Goal: Task Accomplishment & Management: Complete application form

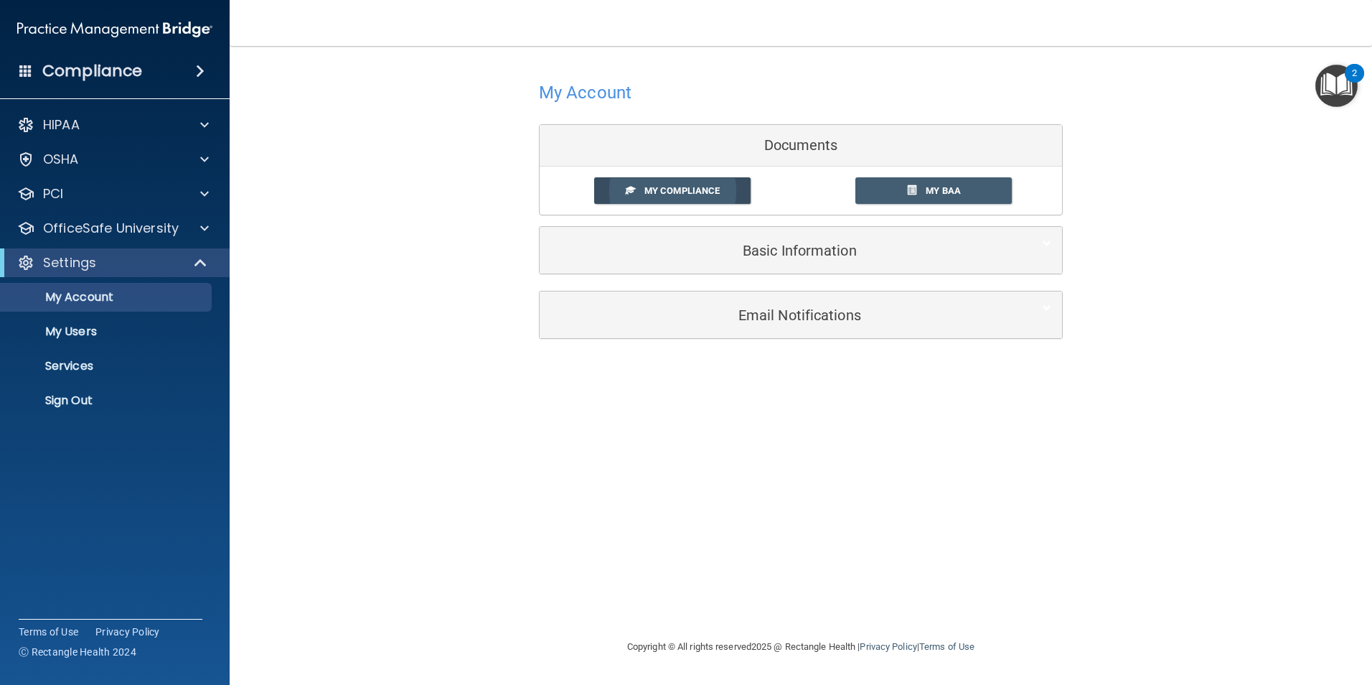
click at [695, 192] on span "My Compliance" at bounding box center [681, 190] width 75 height 11
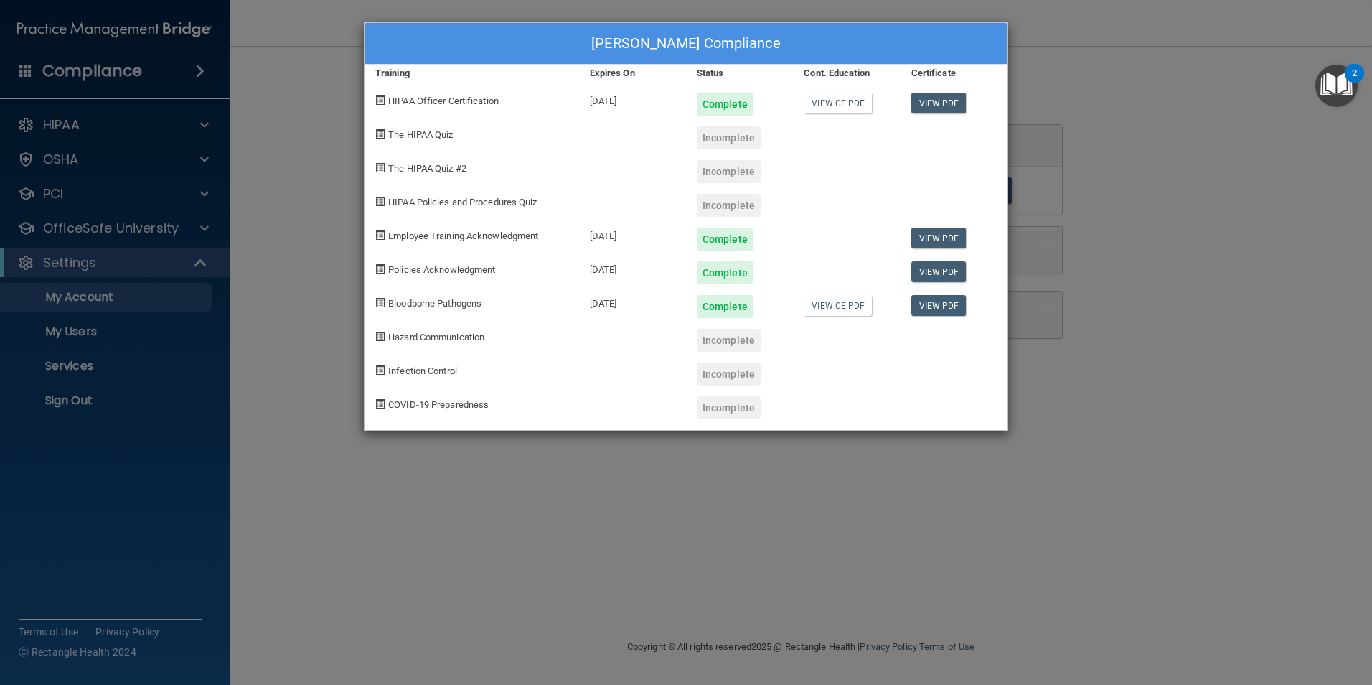
click at [1295, 216] on div "[PERSON_NAME] Compliance Training Expires On Status Cont. Education Certificate…" at bounding box center [686, 342] width 1372 height 685
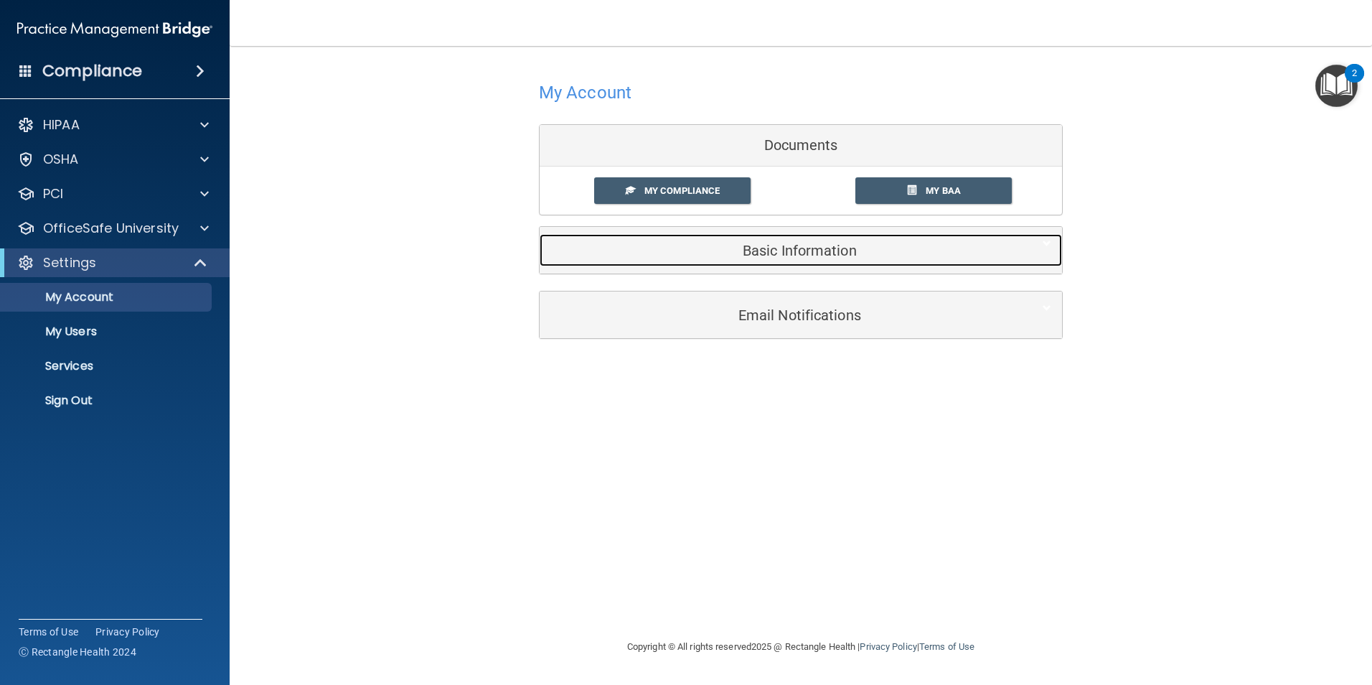
click at [761, 253] on h5 "Basic Information" at bounding box center [778, 251] width 457 height 16
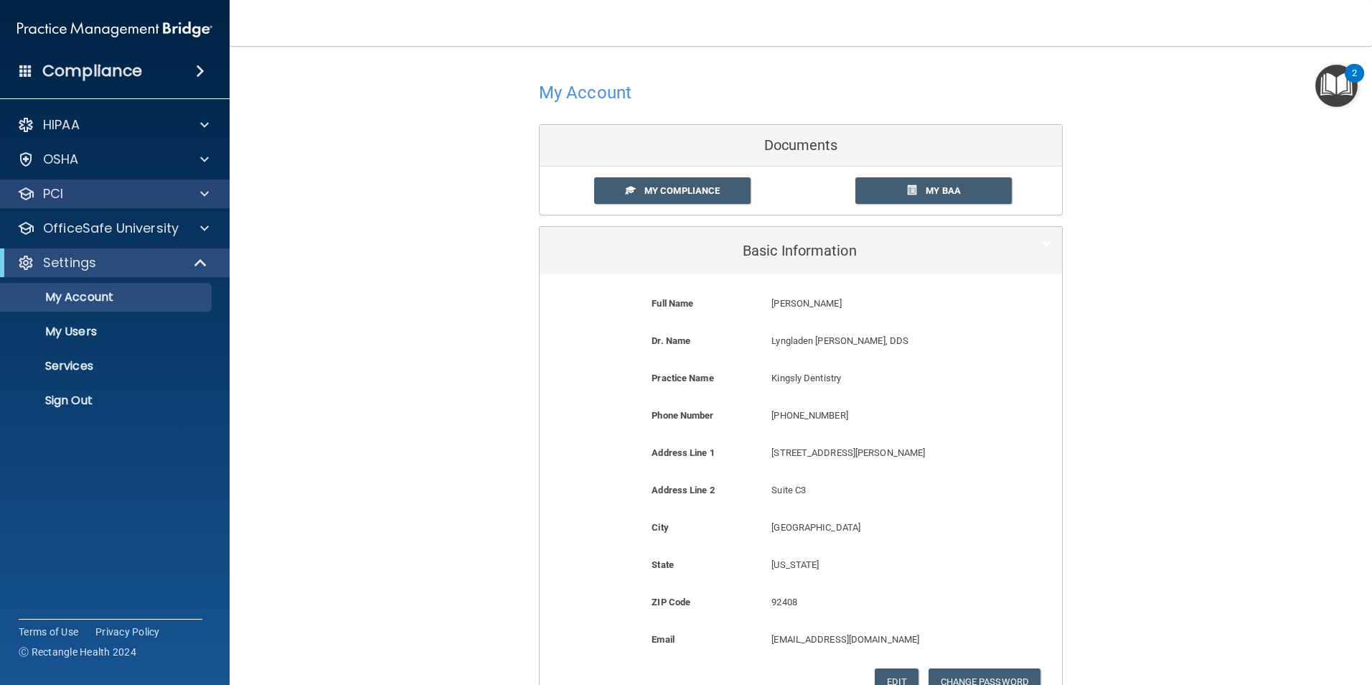
click at [149, 204] on div "PCI" at bounding box center [115, 193] width 230 height 29
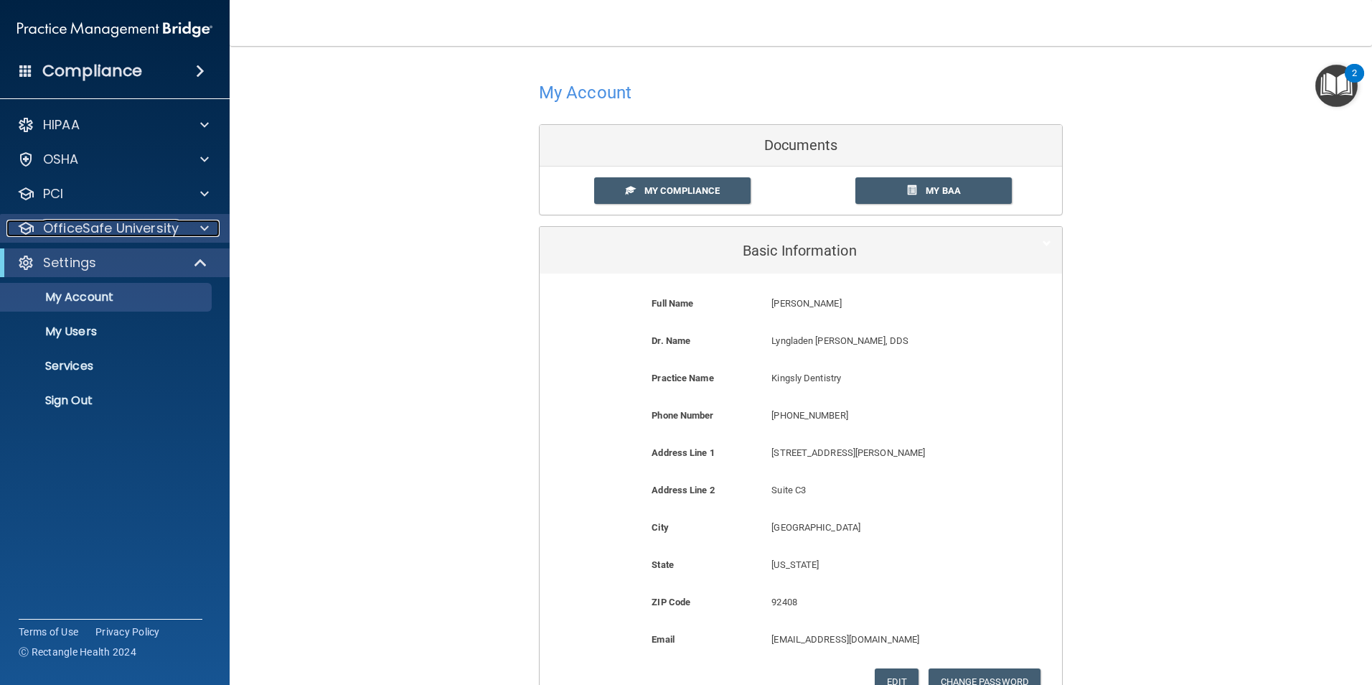
click at [154, 222] on p "OfficeSafe University" at bounding box center [111, 228] width 136 height 17
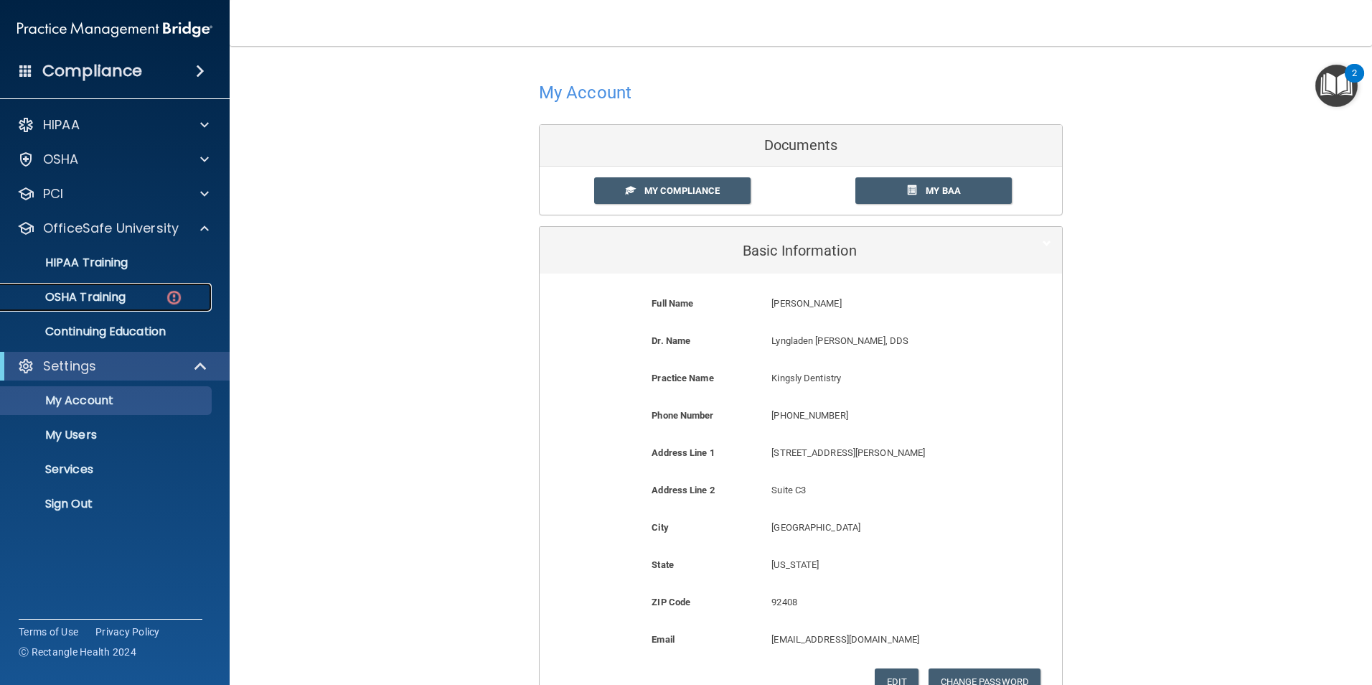
click at [142, 302] on div "OSHA Training" at bounding box center [107, 297] width 196 height 14
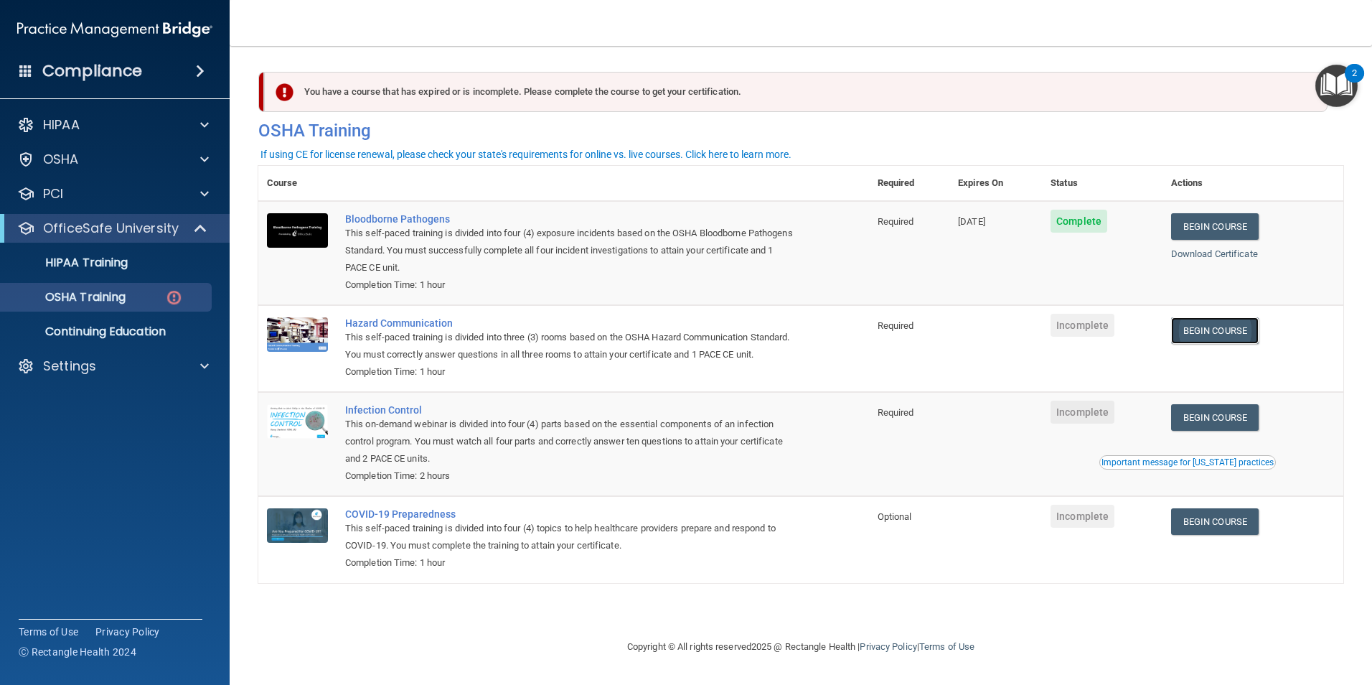
click at [1233, 327] on link "Begin Course" at bounding box center [1215, 330] width 88 height 27
click at [88, 304] on p "OSHA Training" at bounding box center [67, 297] width 116 height 14
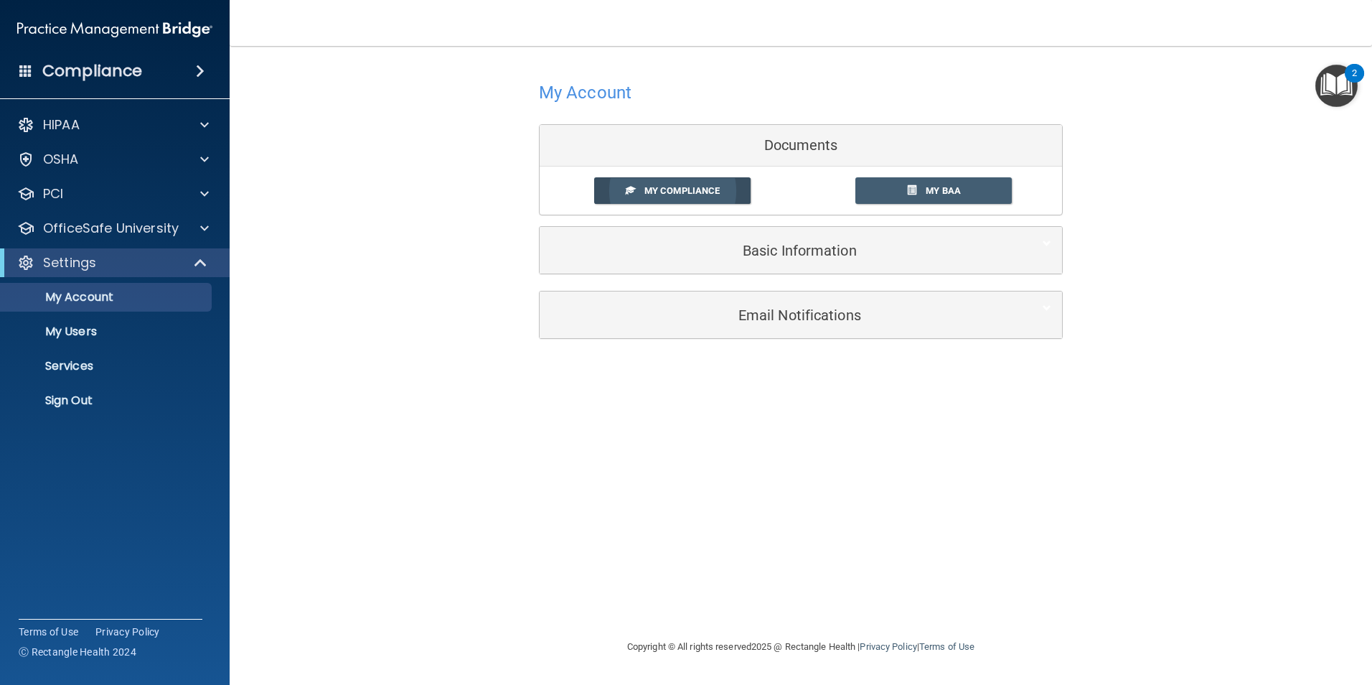
click at [687, 192] on span "My Compliance" at bounding box center [681, 190] width 75 height 11
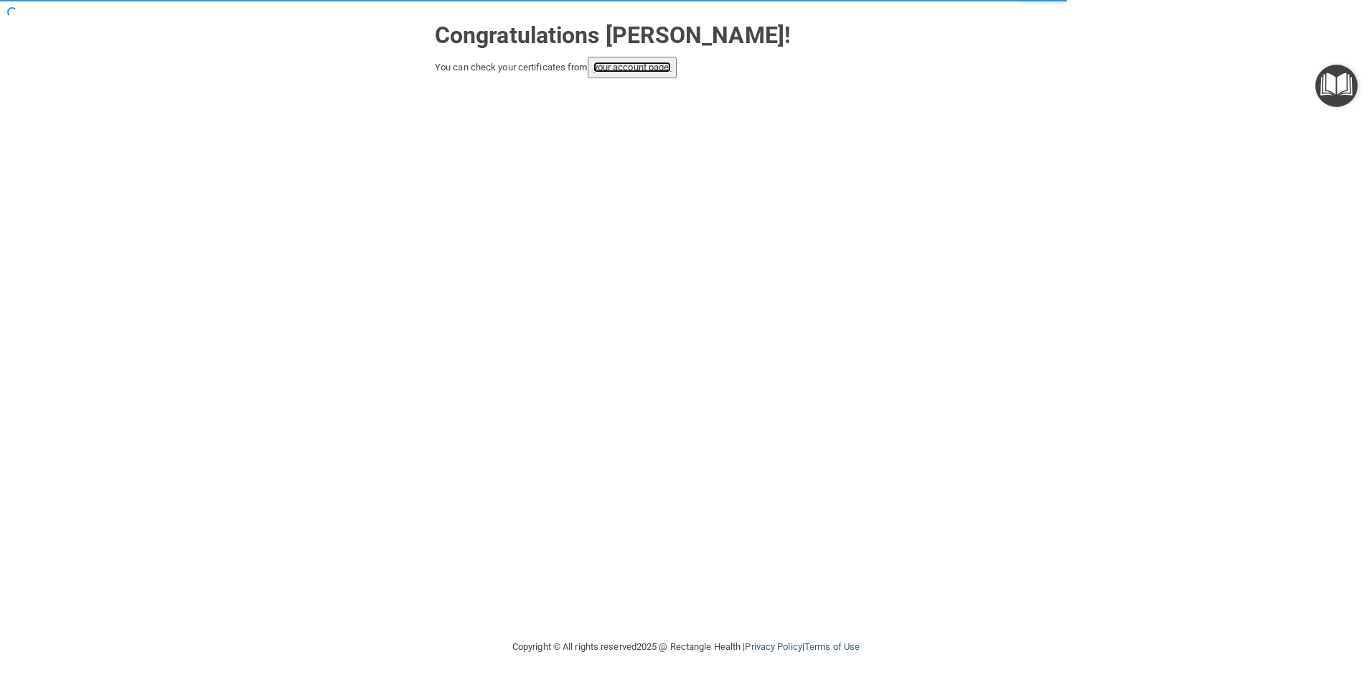
click at [632, 68] on link "your account page!" at bounding box center [633, 67] width 78 height 11
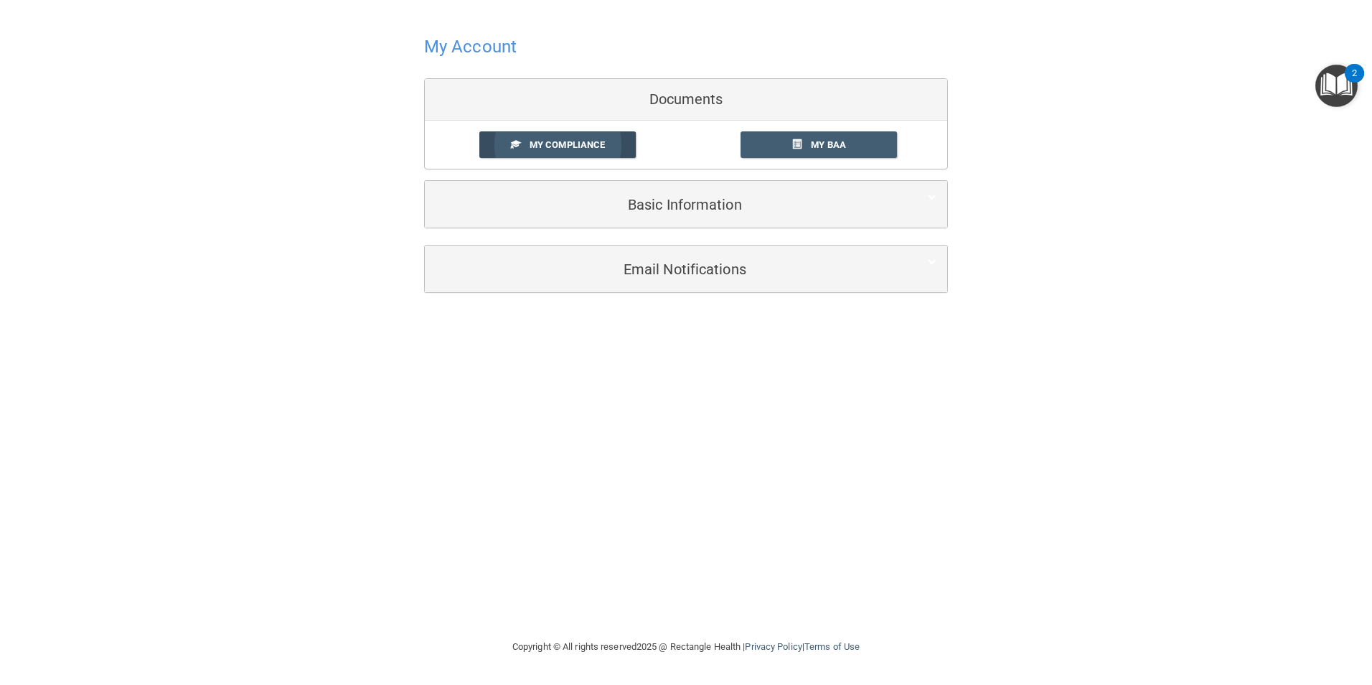
click at [605, 149] on span "My Compliance" at bounding box center [567, 144] width 75 height 11
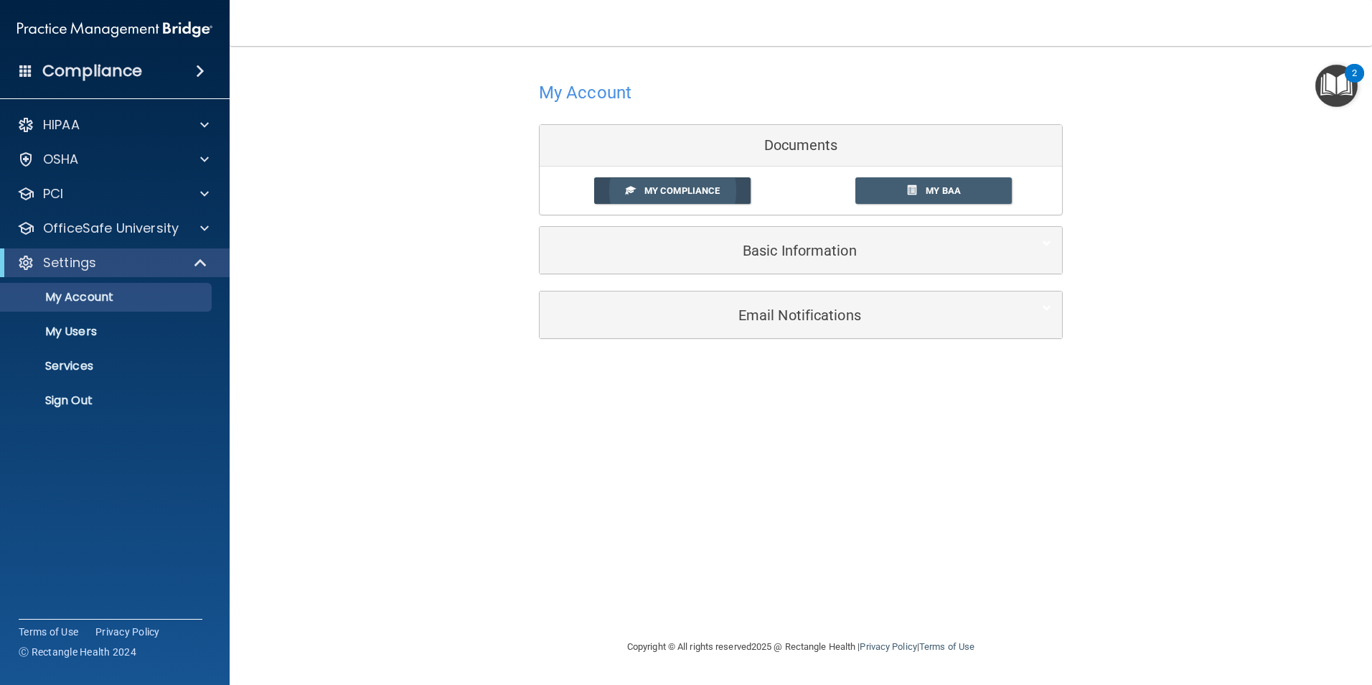
click at [670, 188] on span "My Compliance" at bounding box center [681, 190] width 75 height 11
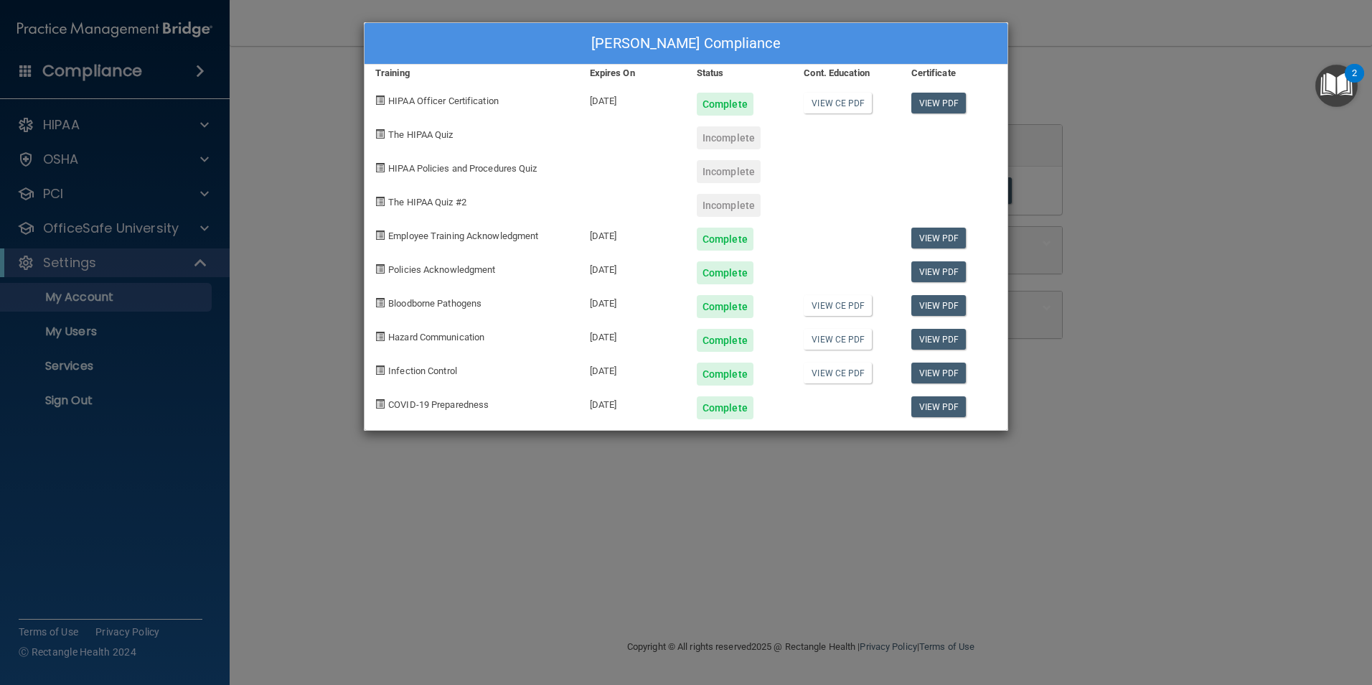
click at [1072, 158] on div "Jolly Salarda's Compliance Training Expires On Status Cont. Education Certifica…" at bounding box center [686, 342] width 1372 height 685
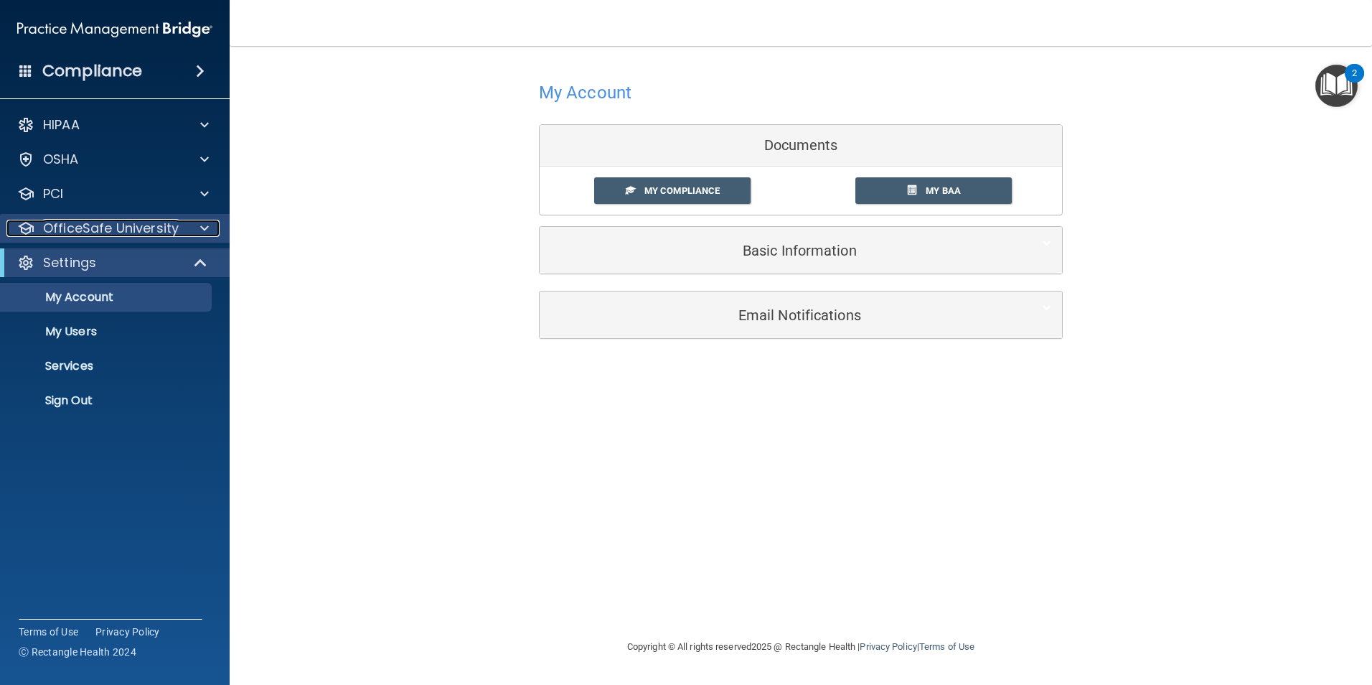
click at [137, 225] on p "OfficeSafe University" at bounding box center [111, 228] width 136 height 17
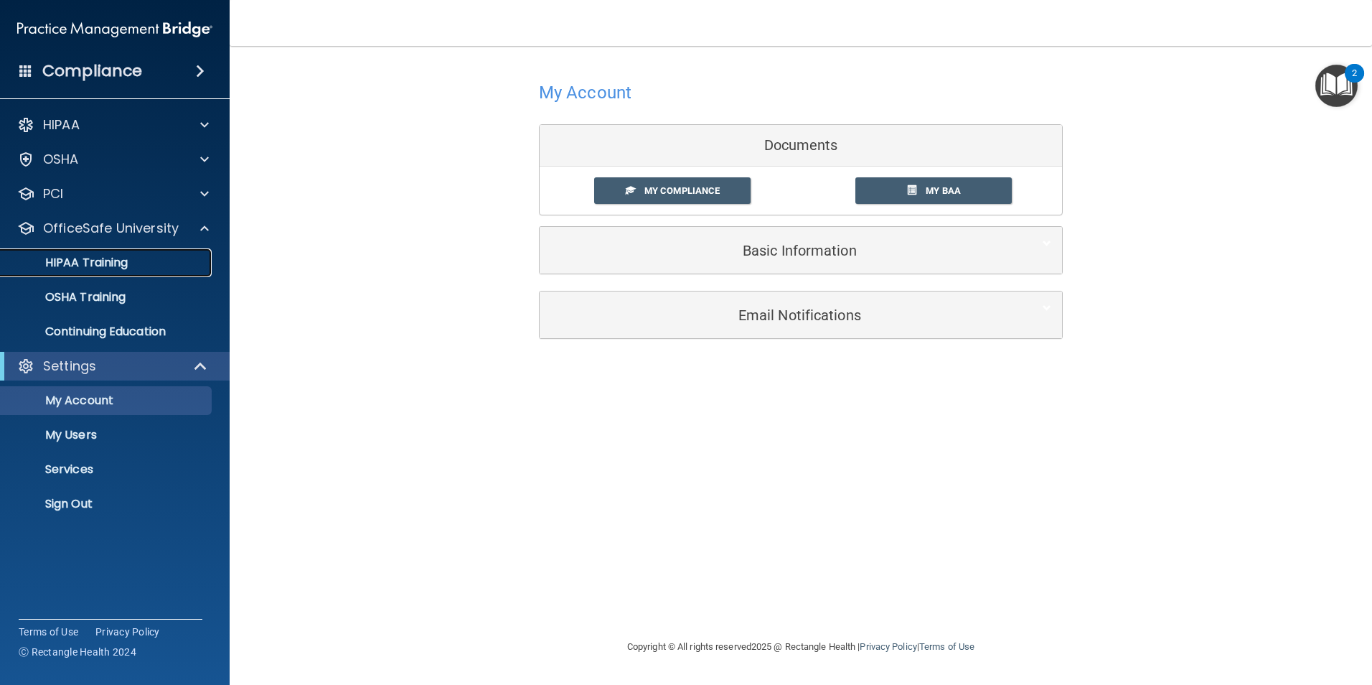
click at [106, 255] on p "HIPAA Training" at bounding box center [68, 262] width 118 height 14
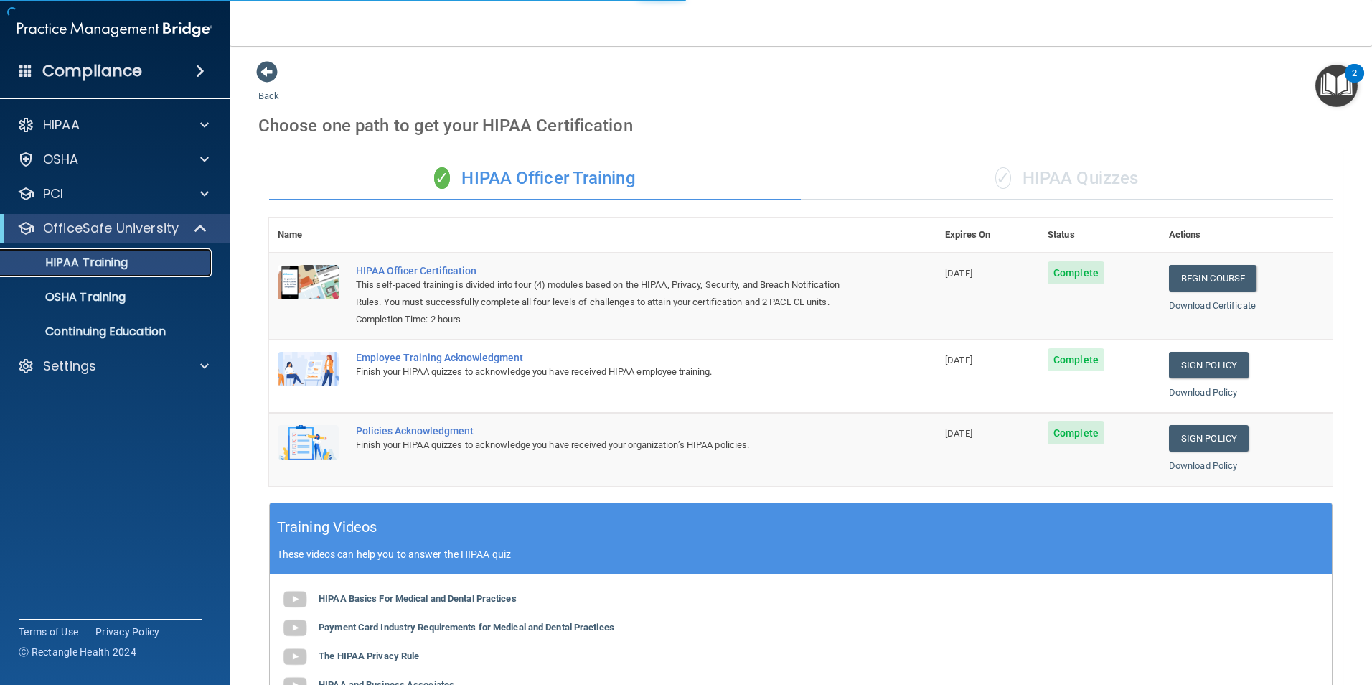
click at [94, 260] on p "HIPAA Training" at bounding box center [68, 262] width 118 height 14
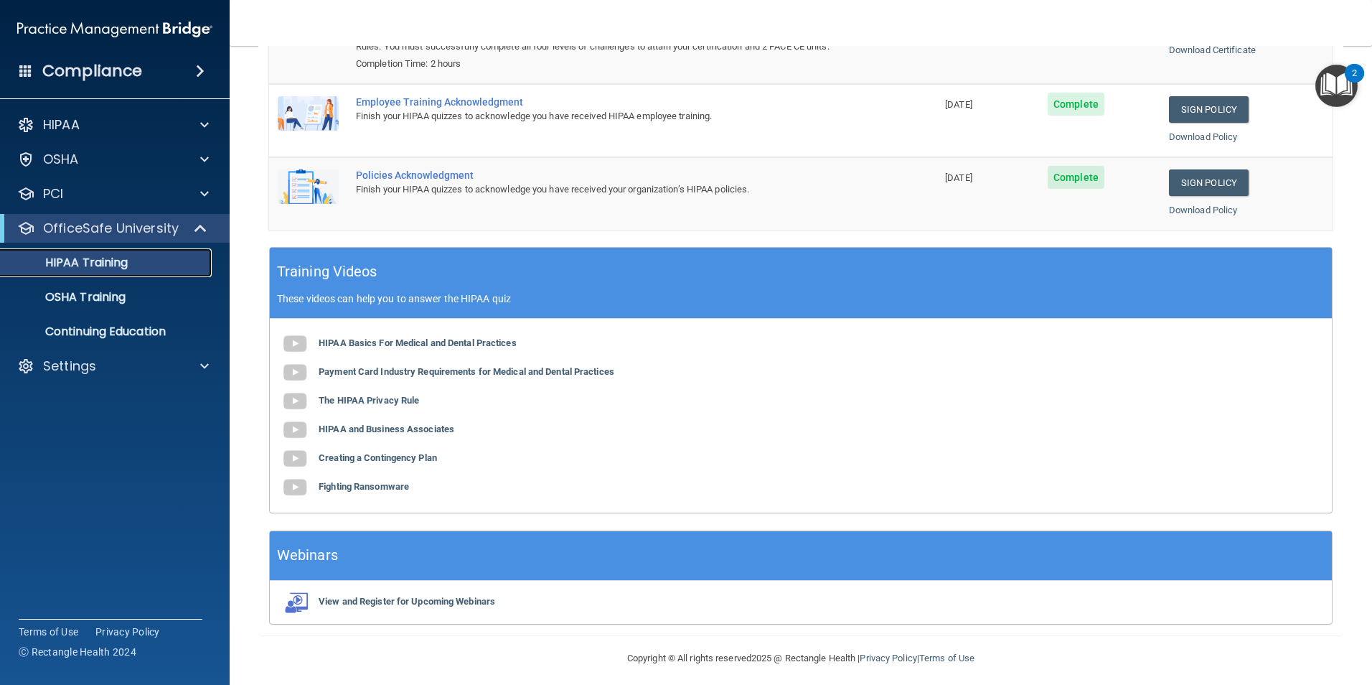
scroll to position [264, 0]
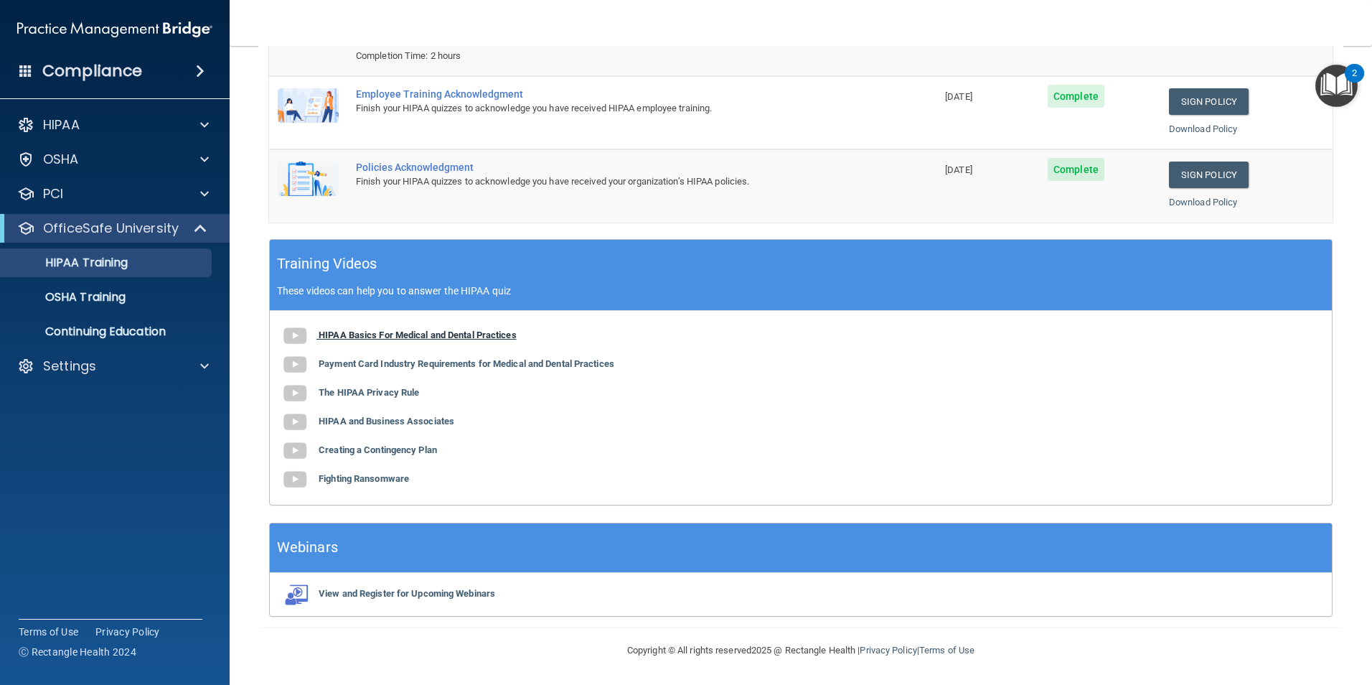
click at [334, 337] on b "HIPAA Basics For Medical and Dental Practices" at bounding box center [418, 334] width 198 height 11
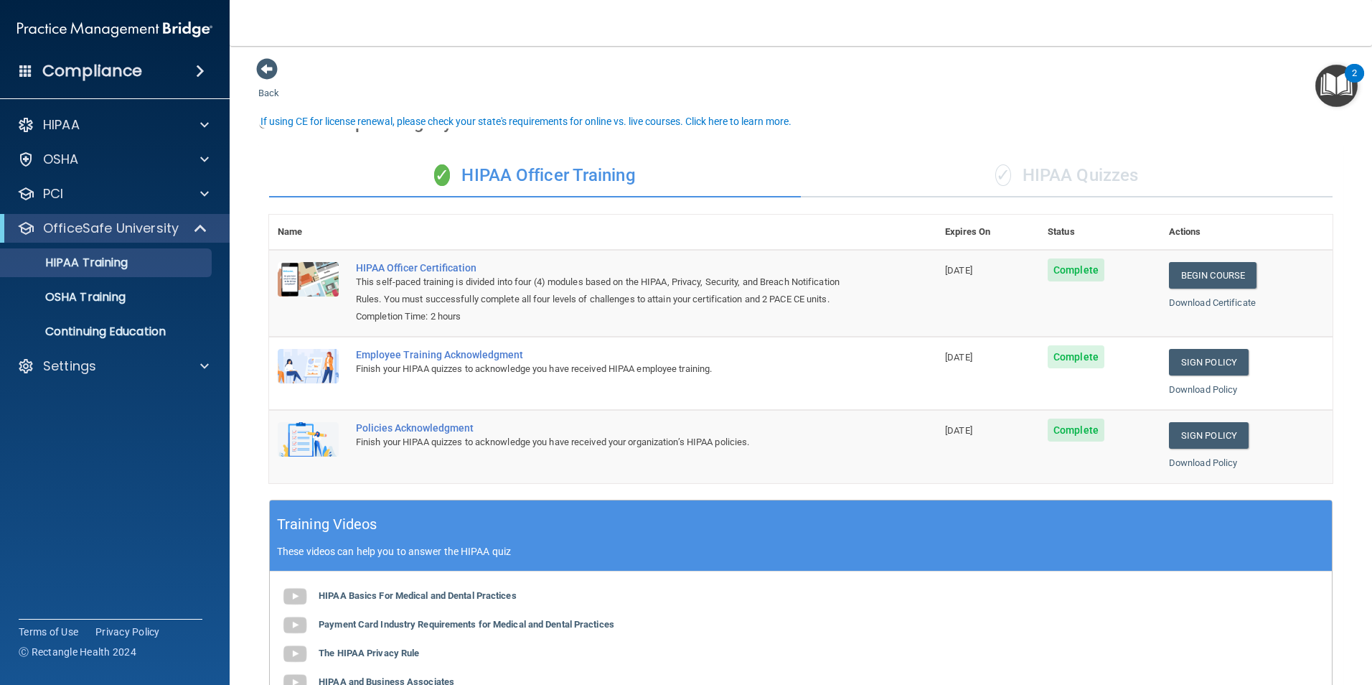
scroll to position [0, 0]
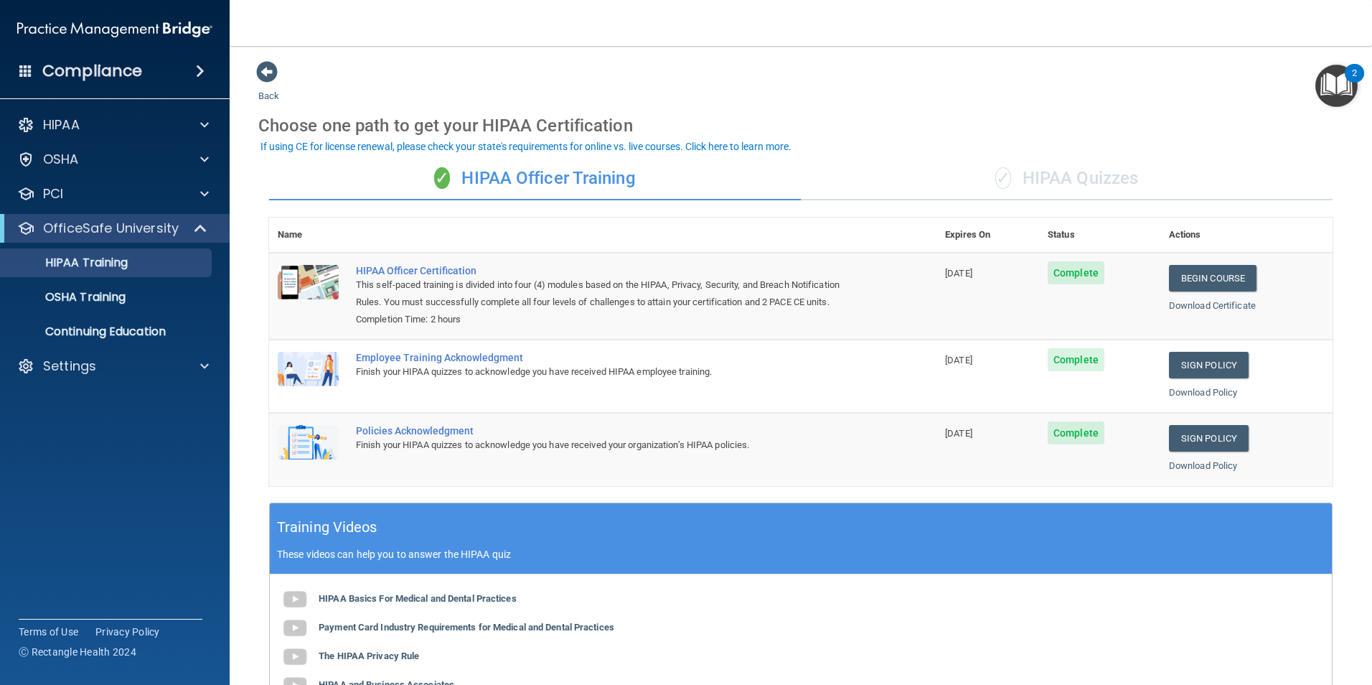
click at [1015, 179] on div "✓ HIPAA Quizzes" at bounding box center [1067, 178] width 532 height 43
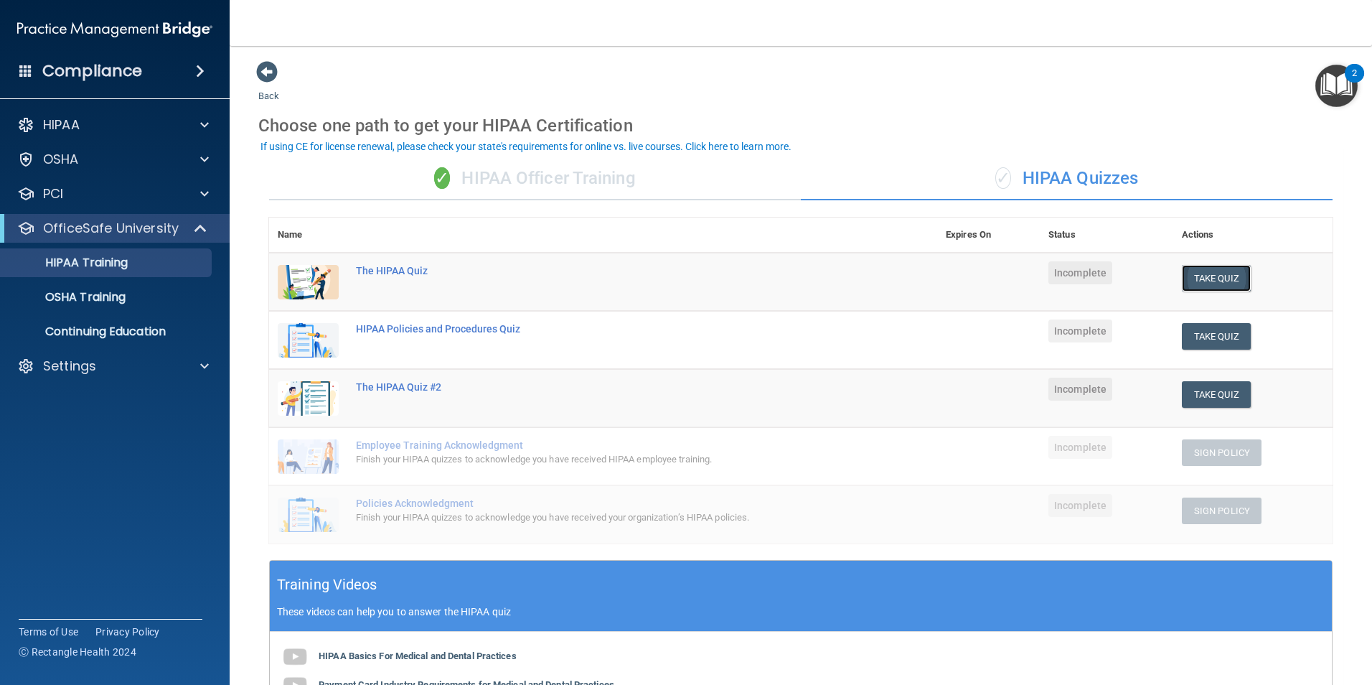
click at [1201, 285] on button "Take Quiz" at bounding box center [1216, 278] width 69 height 27
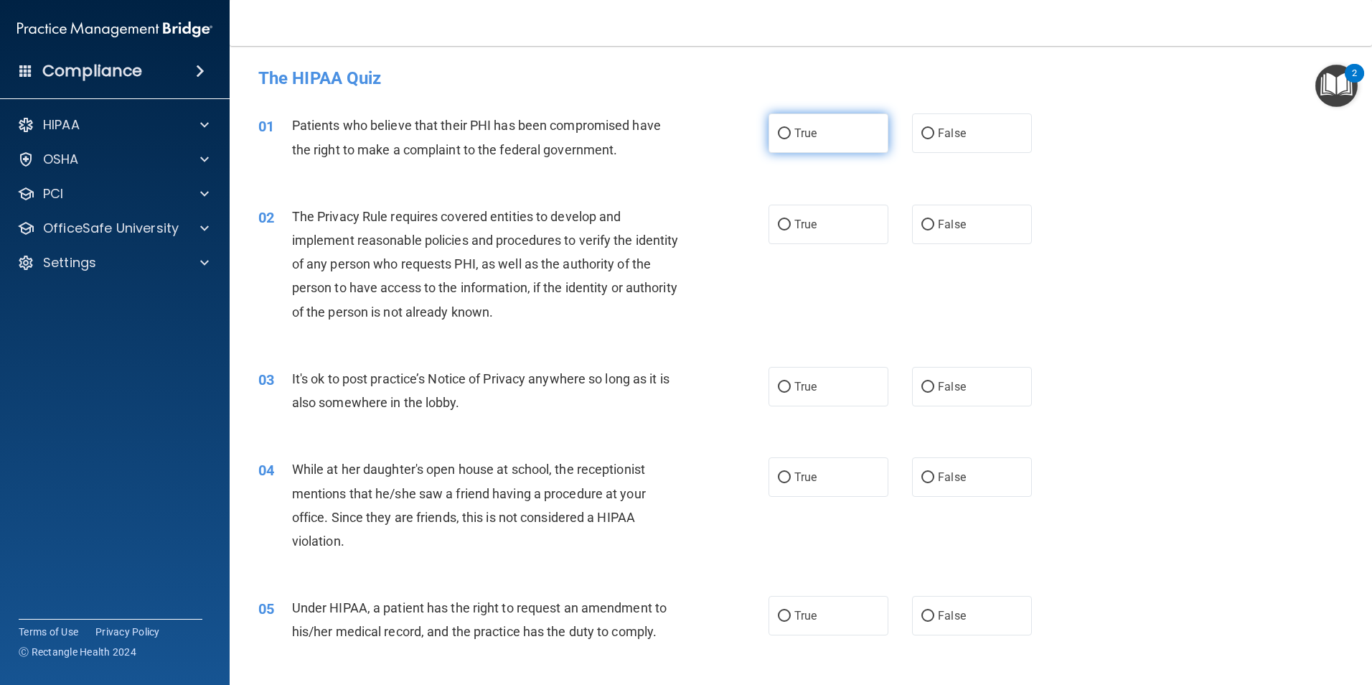
click at [778, 132] on input "True" at bounding box center [784, 133] width 13 height 11
radio input "true"
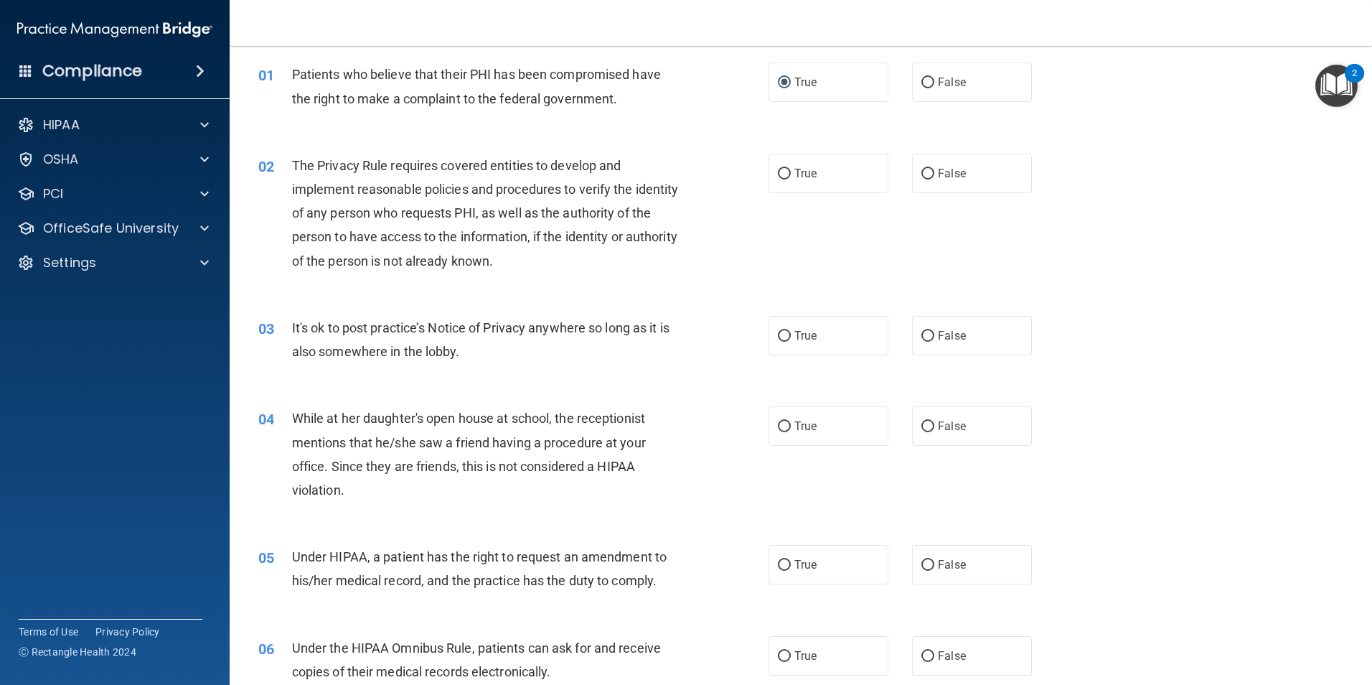
scroll to position [72, 0]
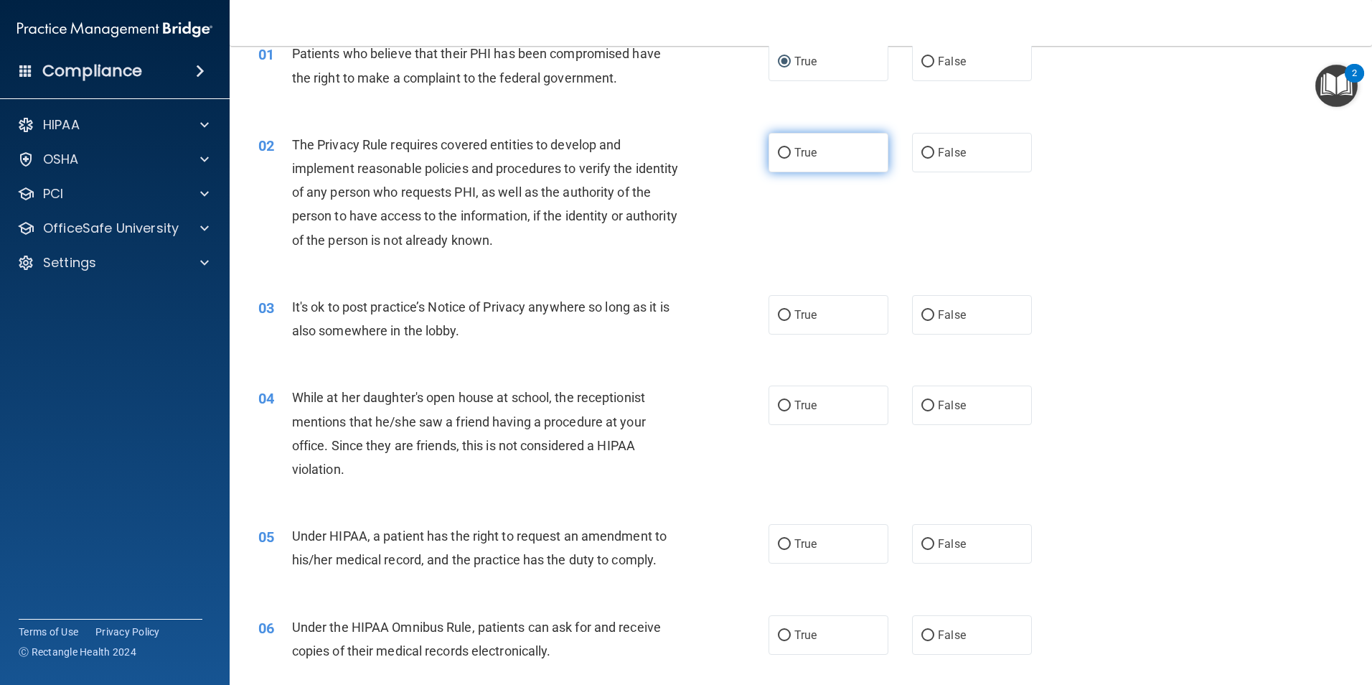
click at [780, 149] on input "True" at bounding box center [784, 153] width 13 height 11
radio input "true"
click at [924, 312] on input "False" at bounding box center [928, 315] width 13 height 11
radio input "true"
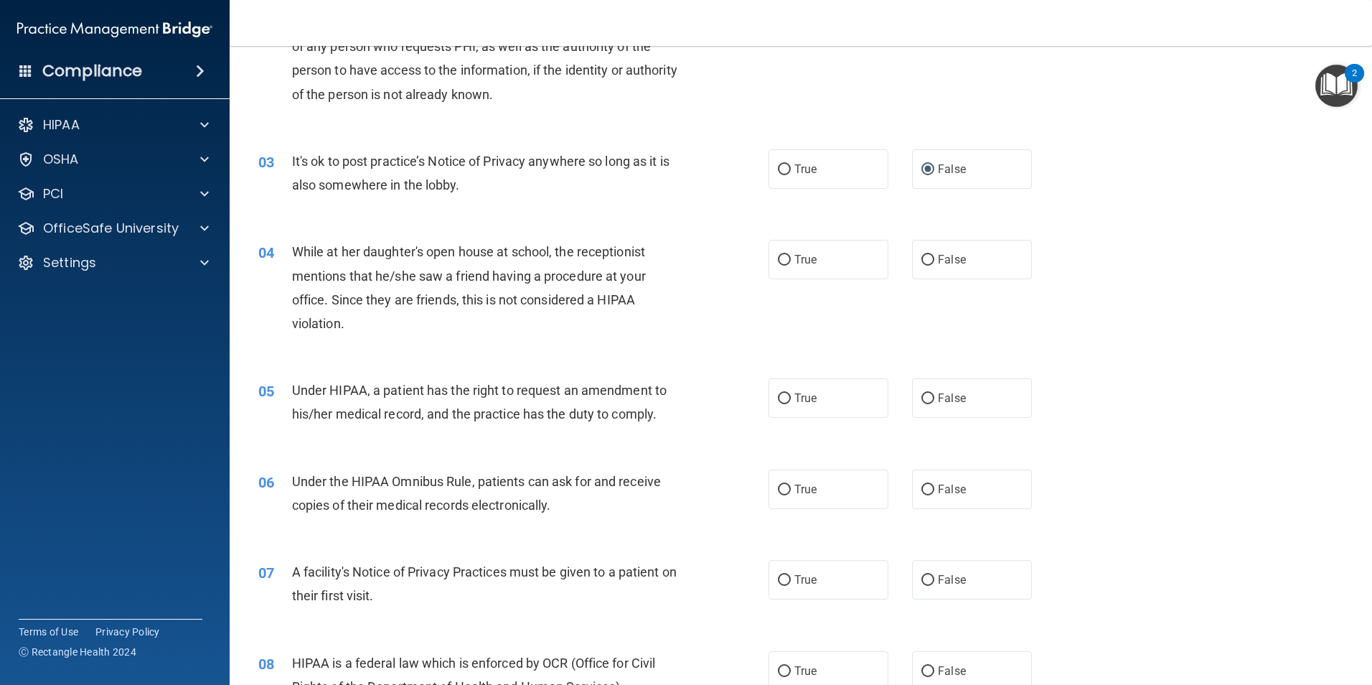
scroll to position [233, 0]
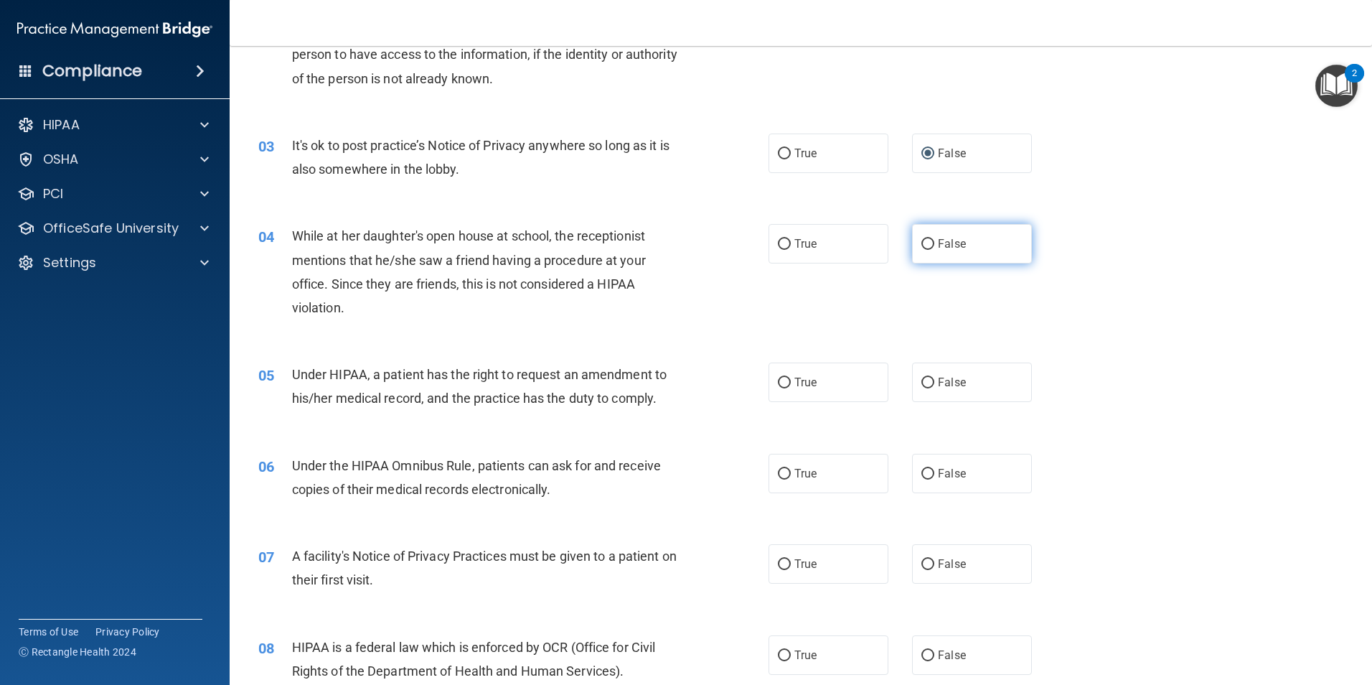
click at [922, 244] on input "False" at bounding box center [928, 244] width 13 height 11
radio input "true"
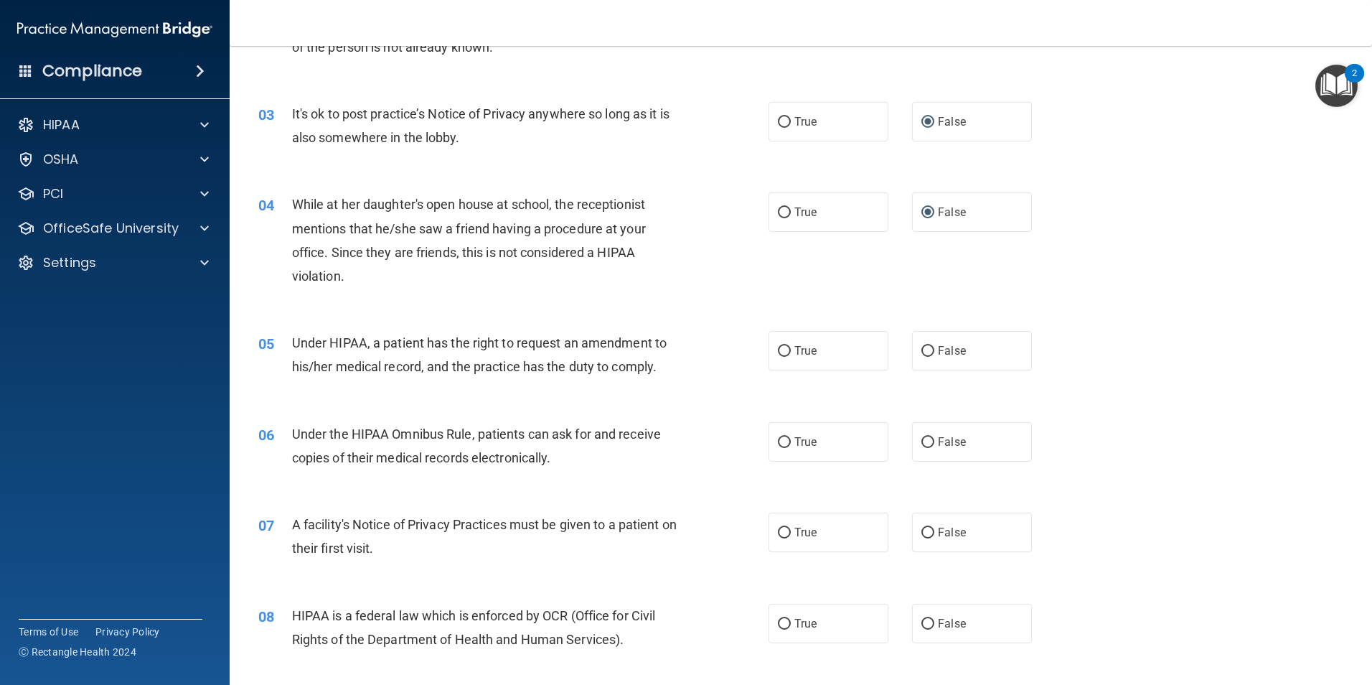
scroll to position [269, 0]
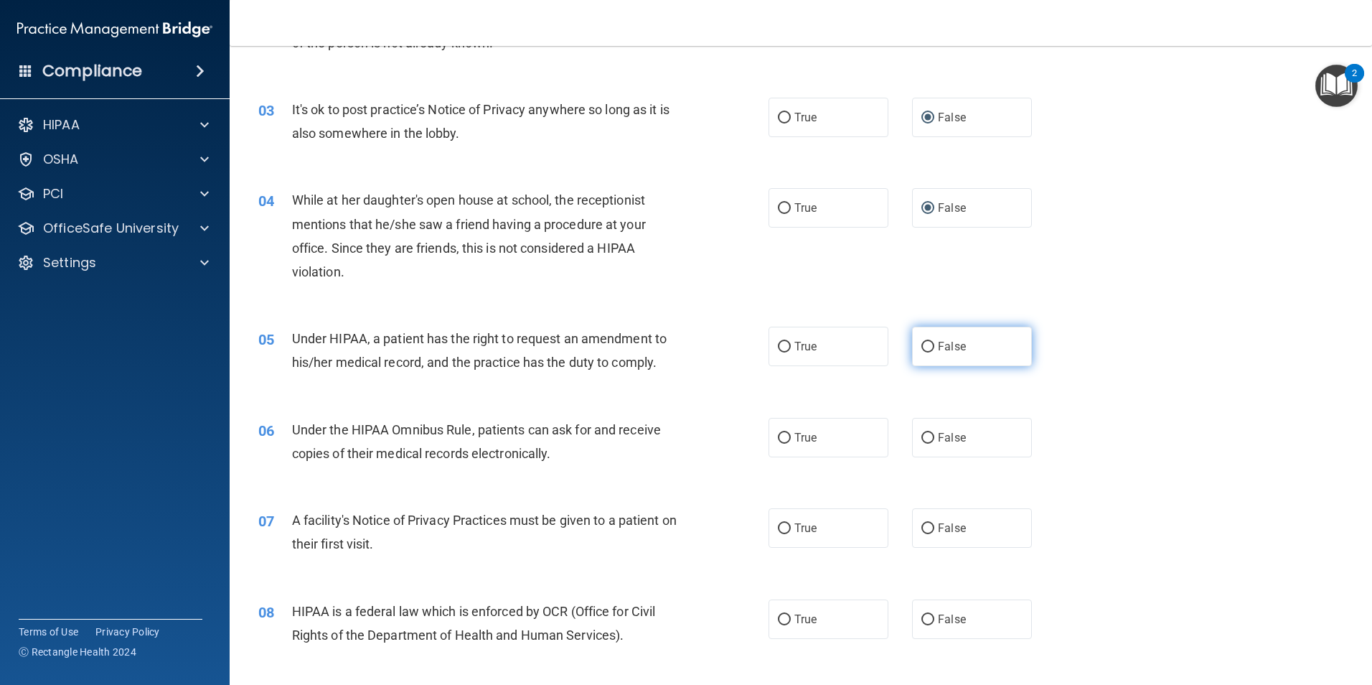
click at [922, 345] on input "False" at bounding box center [928, 347] width 13 height 11
radio input "true"
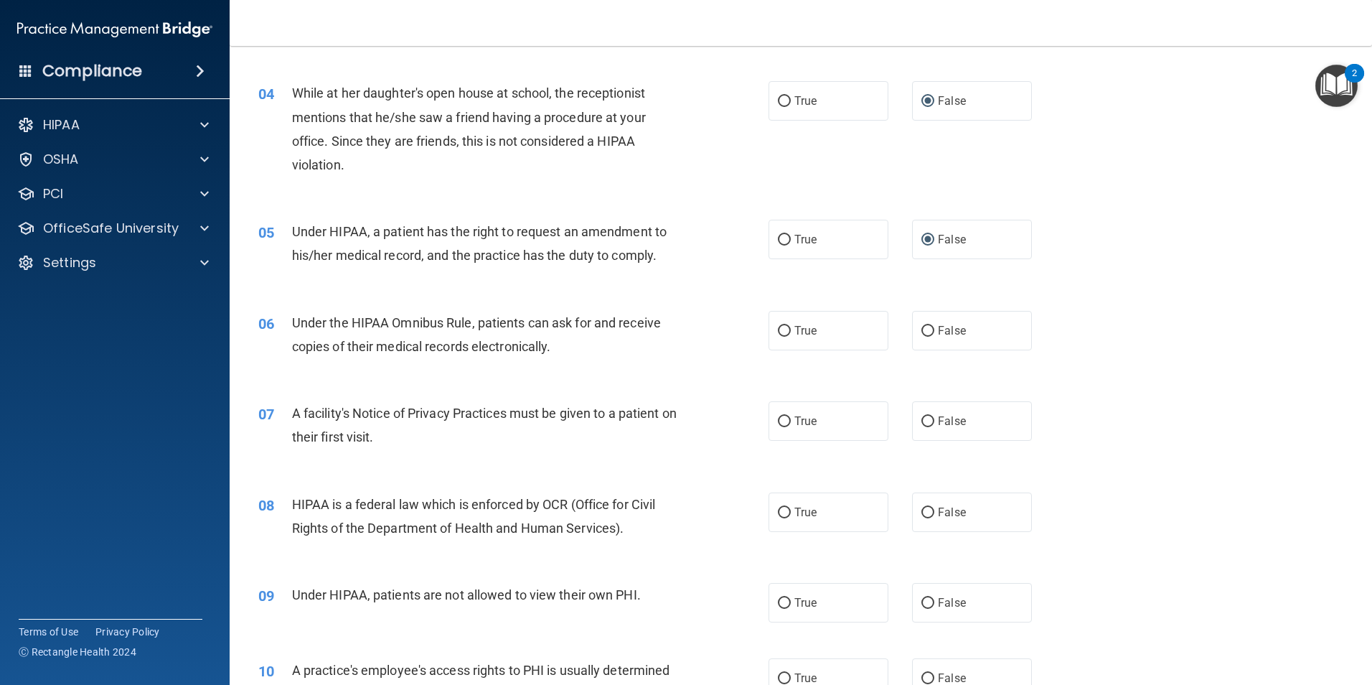
scroll to position [413, 0]
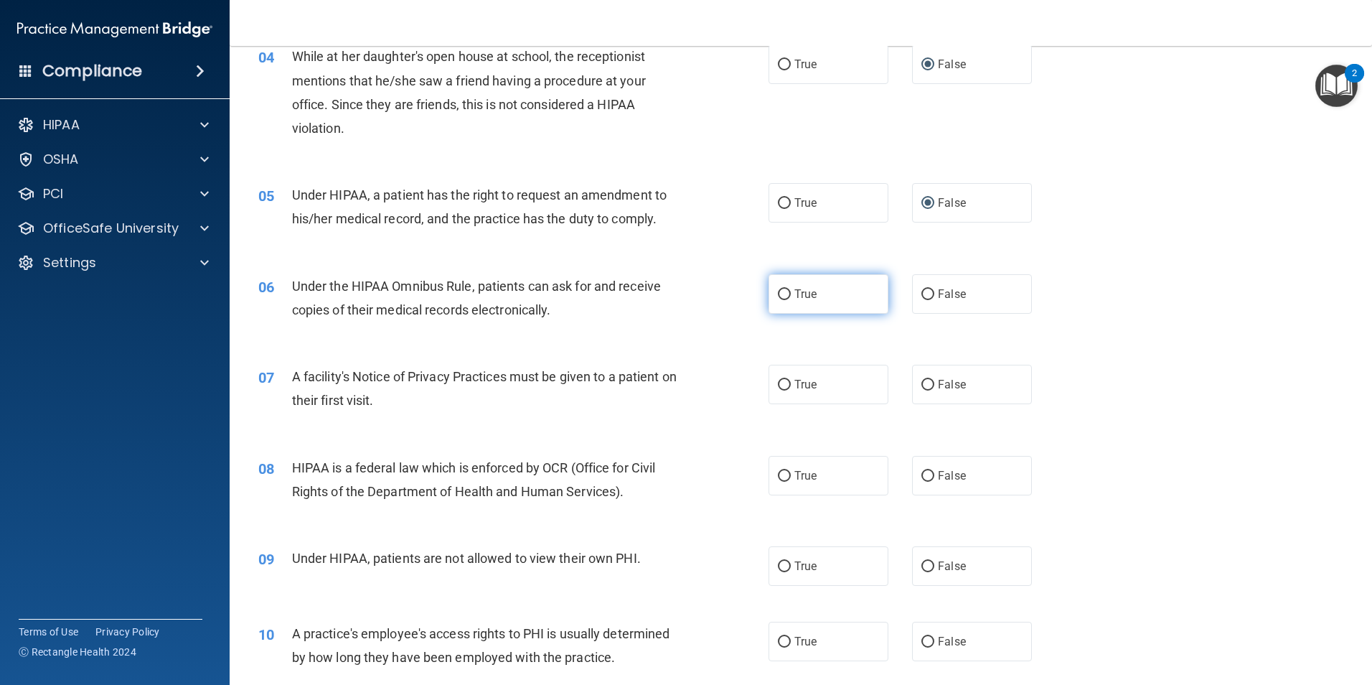
click at [780, 293] on input "True" at bounding box center [784, 294] width 13 height 11
radio input "true"
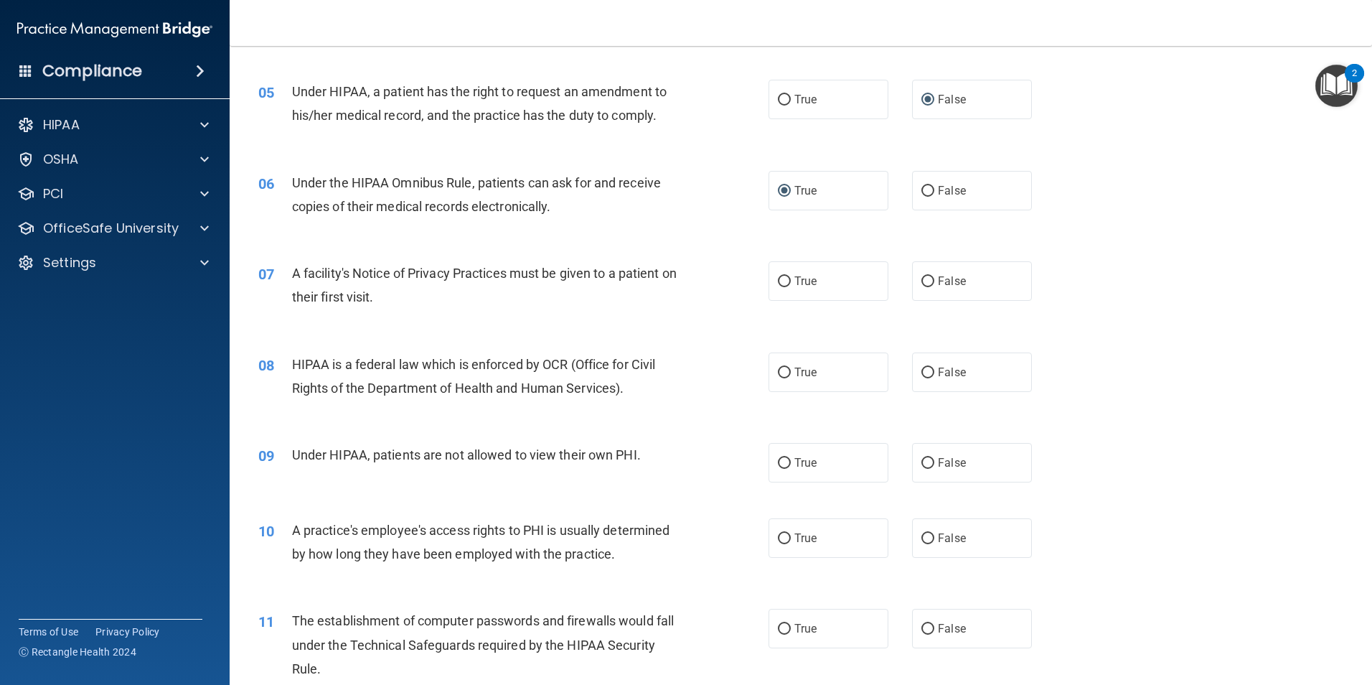
scroll to position [520, 0]
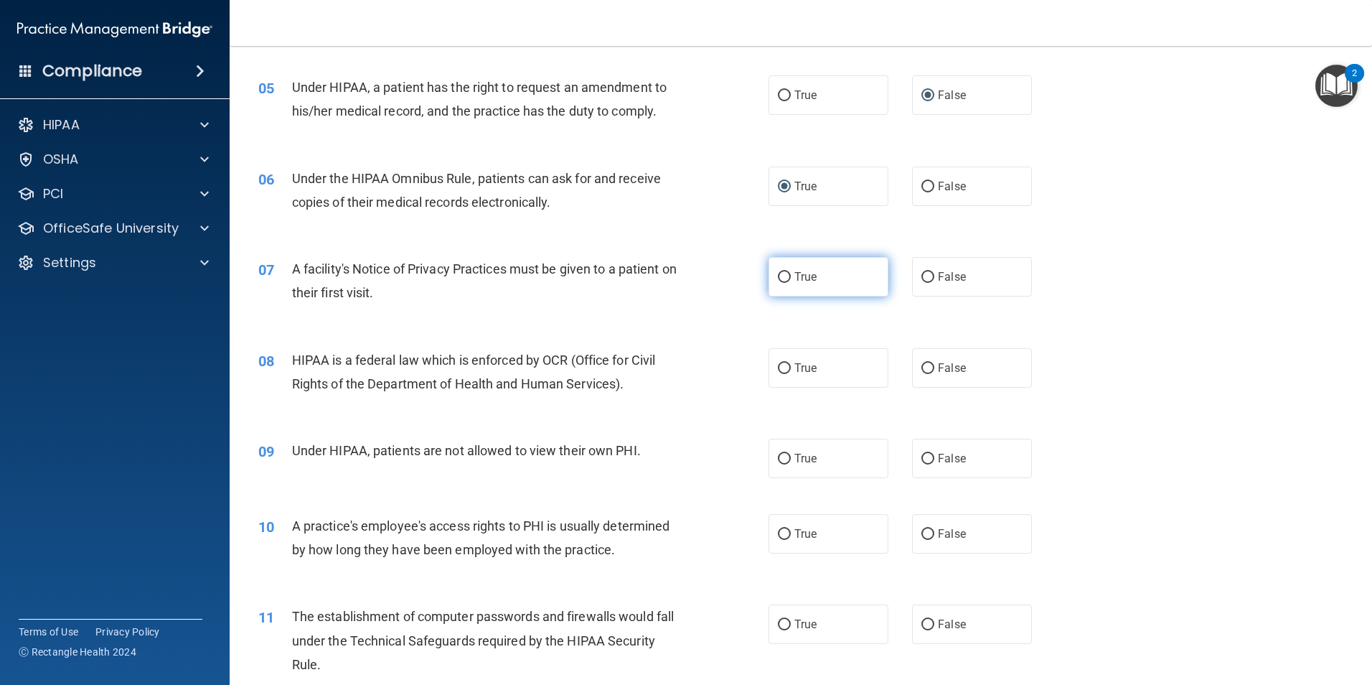
click at [779, 272] on input "True" at bounding box center [784, 277] width 13 height 11
radio input "true"
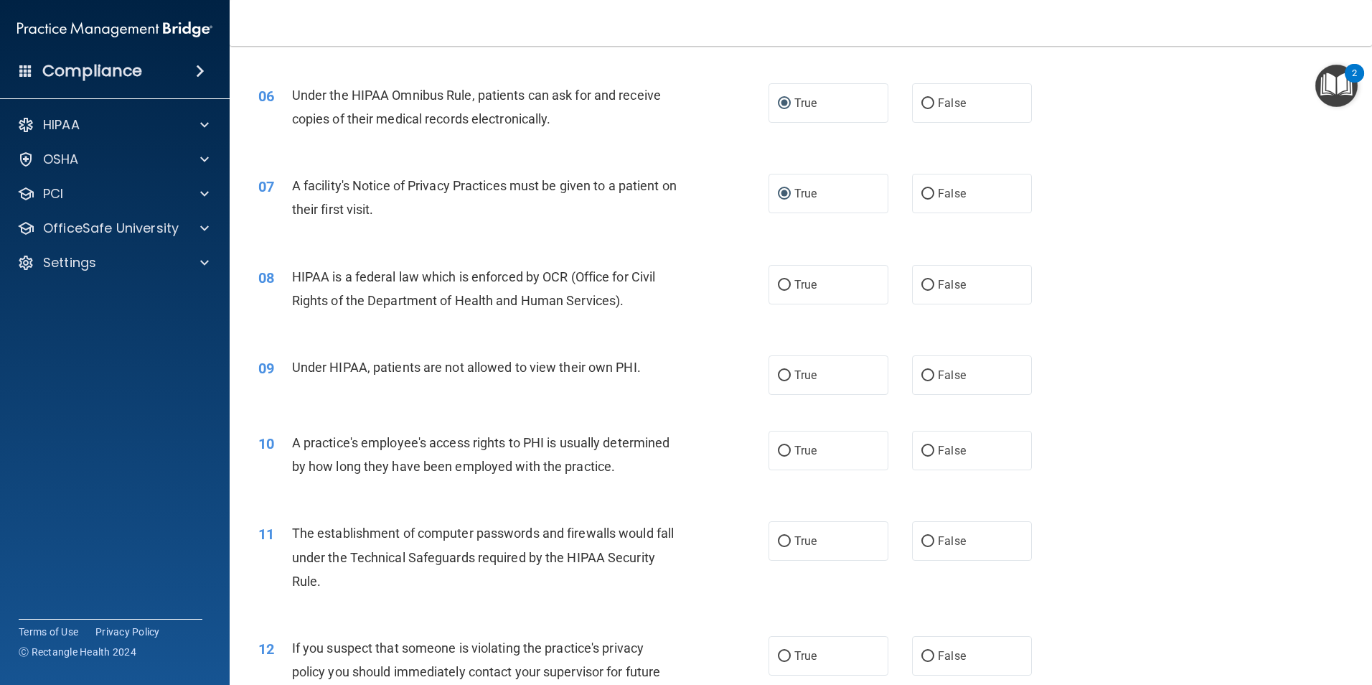
scroll to position [628, 0]
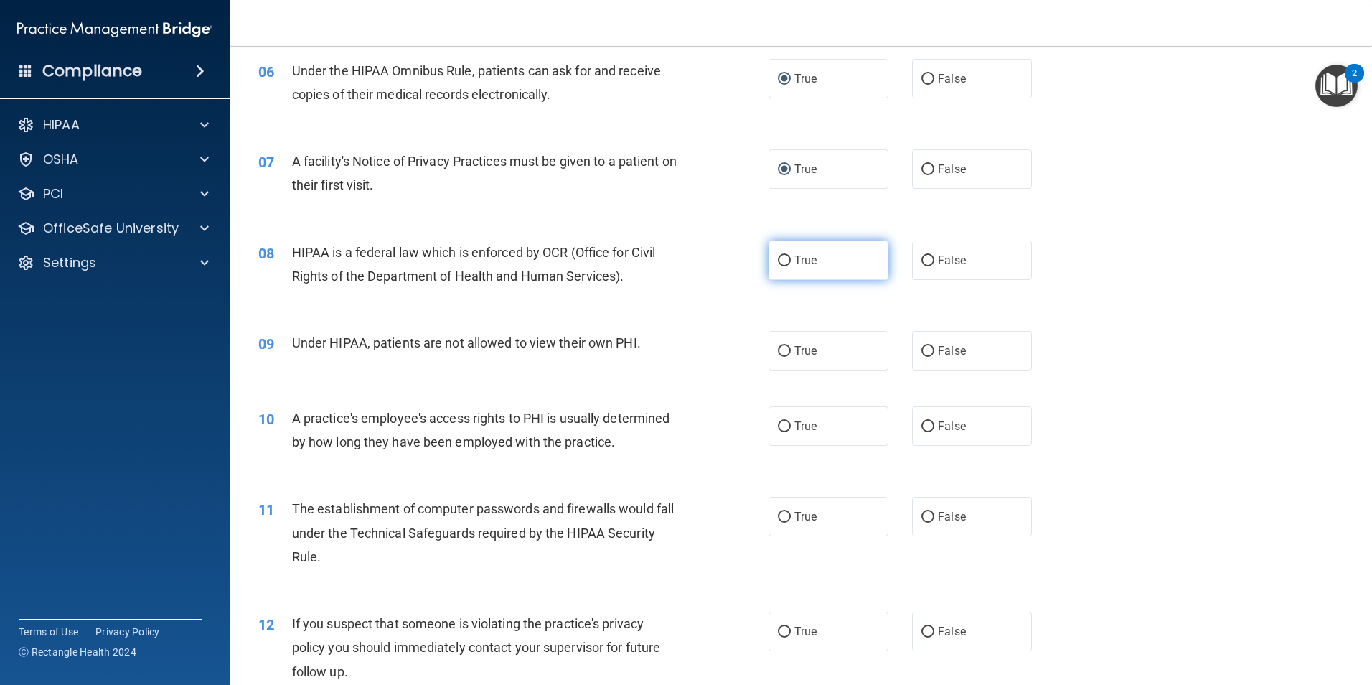
click at [778, 258] on input "True" at bounding box center [784, 260] width 13 height 11
radio input "true"
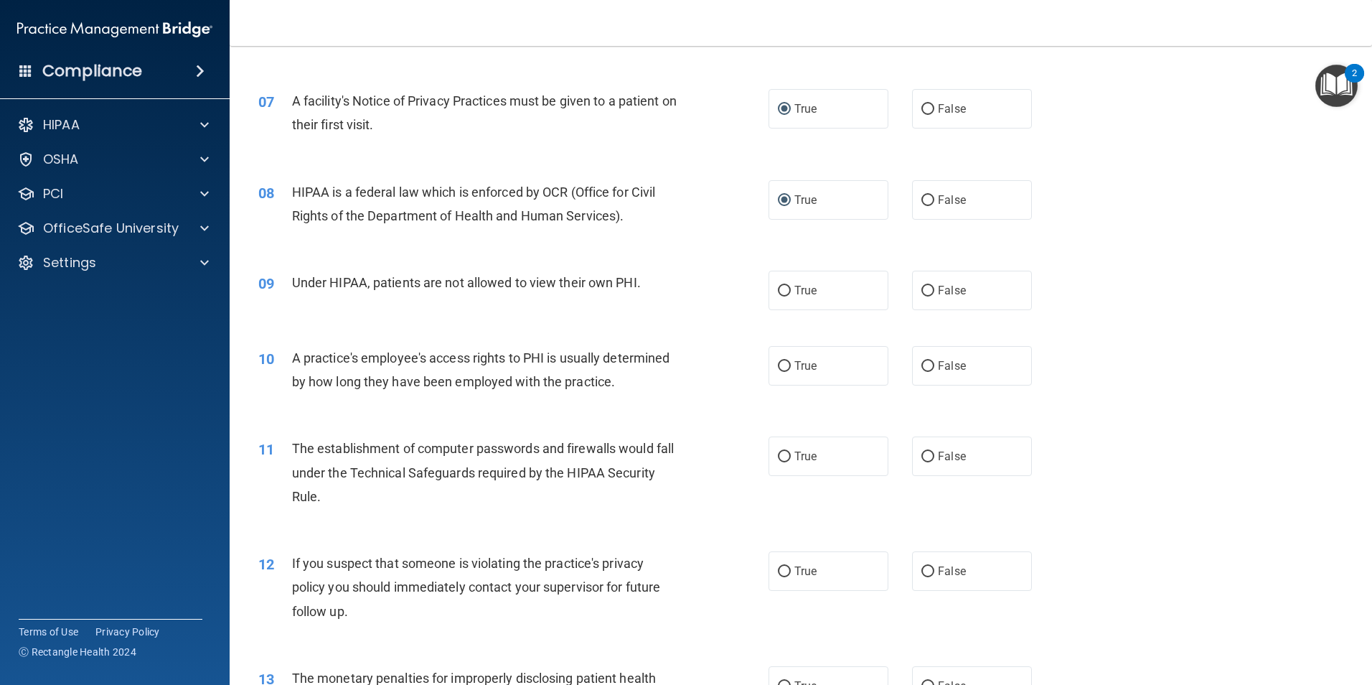
scroll to position [700, 0]
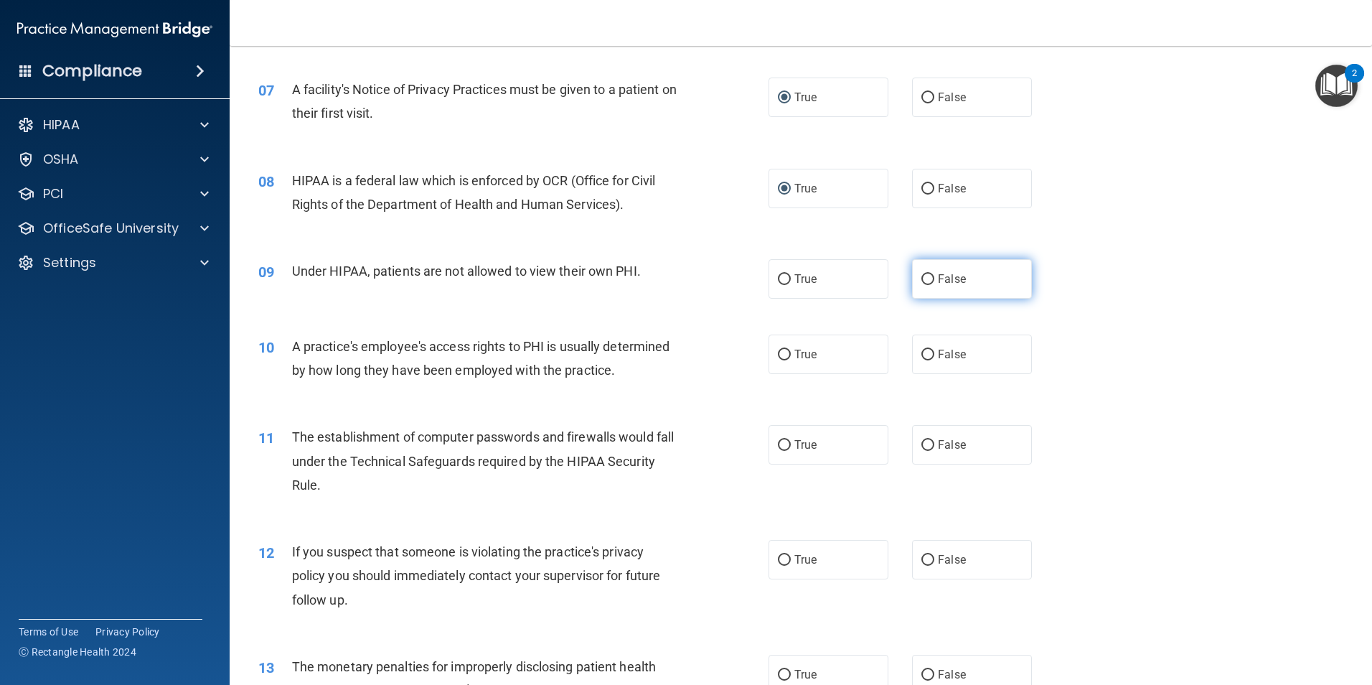
click at [922, 276] on input "False" at bounding box center [928, 279] width 13 height 11
radio input "true"
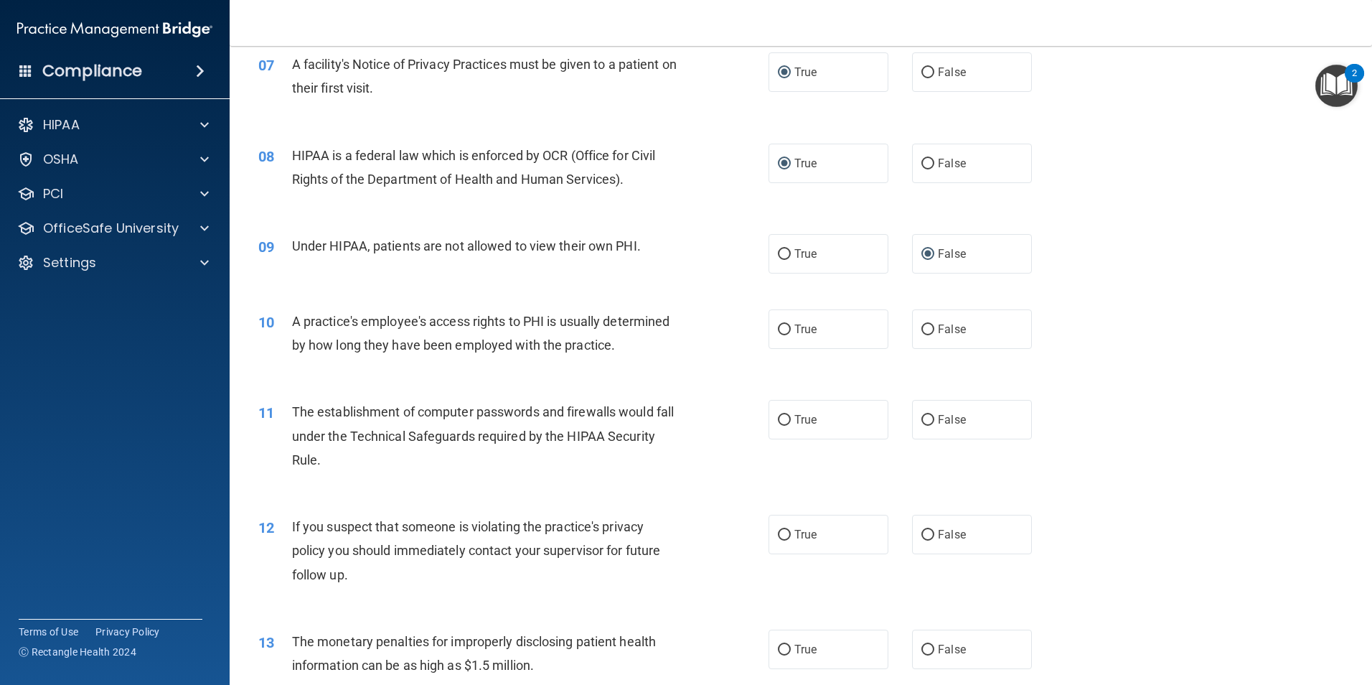
scroll to position [825, 0]
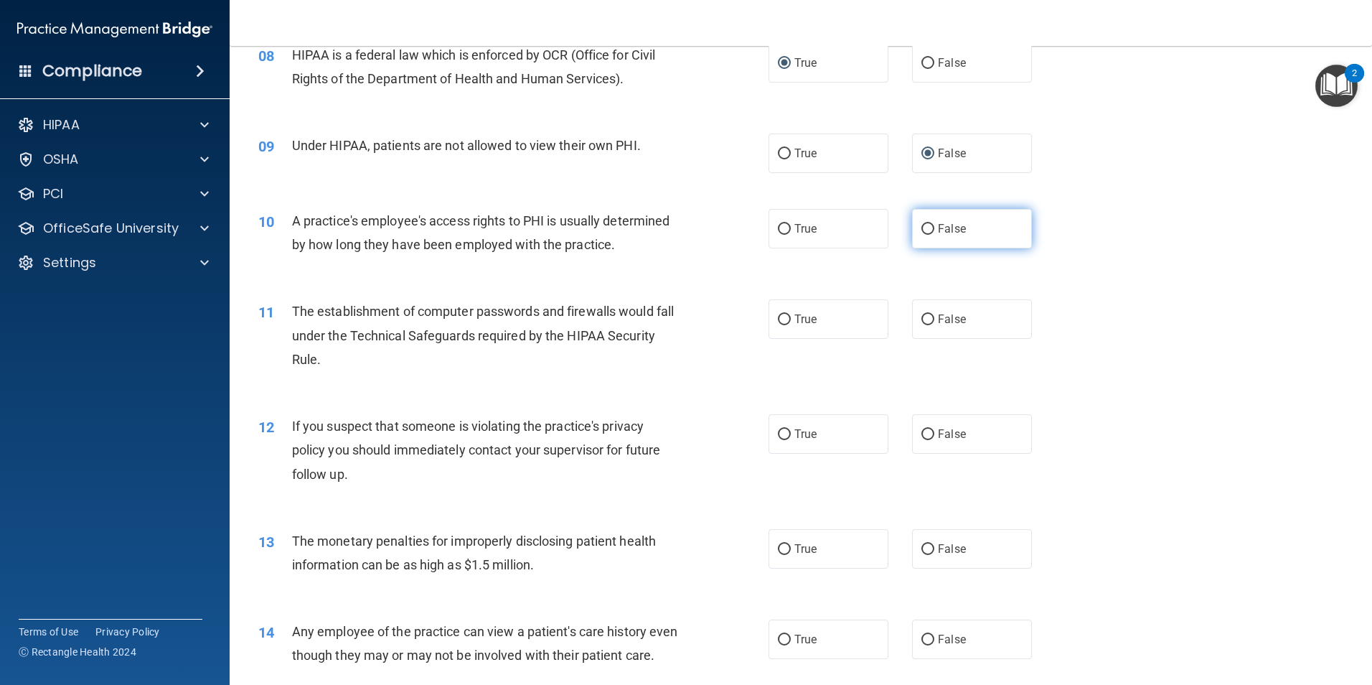
click at [922, 228] on input "False" at bounding box center [928, 229] width 13 height 11
radio input "true"
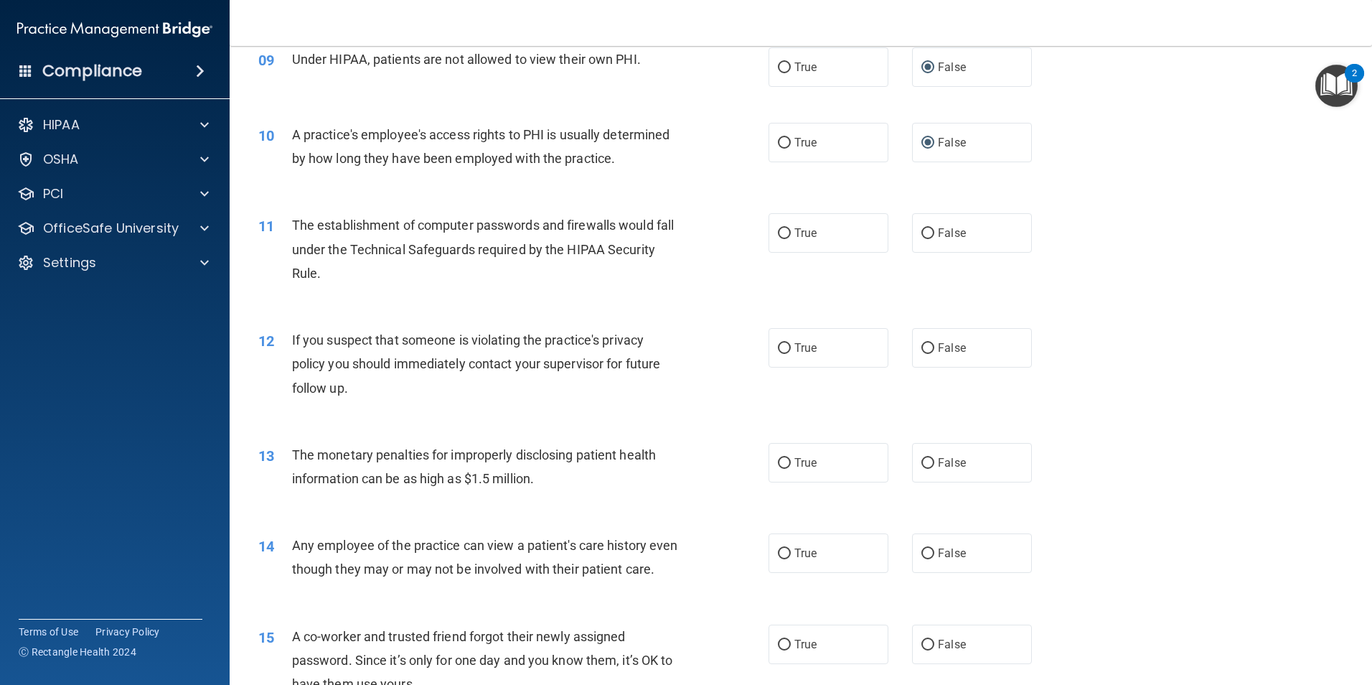
scroll to position [915, 0]
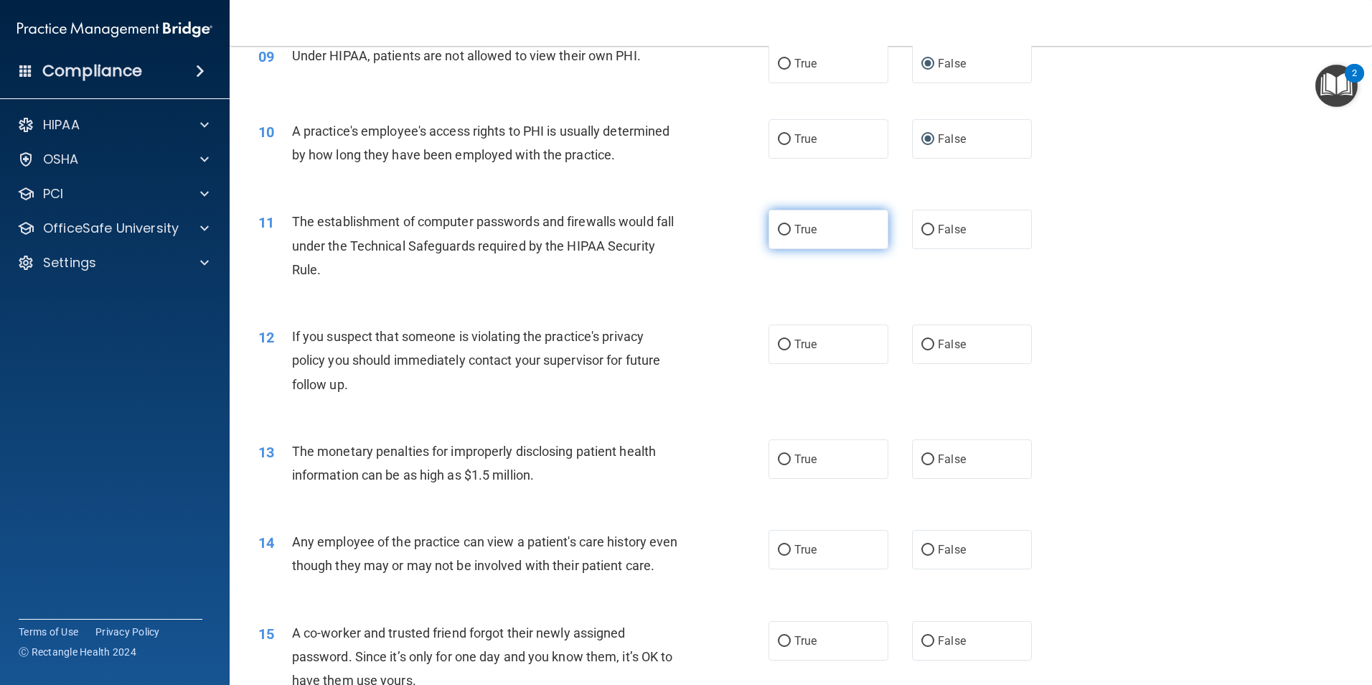
click at [778, 229] on input "True" at bounding box center [784, 230] width 13 height 11
radio input "true"
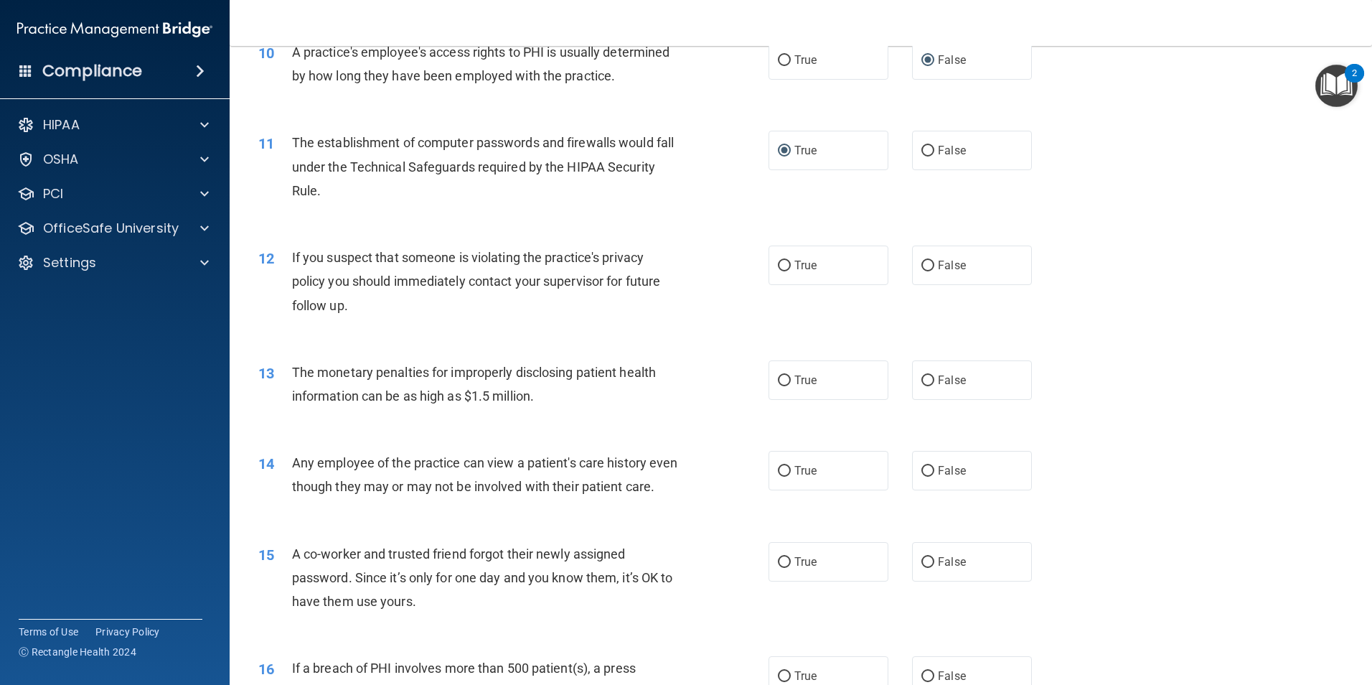
scroll to position [1023, 0]
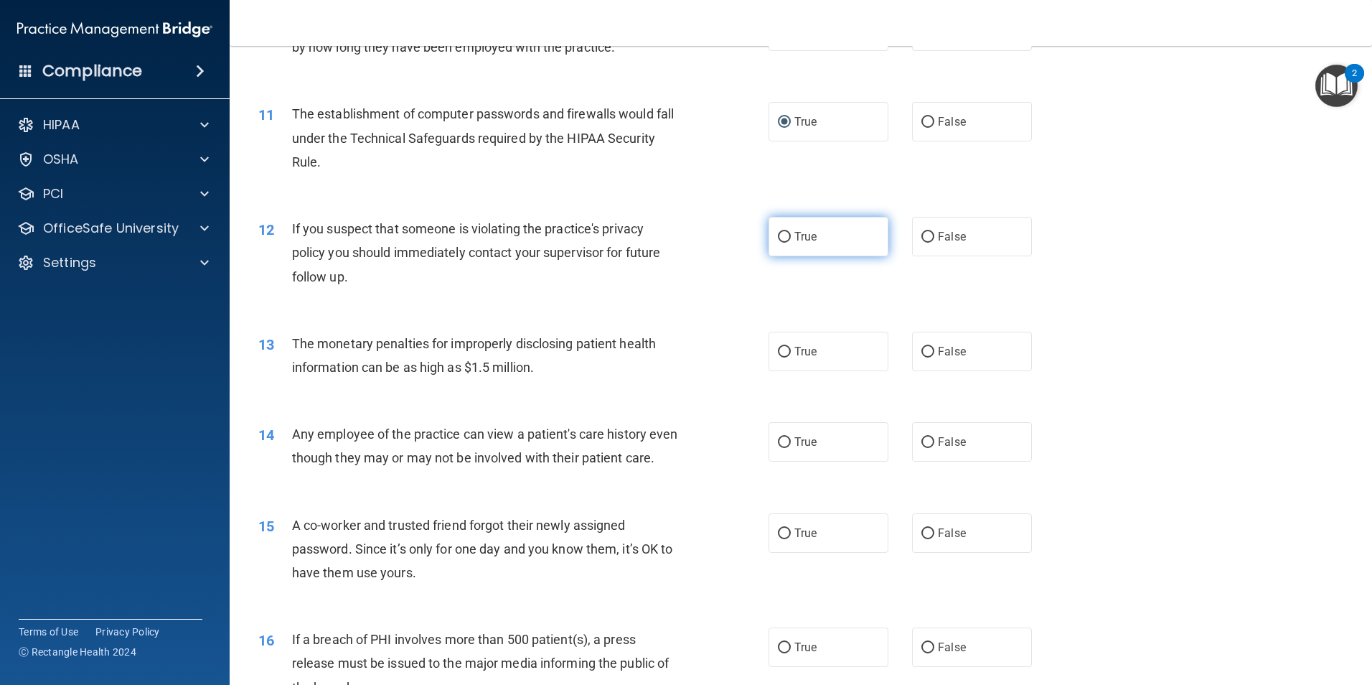
click at [778, 237] on input "True" at bounding box center [784, 237] width 13 height 11
radio input "true"
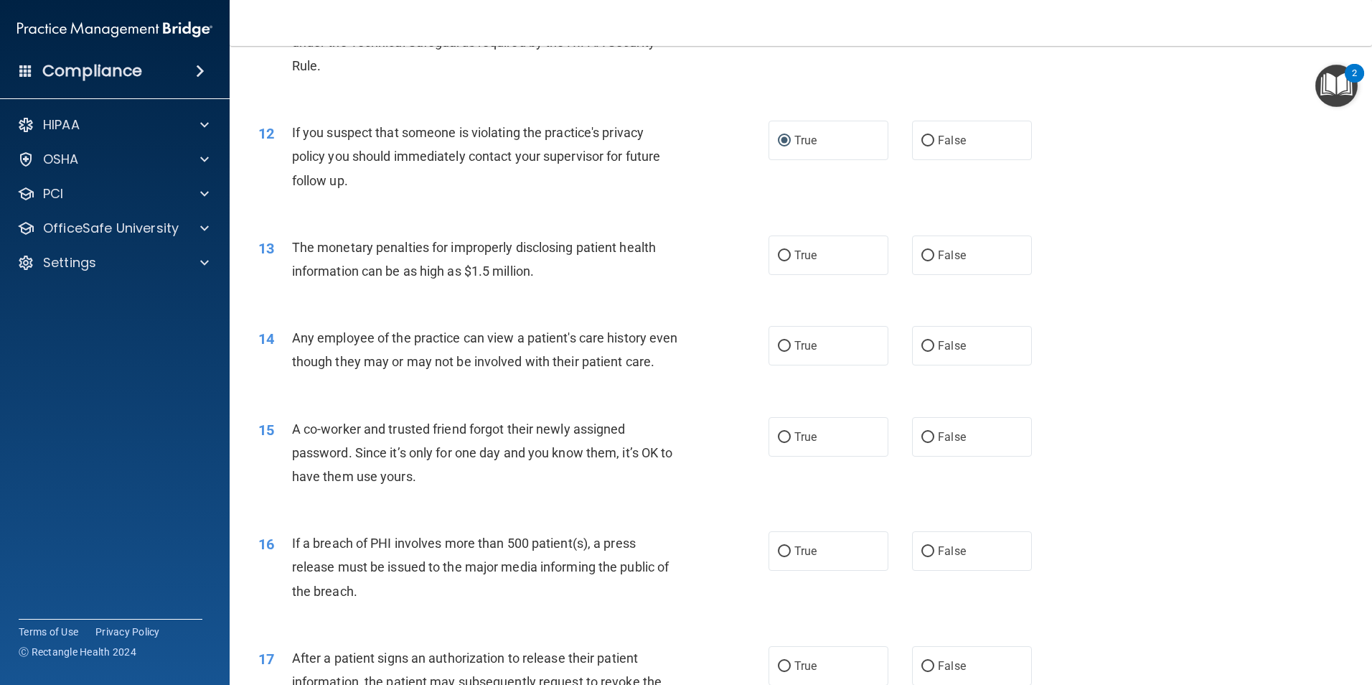
scroll to position [1148, 0]
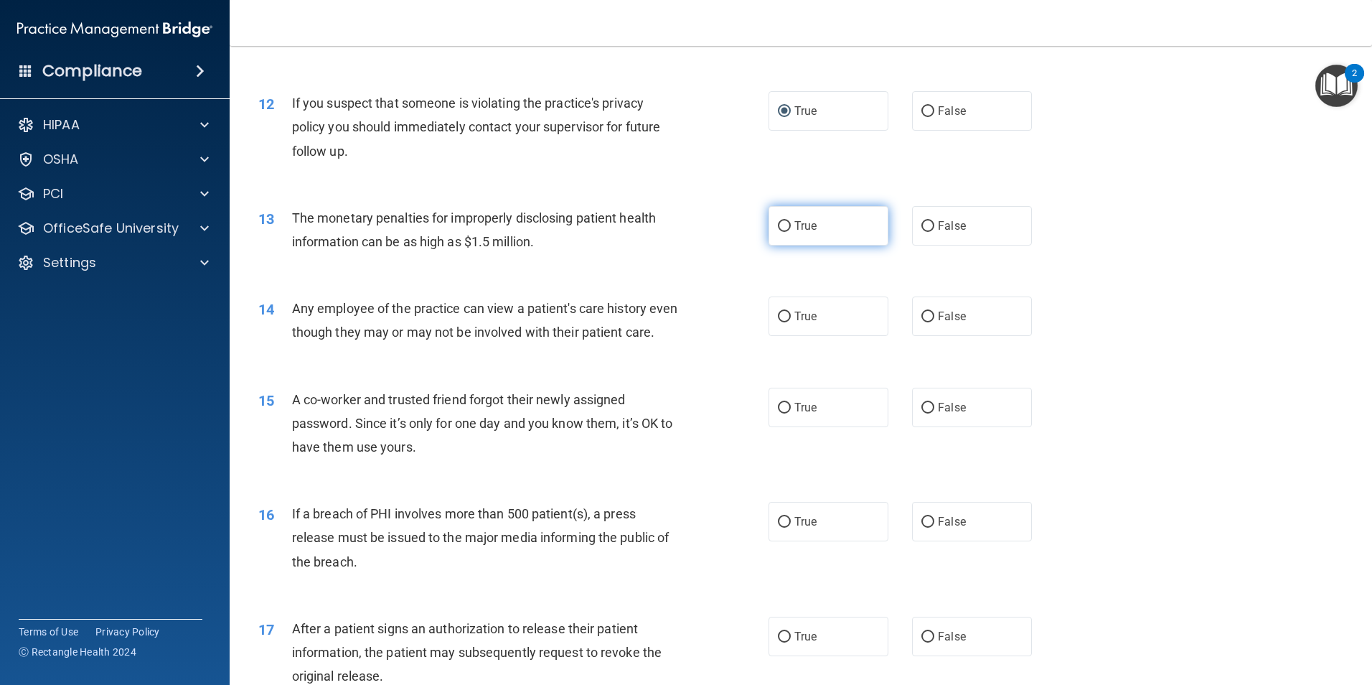
click at [778, 221] on input "True" at bounding box center [784, 226] width 13 height 11
radio input "true"
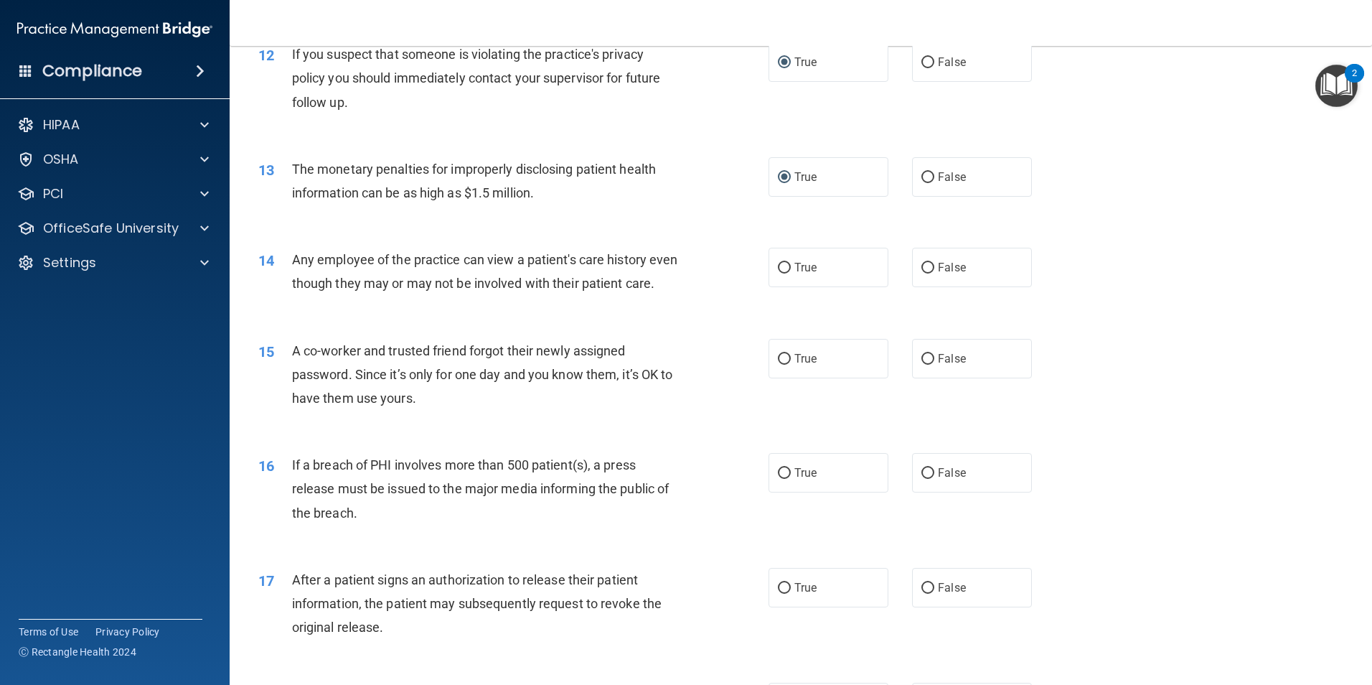
scroll to position [1202, 0]
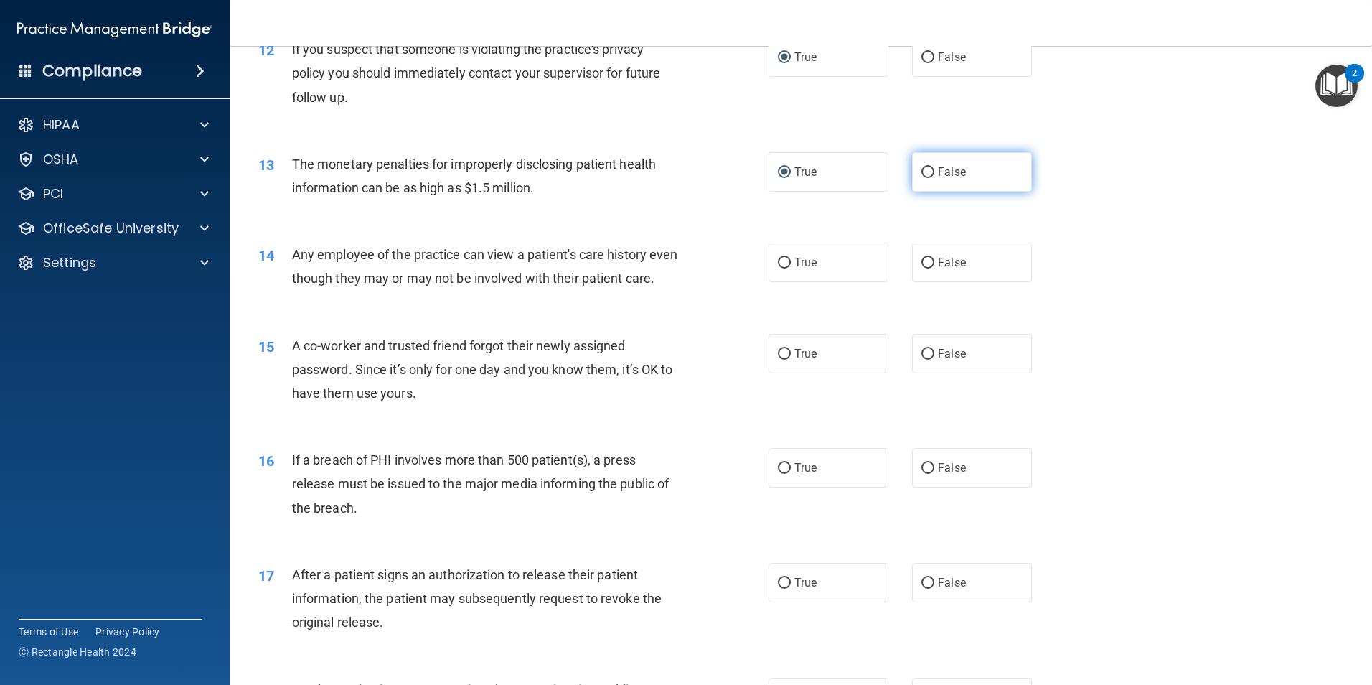
click at [922, 171] on input "False" at bounding box center [928, 172] width 13 height 11
radio input "true"
radio input "false"
click at [922, 261] on input "False" at bounding box center [928, 263] width 13 height 11
radio input "true"
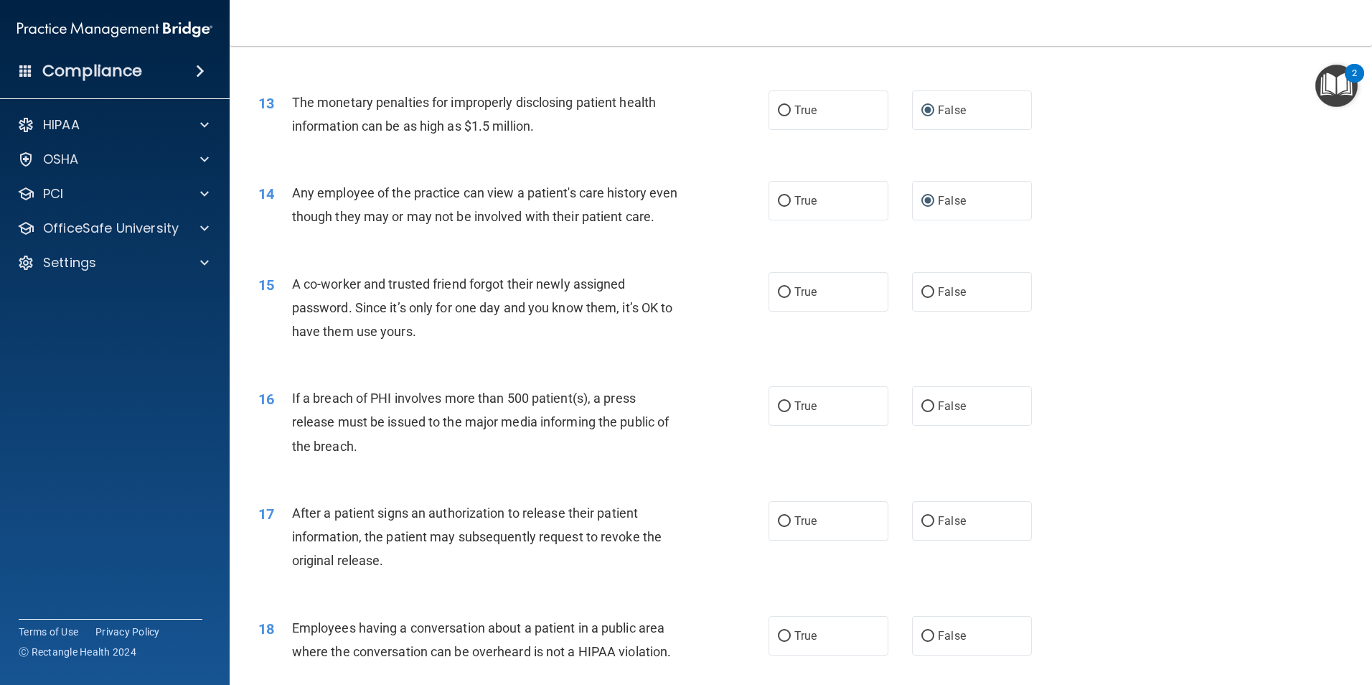
scroll to position [1247, 0]
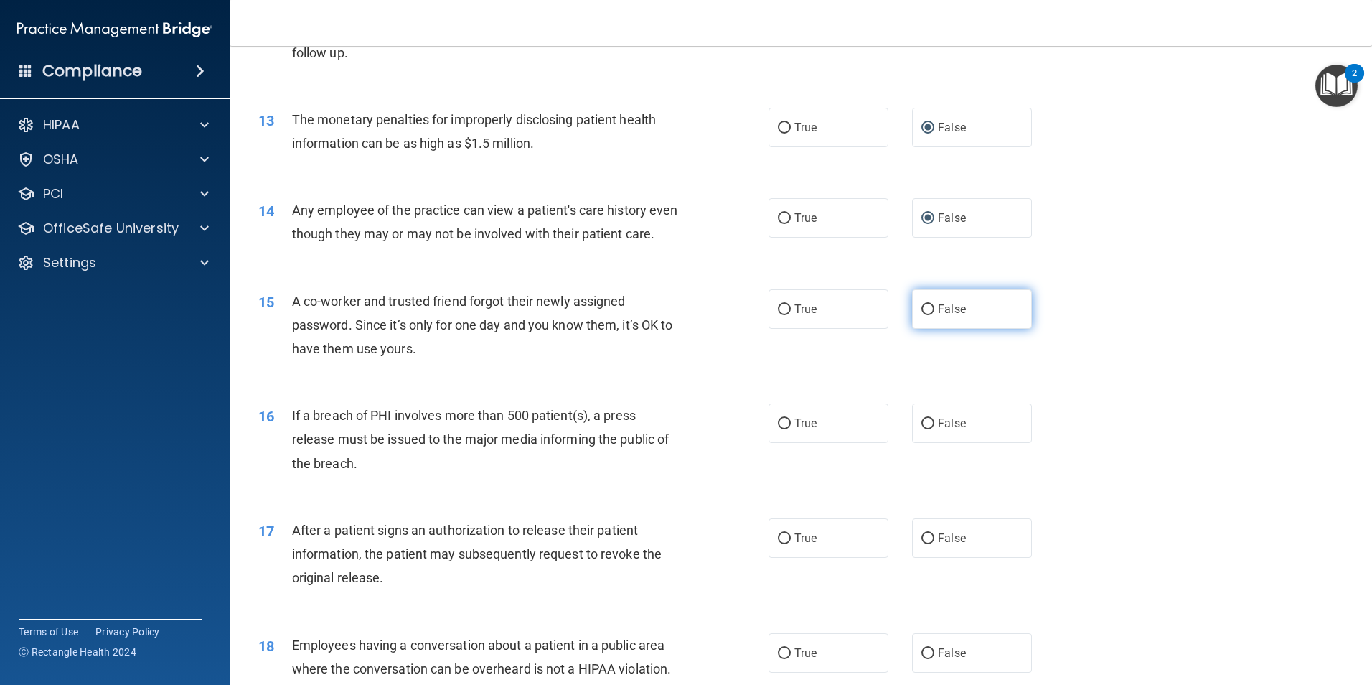
click at [926, 315] on input "False" at bounding box center [928, 309] width 13 height 11
radio input "true"
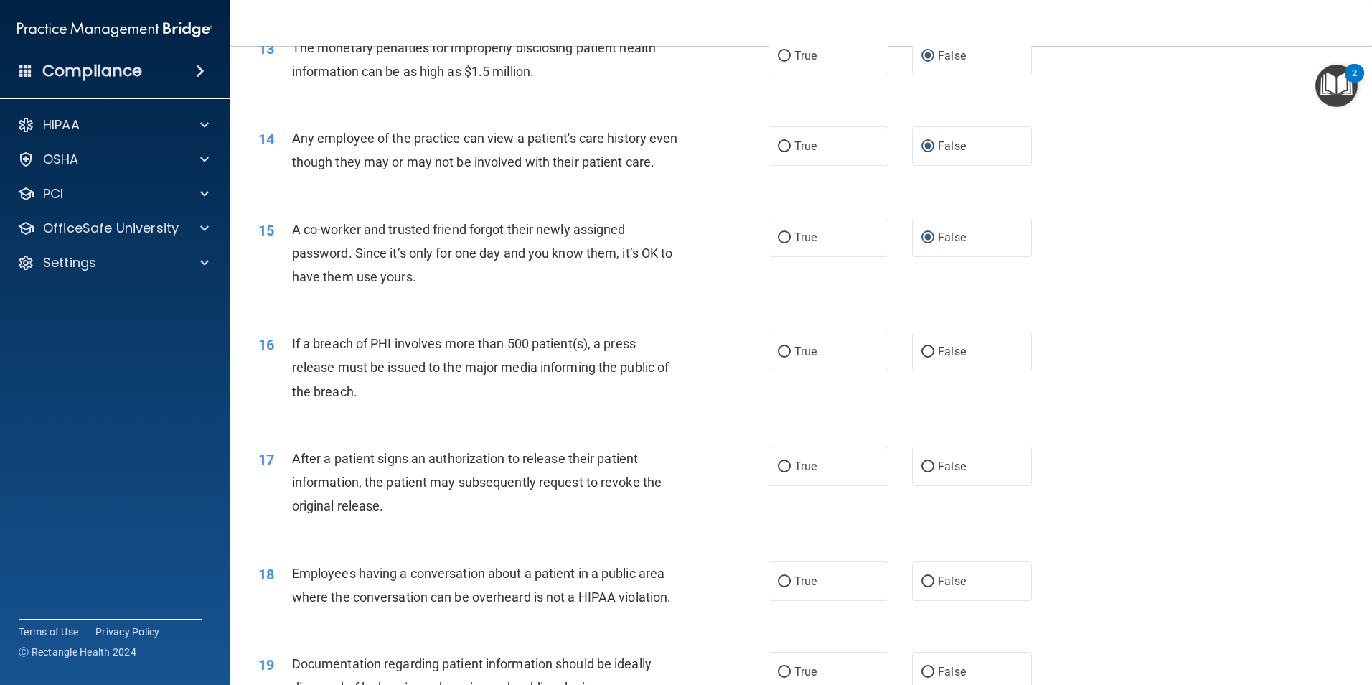
scroll to position [1336, 0]
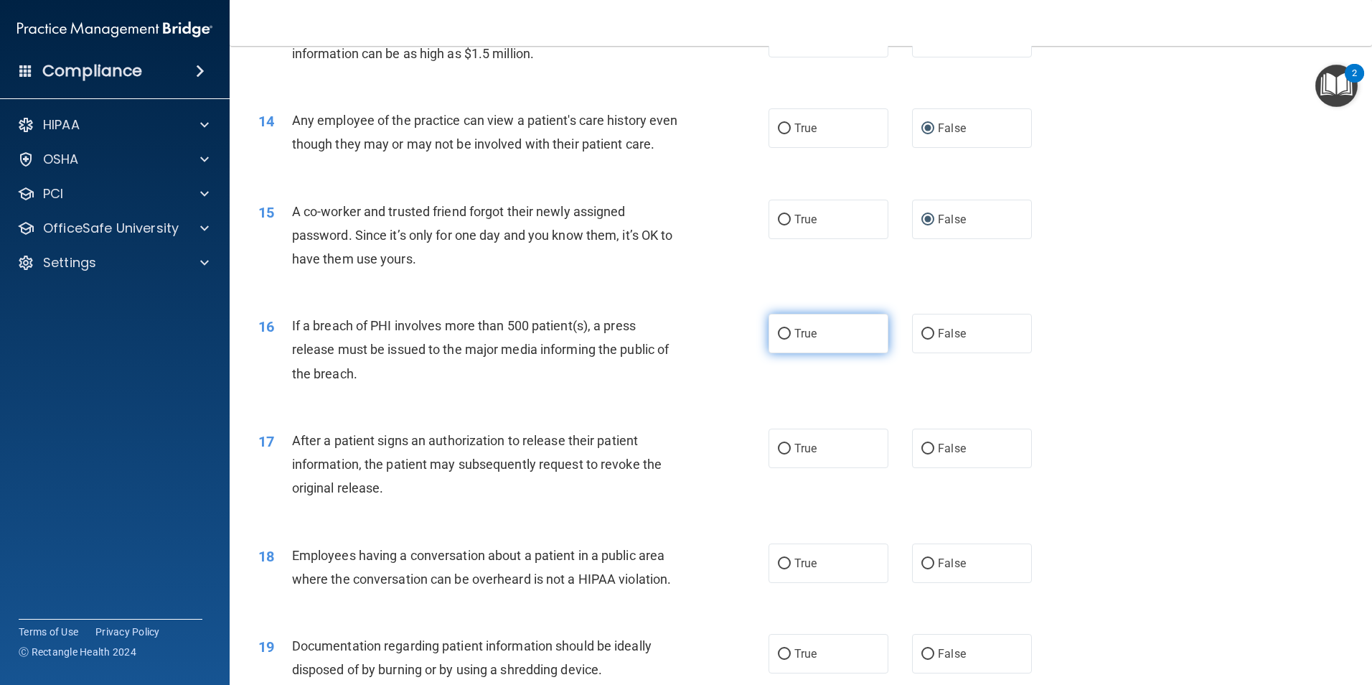
click at [778, 339] on input "True" at bounding box center [784, 334] width 13 height 11
radio input "true"
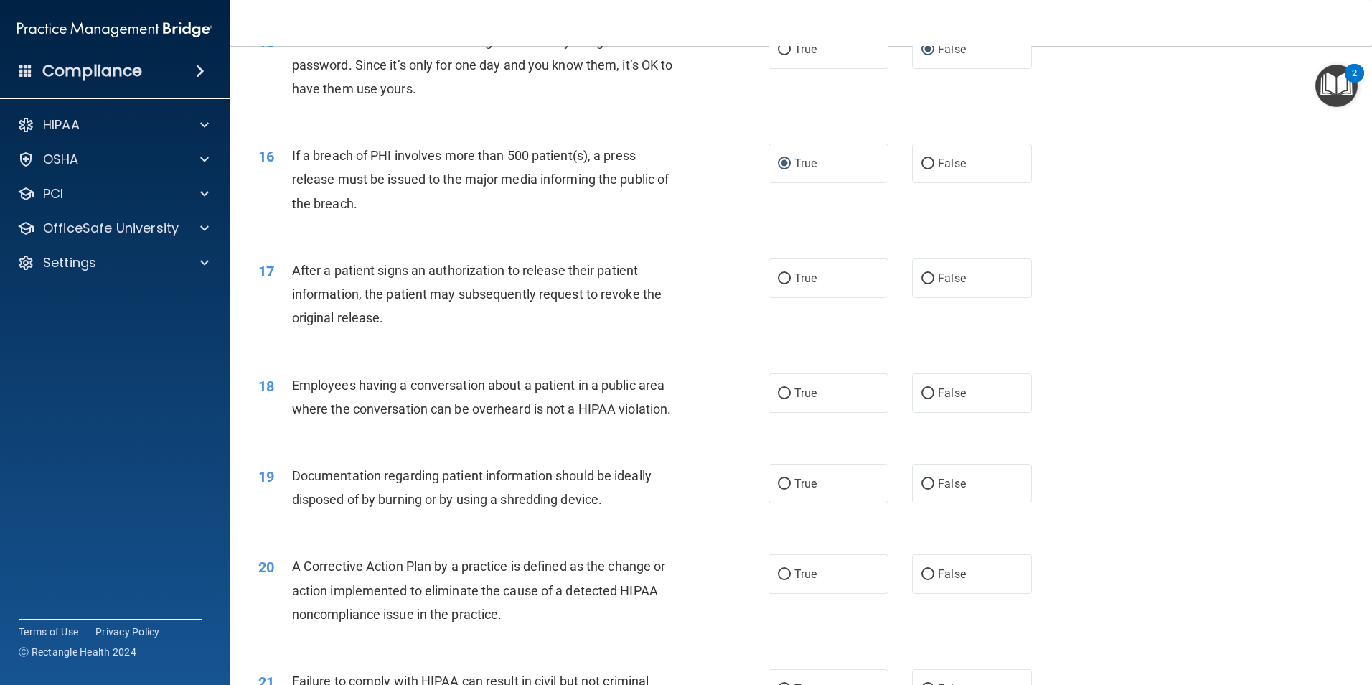
scroll to position [1570, 0]
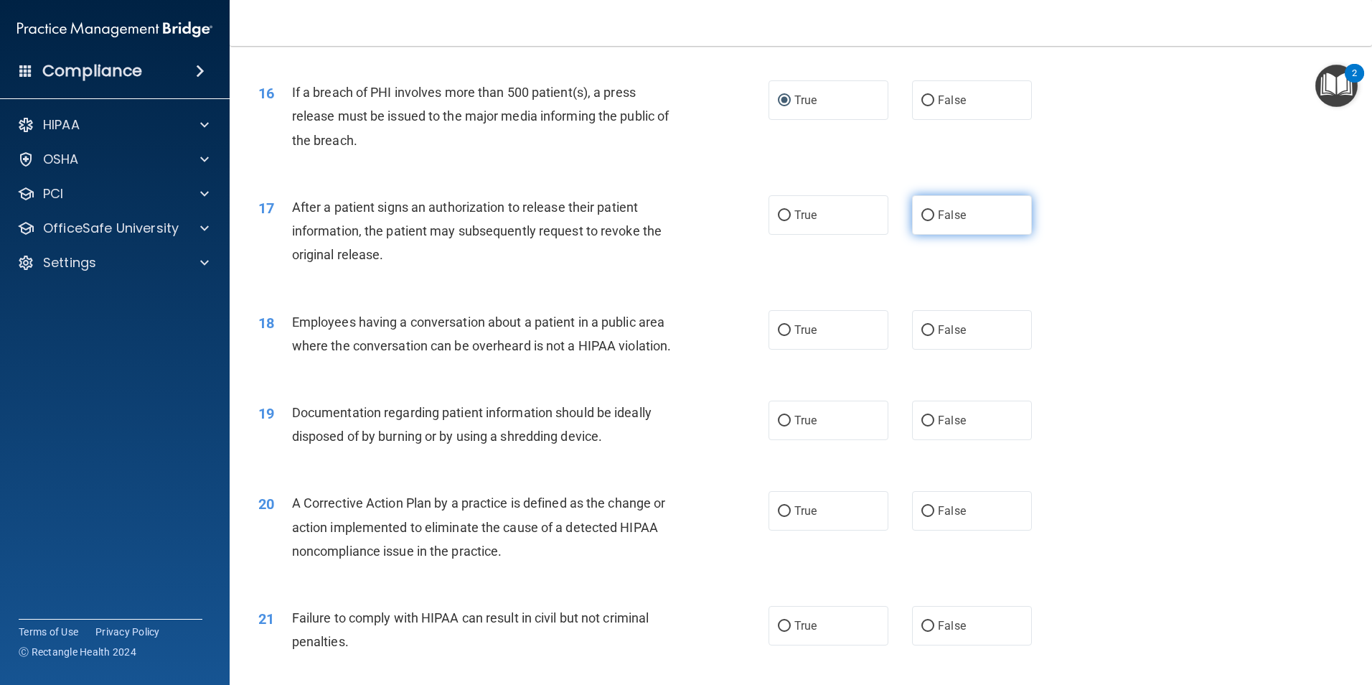
click at [924, 221] on input "False" at bounding box center [928, 215] width 13 height 11
radio input "true"
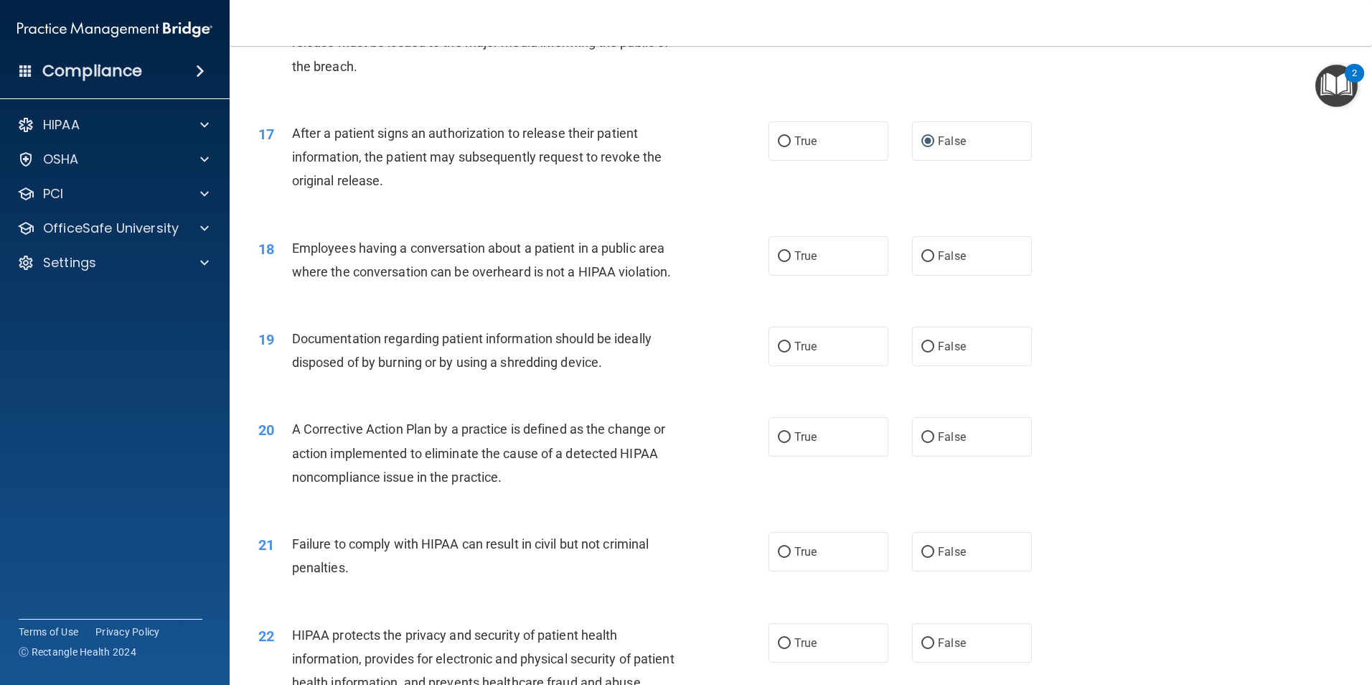
scroll to position [1659, 0]
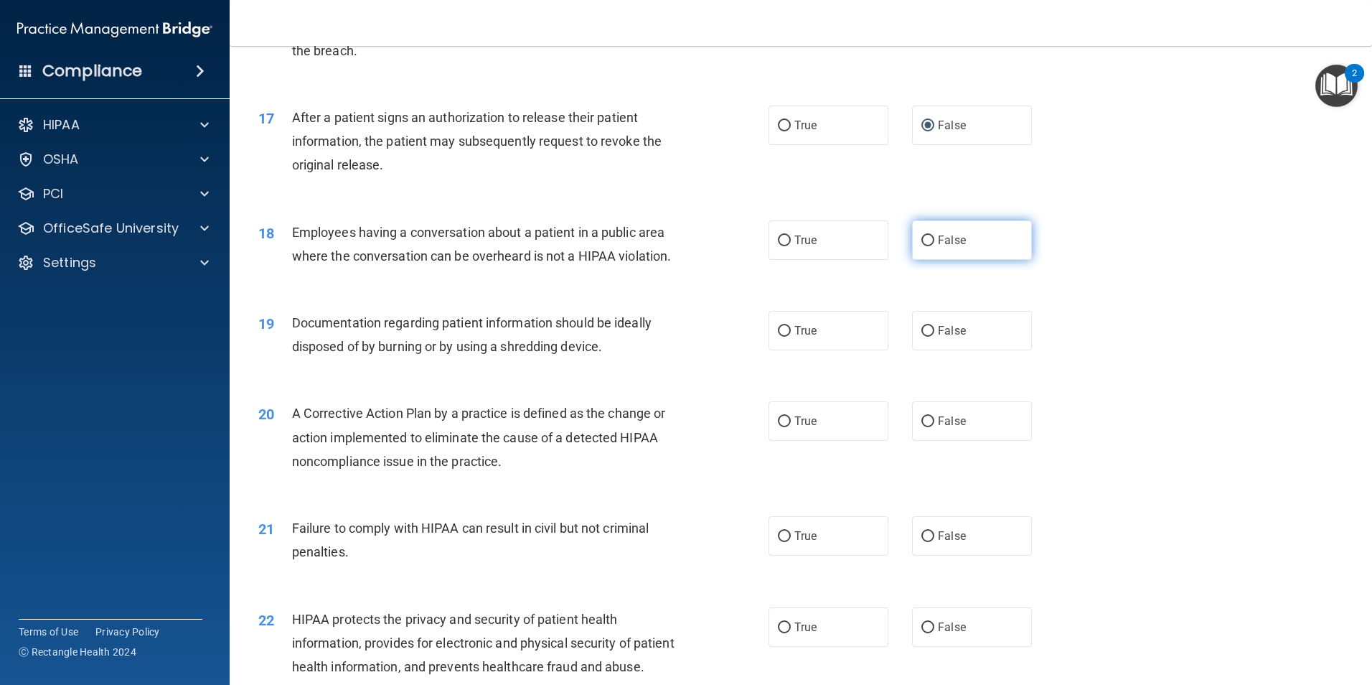
click at [922, 246] on input "False" at bounding box center [928, 240] width 13 height 11
radio input "true"
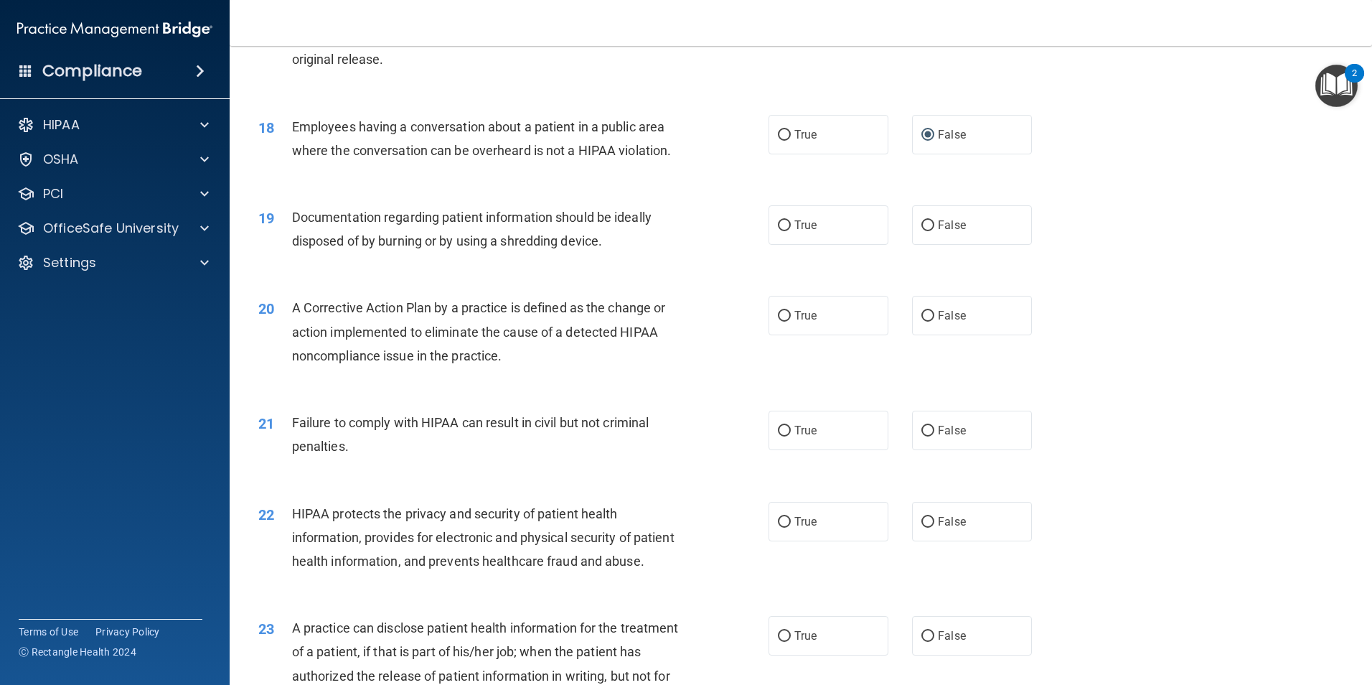
scroll to position [1767, 0]
click at [778, 229] on input "True" at bounding box center [784, 223] width 13 height 11
radio input "true"
click at [922, 319] on input "False" at bounding box center [928, 314] width 13 height 11
radio input "true"
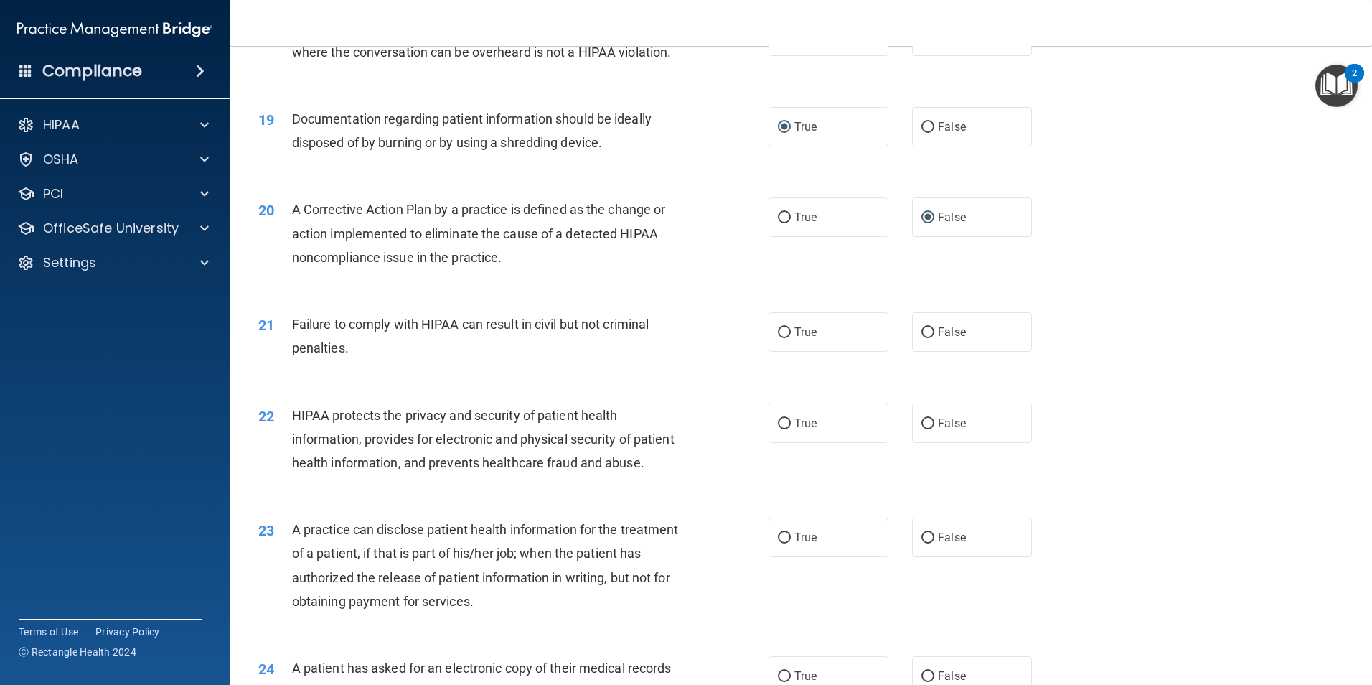
scroll to position [1875, 0]
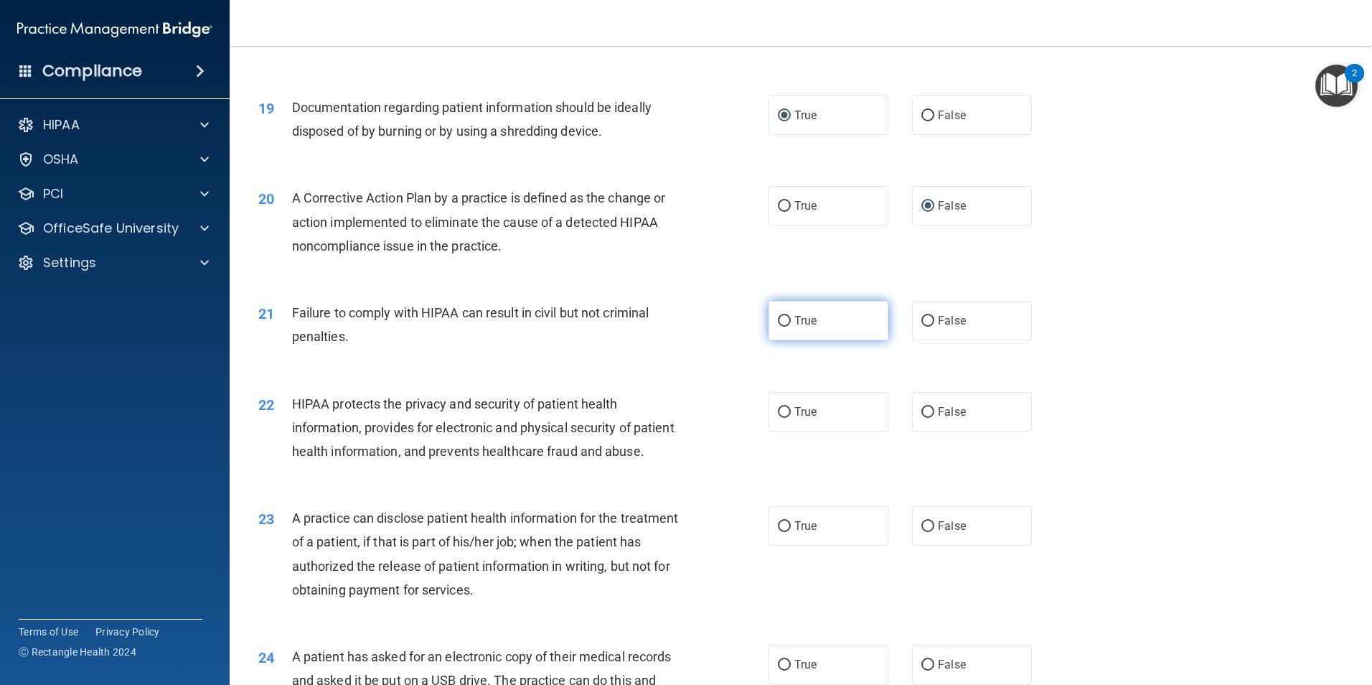
click at [779, 327] on input "True" at bounding box center [784, 321] width 13 height 11
radio input "true"
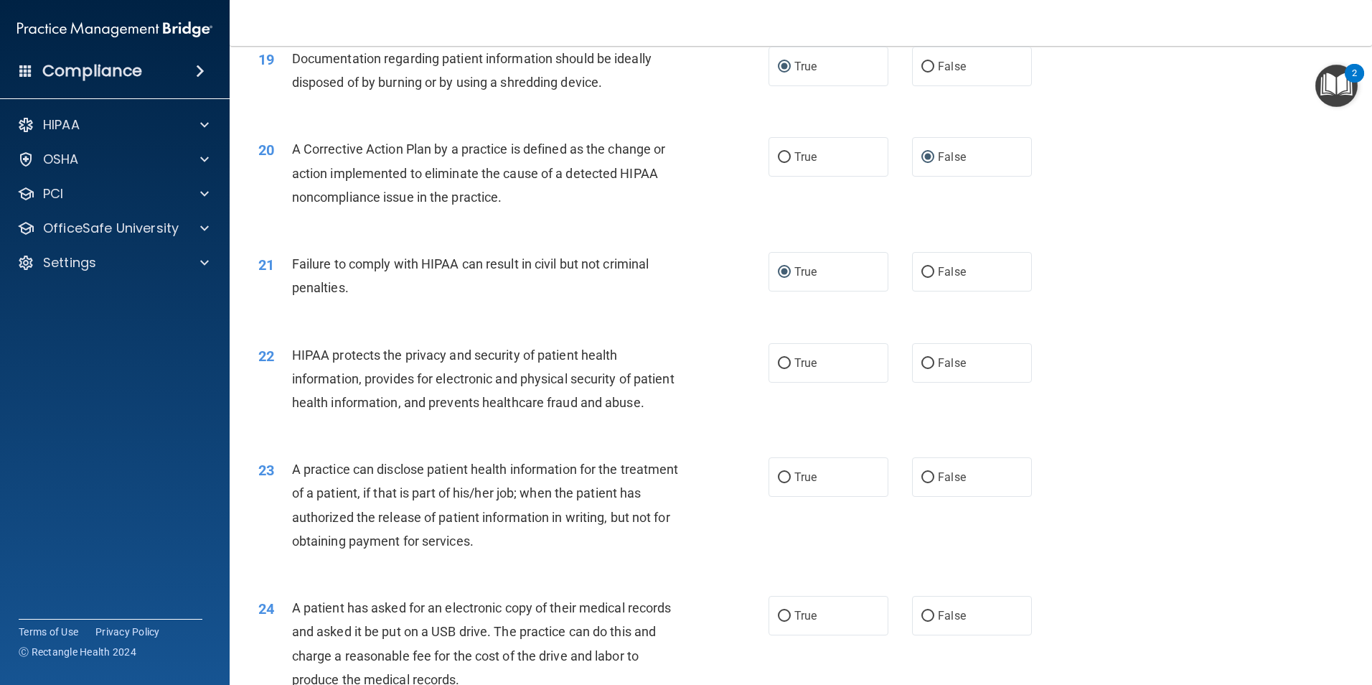
scroll to position [1928, 0]
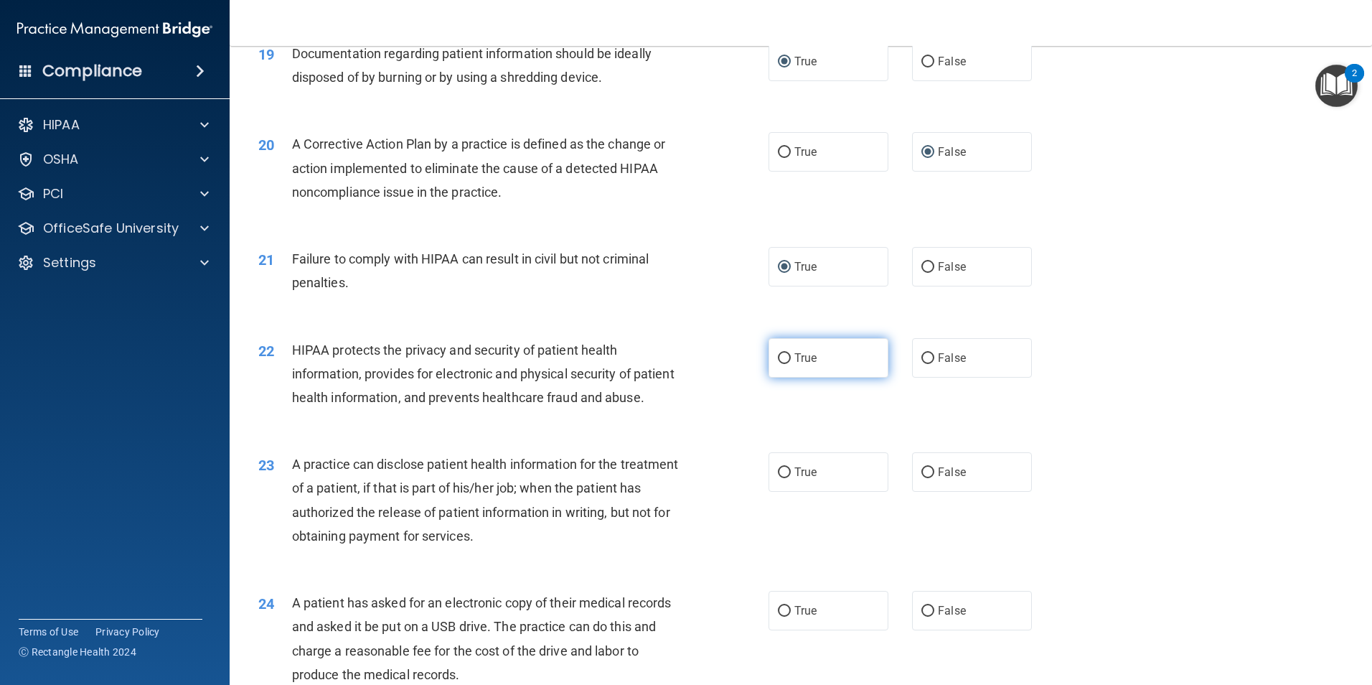
click at [778, 364] on input "True" at bounding box center [784, 358] width 13 height 11
radio input "true"
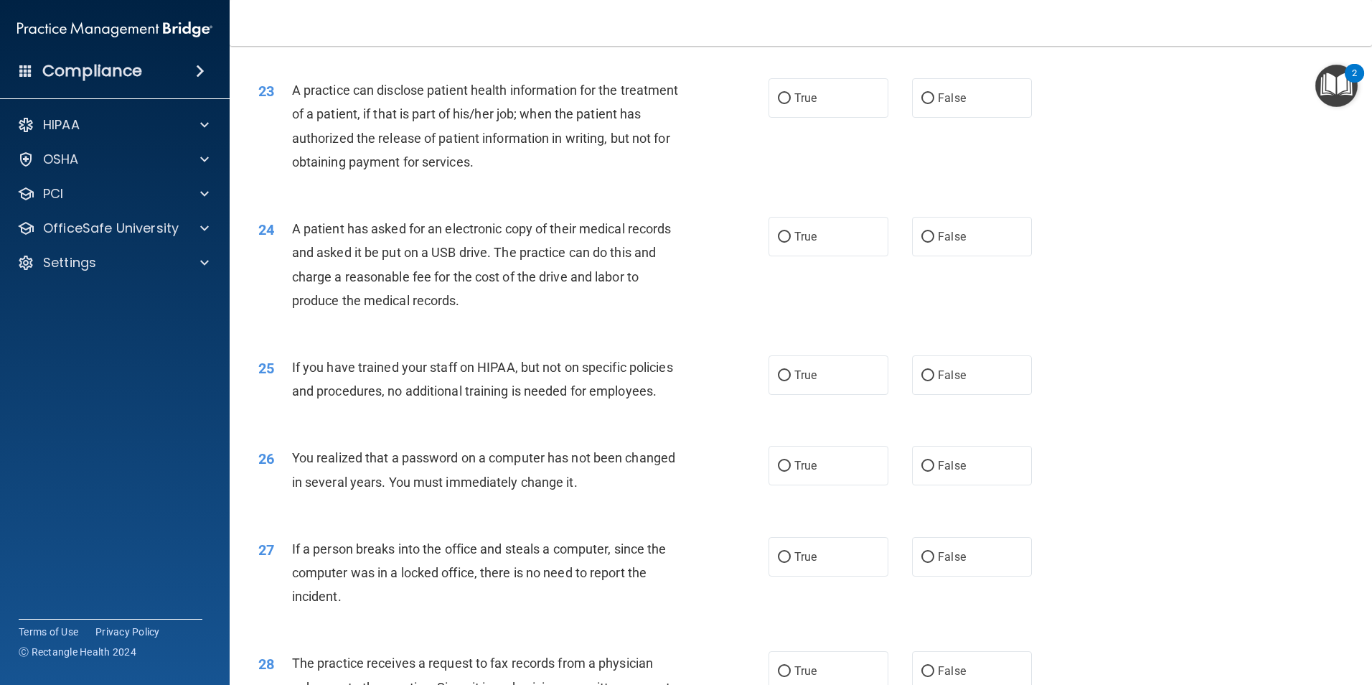
scroll to position [2305, 0]
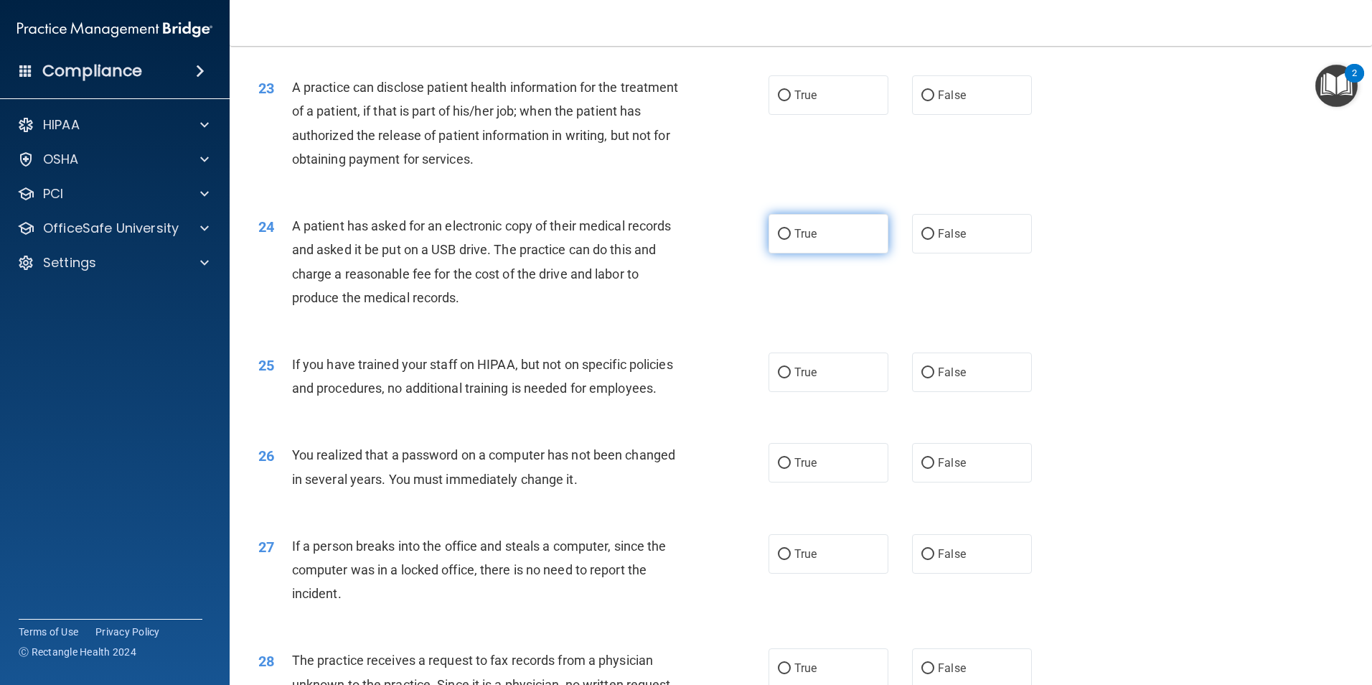
click at [778, 240] on input "True" at bounding box center [784, 234] width 13 height 11
radio input "true"
click at [778, 101] on input "True" at bounding box center [784, 95] width 13 height 11
radio input "true"
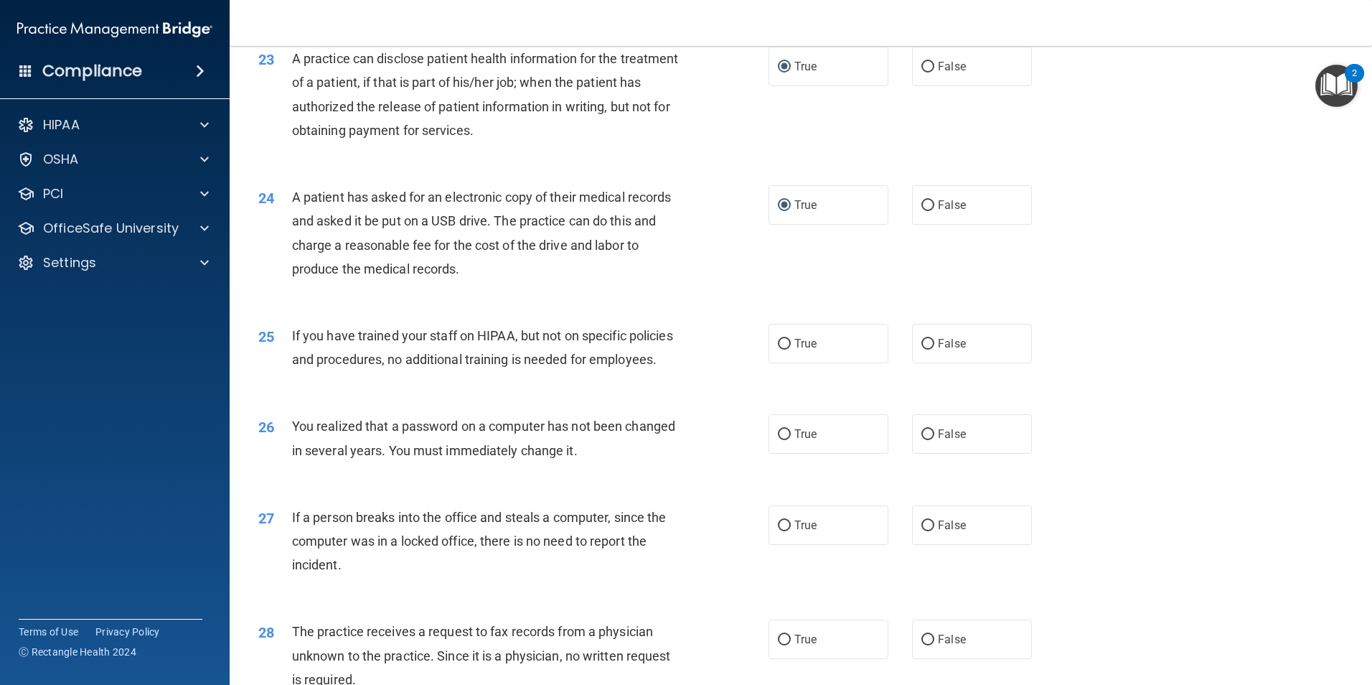
scroll to position [2431, 0]
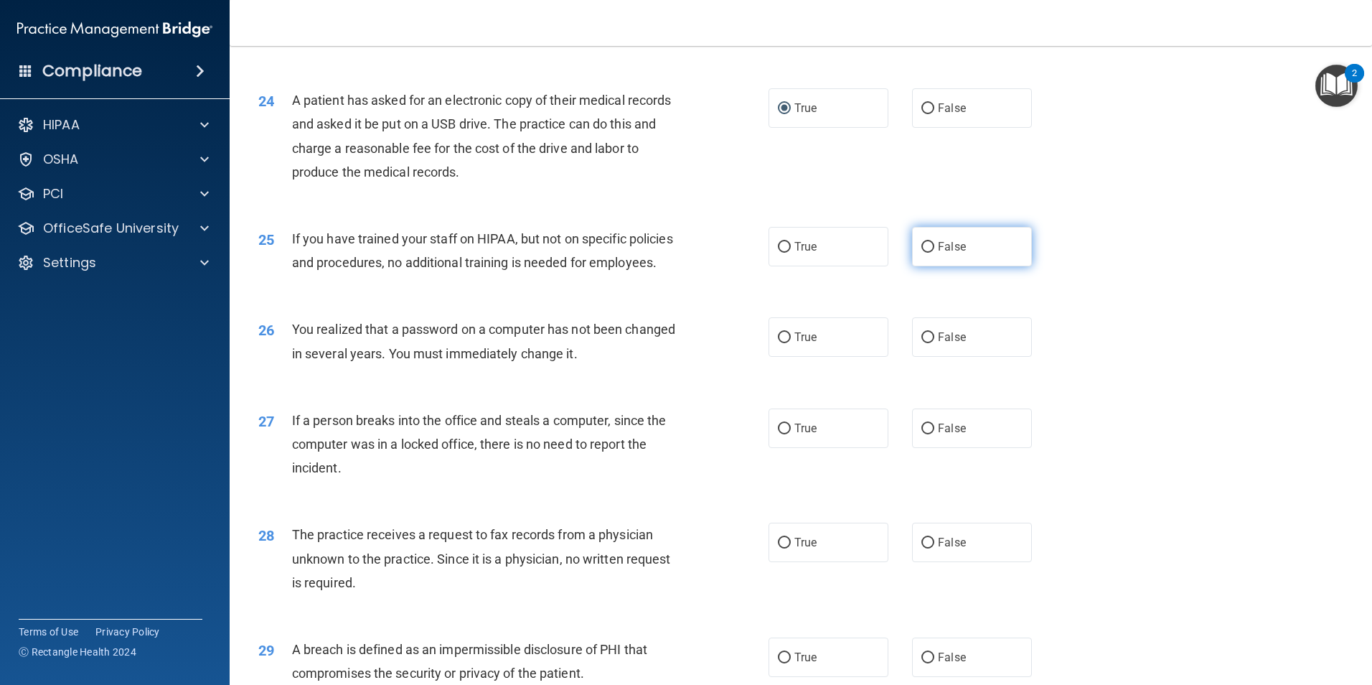
click at [922, 253] on input "False" at bounding box center [928, 247] width 13 height 11
radio input "true"
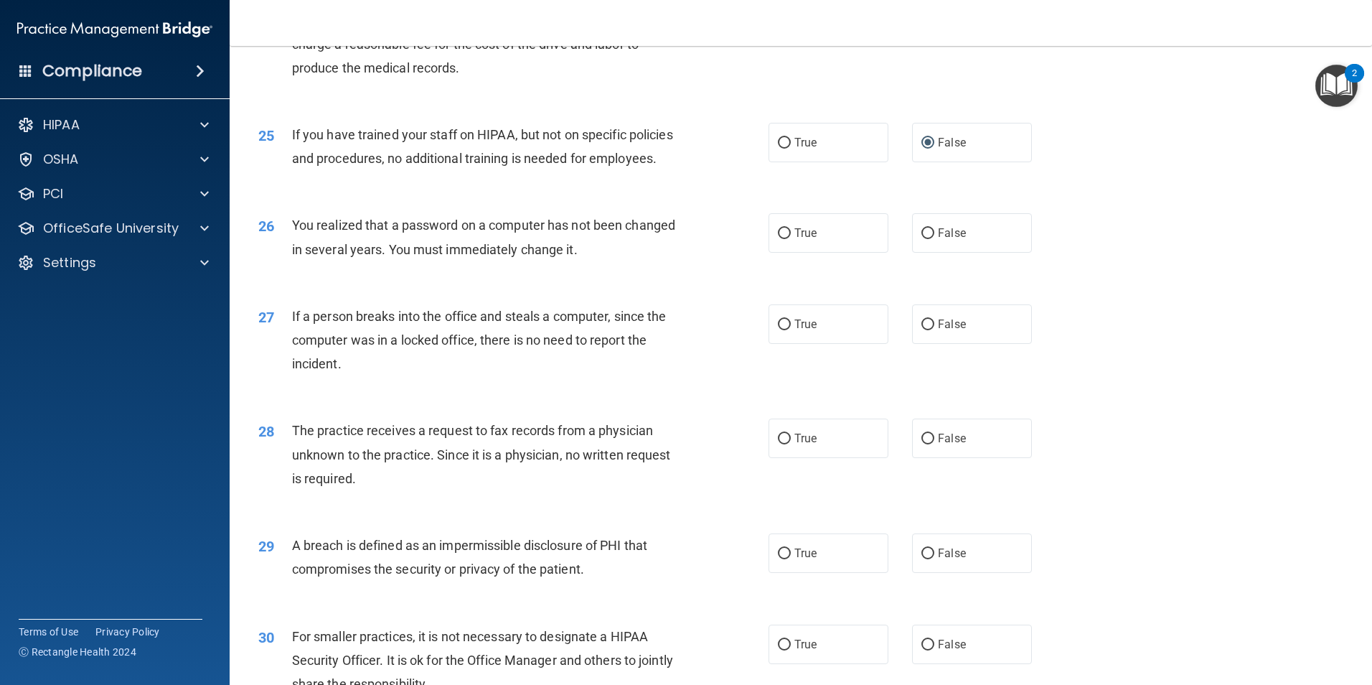
scroll to position [2574, 0]
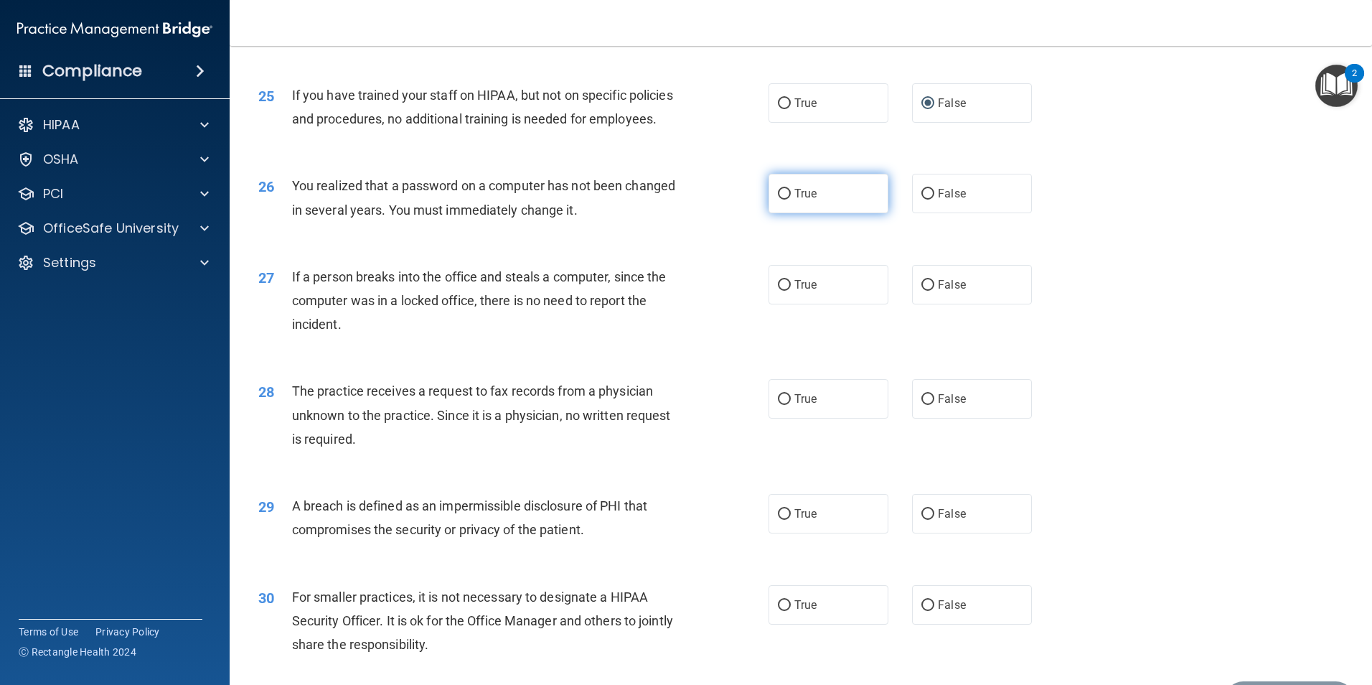
click at [782, 200] on input "True" at bounding box center [784, 194] width 13 height 11
radio input "true"
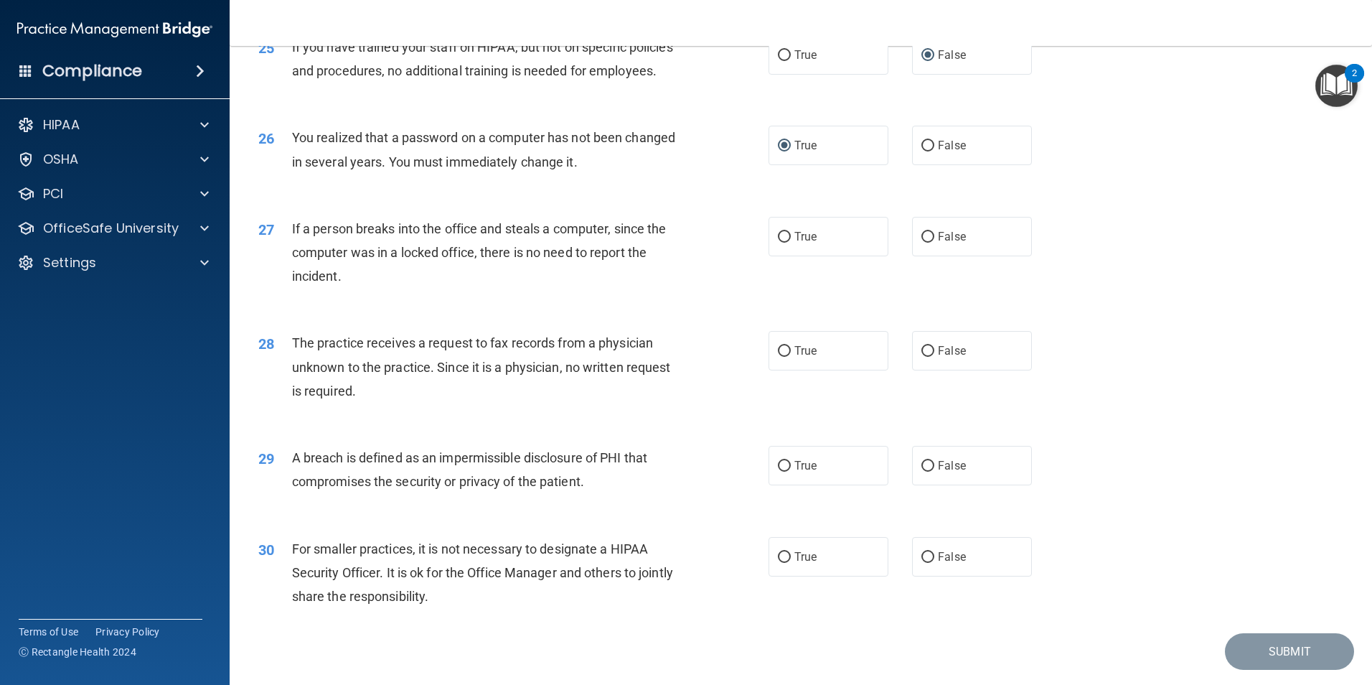
scroll to position [2646, 0]
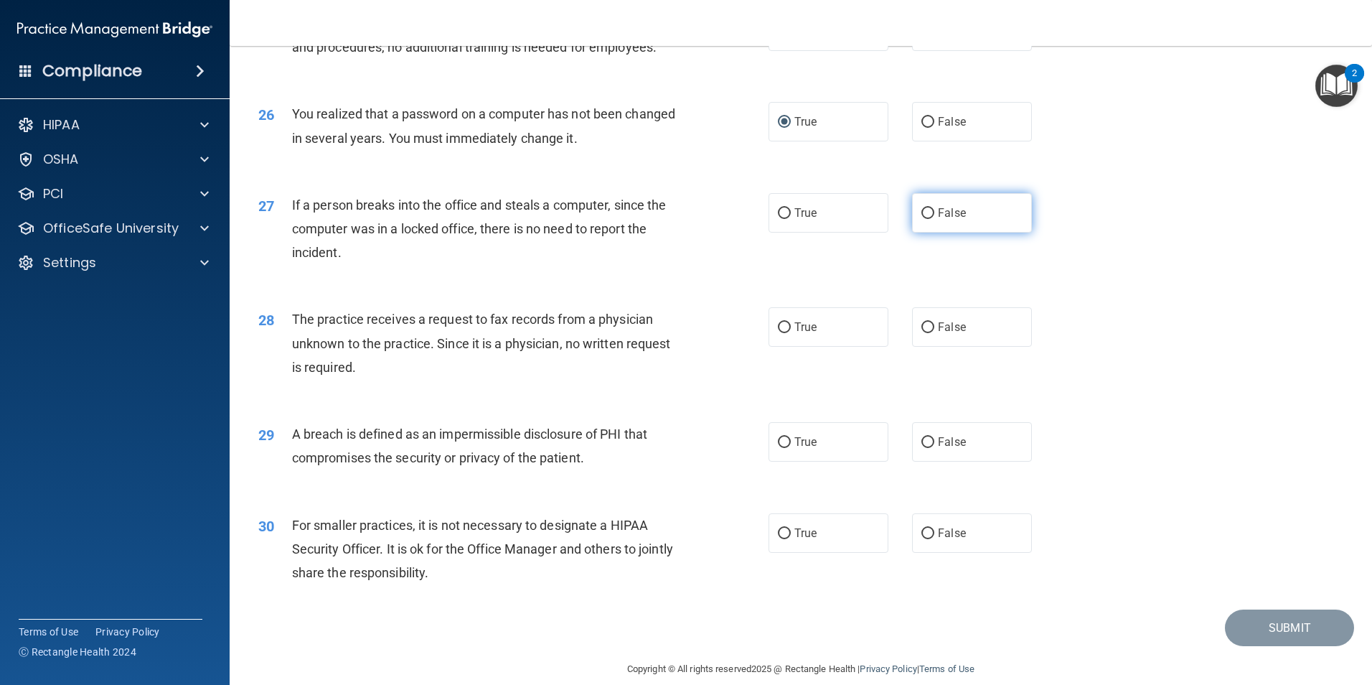
click at [923, 219] on input "False" at bounding box center [928, 213] width 13 height 11
radio input "true"
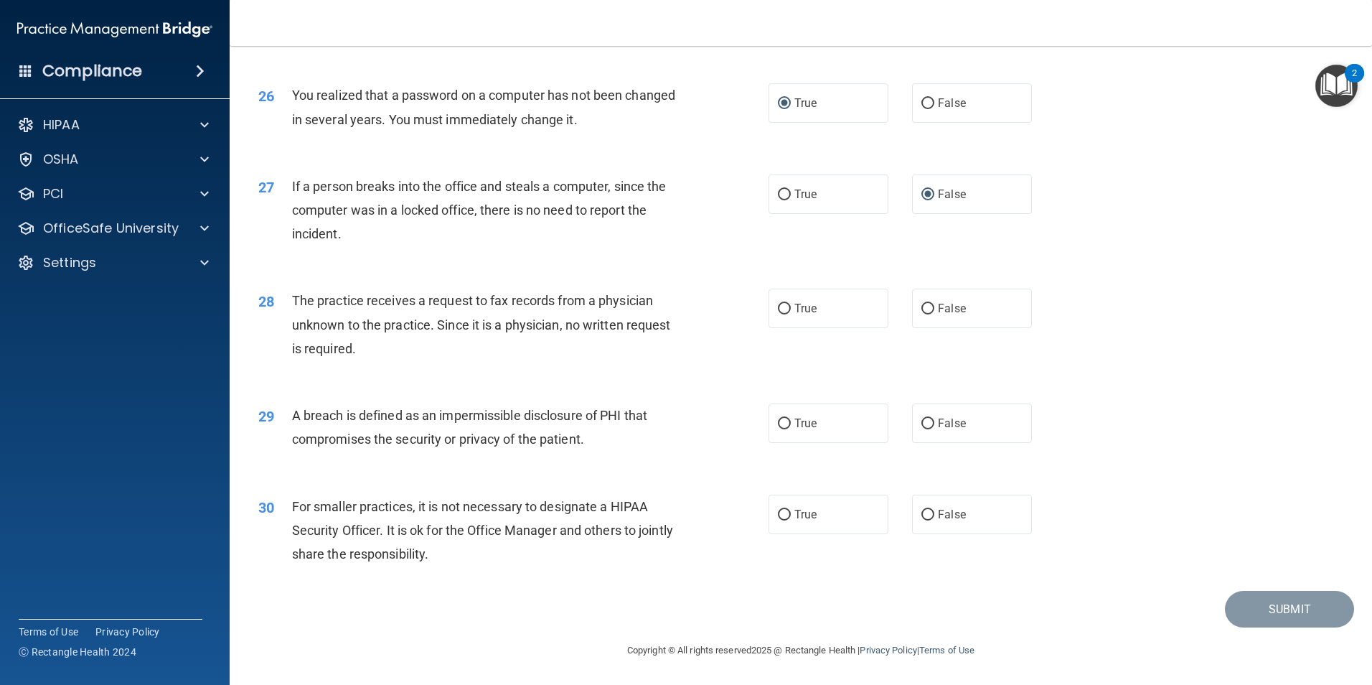
scroll to position [2736, 0]
click at [922, 306] on input "False" at bounding box center [928, 309] width 13 height 11
radio input "true"
click at [785, 514] on input "True" at bounding box center [784, 515] width 13 height 11
radio input "true"
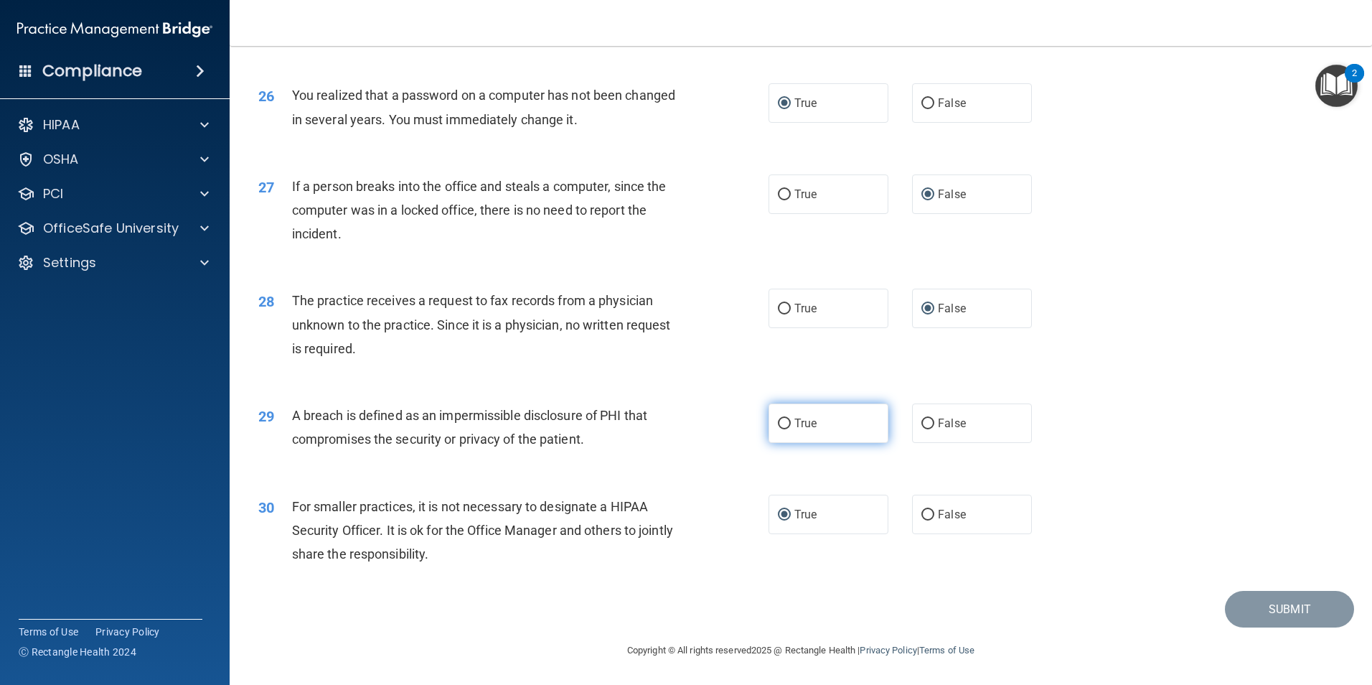
click at [779, 425] on input "True" at bounding box center [784, 423] width 13 height 11
radio input "true"
click at [1255, 615] on button "Submit" at bounding box center [1289, 609] width 129 height 37
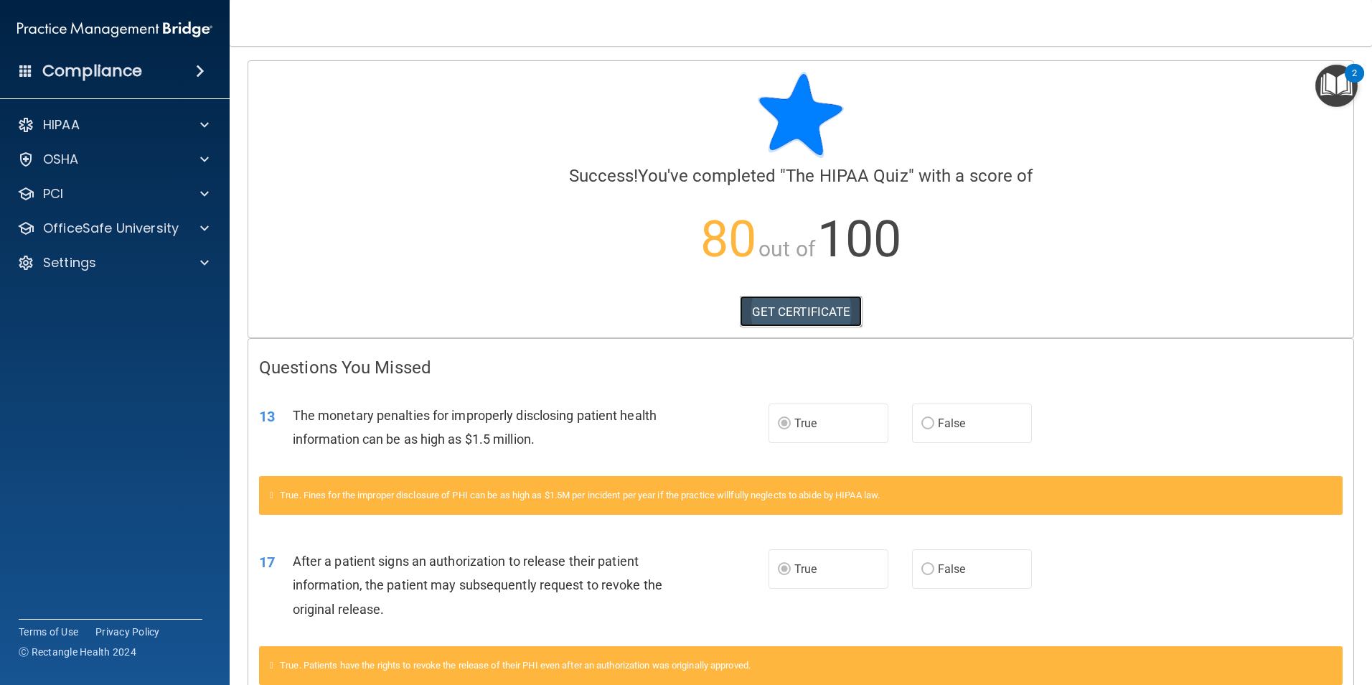
click at [830, 319] on link "GET CERTIFICATE" at bounding box center [801, 312] width 123 height 32
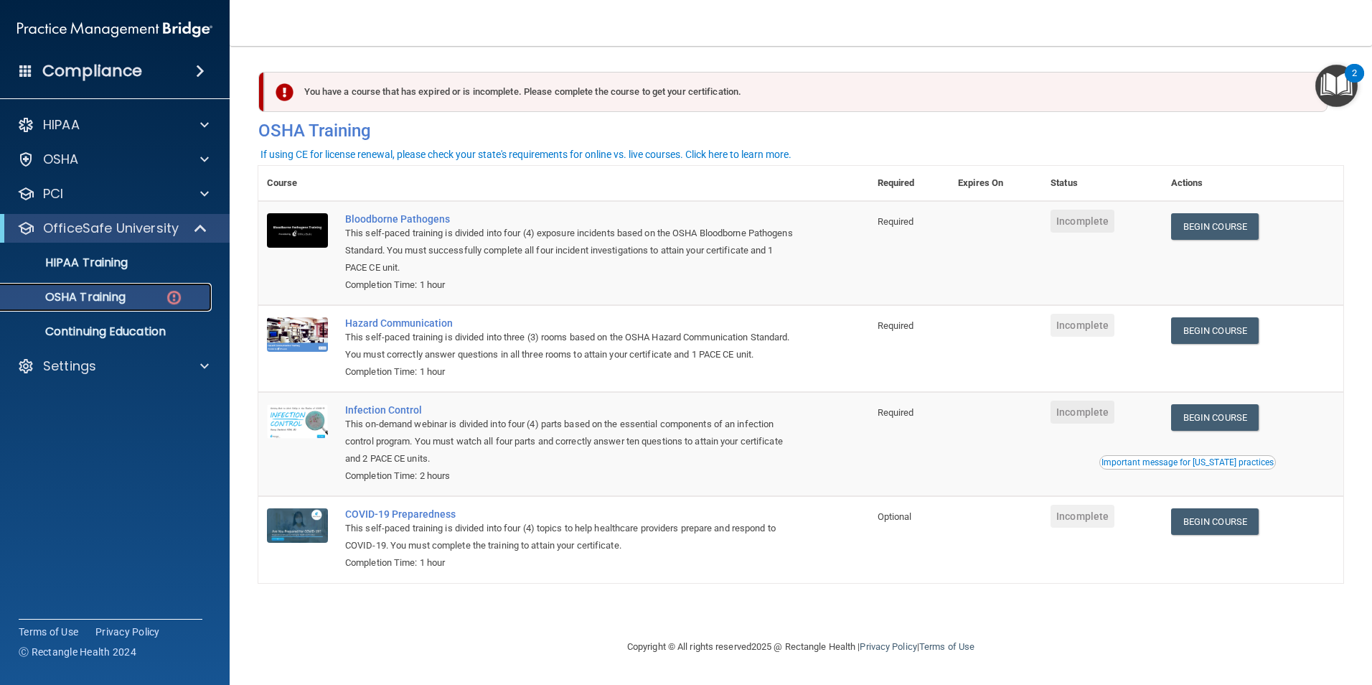
click at [85, 296] on p "OSHA Training" at bounding box center [67, 297] width 116 height 14
click at [99, 261] on p "HIPAA Training" at bounding box center [68, 262] width 118 height 14
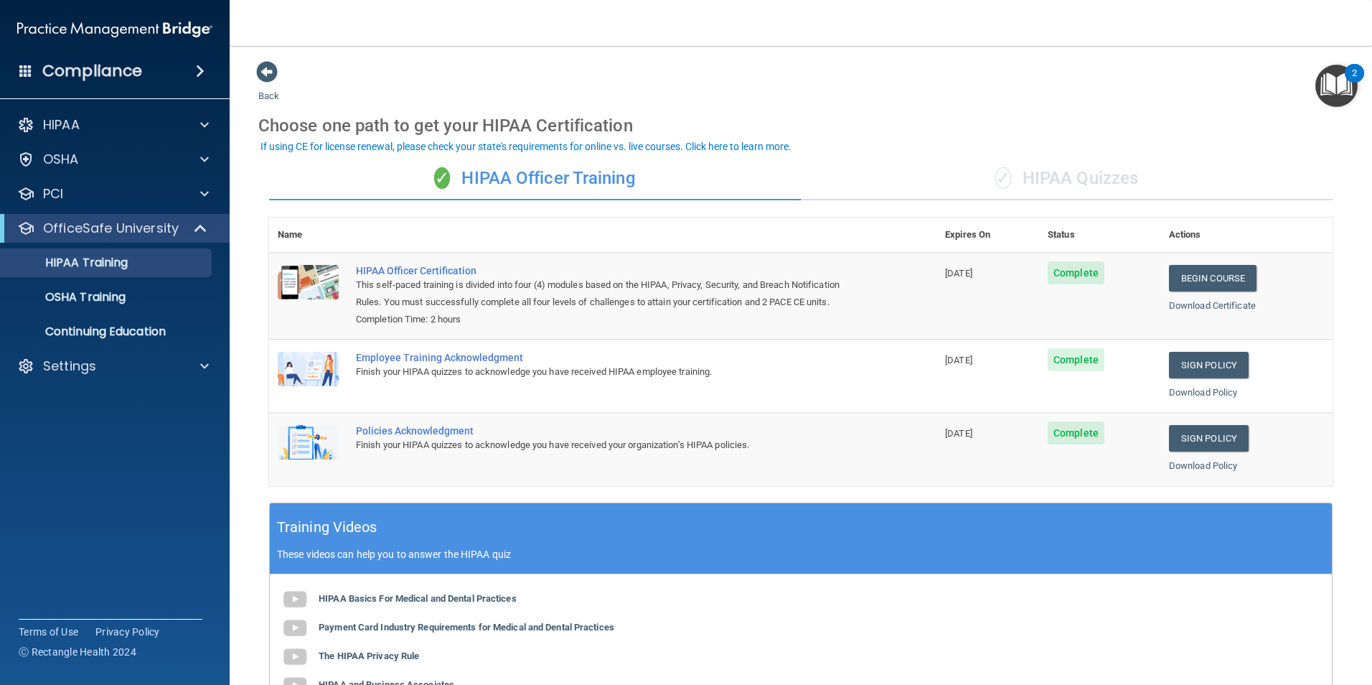
click at [1097, 177] on div "✓ HIPAA Quizzes" at bounding box center [1067, 178] width 532 height 43
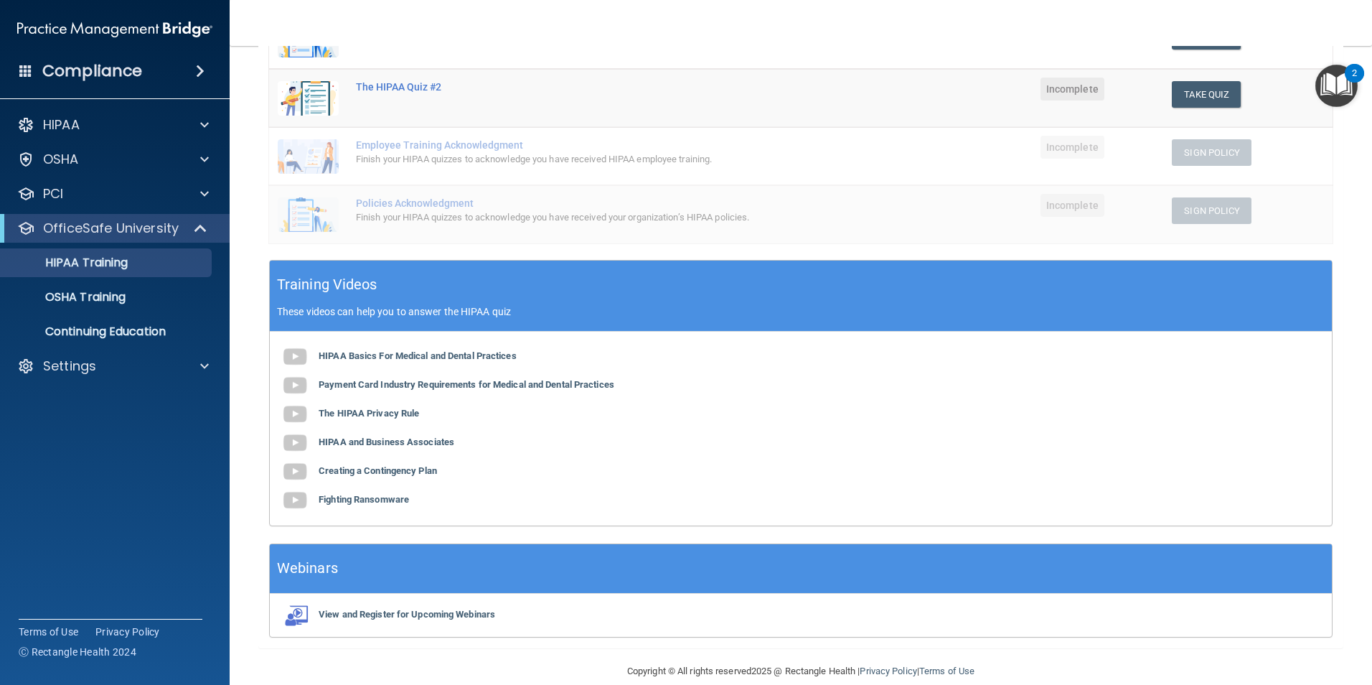
scroll to position [264, 0]
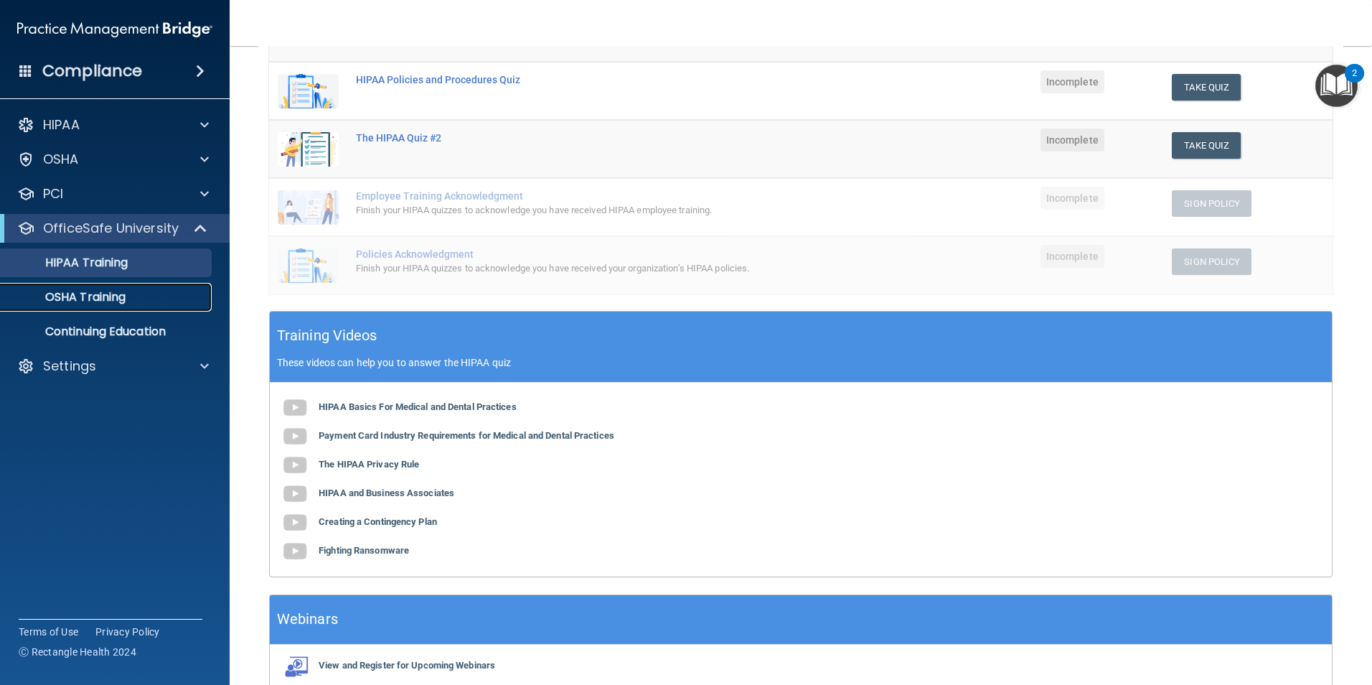
click at [151, 292] on div "OSHA Training" at bounding box center [107, 297] width 196 height 14
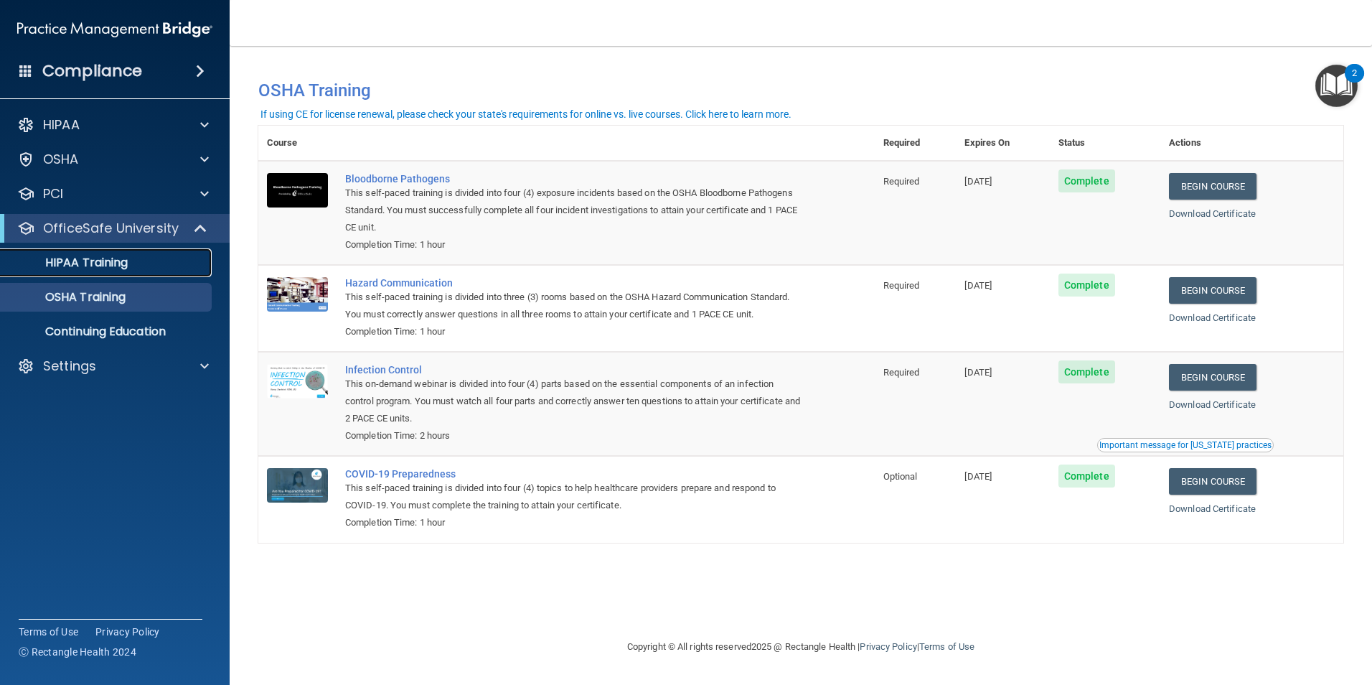
click at [144, 266] on div "HIPAA Training" at bounding box center [107, 262] width 196 height 14
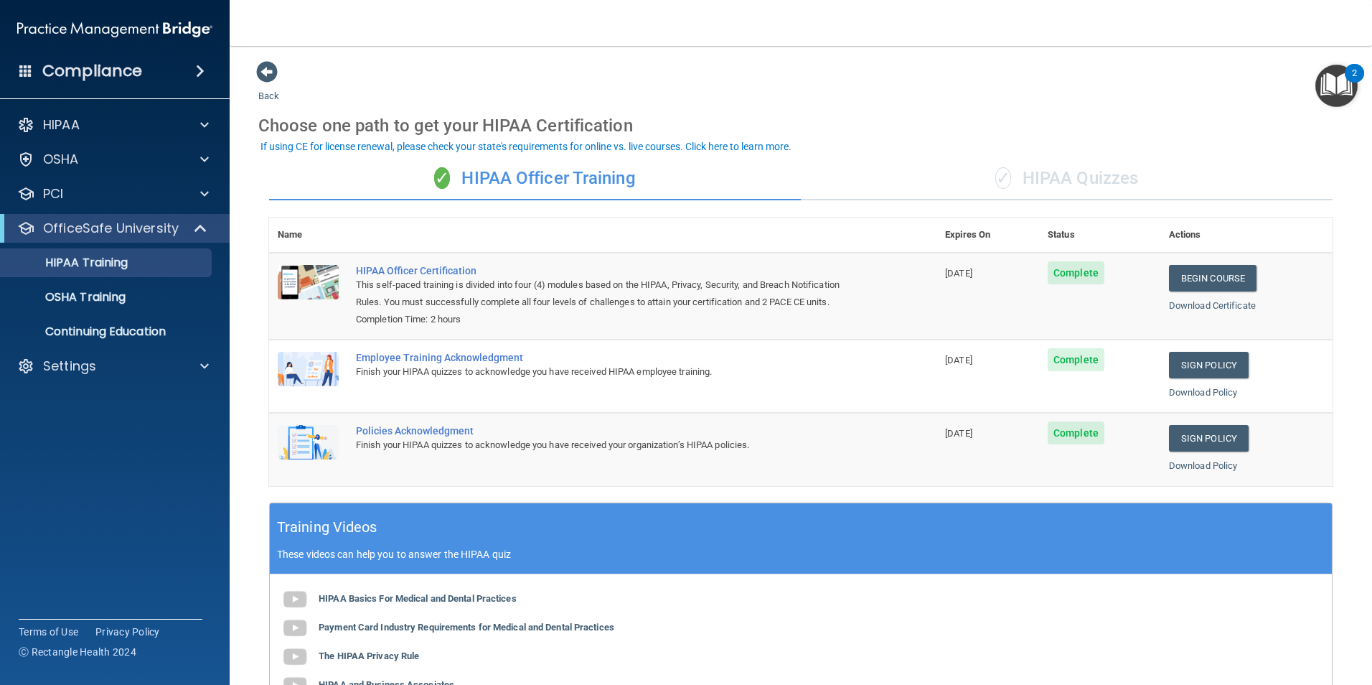
click at [1030, 175] on div "✓ HIPAA Quizzes" at bounding box center [1067, 178] width 532 height 43
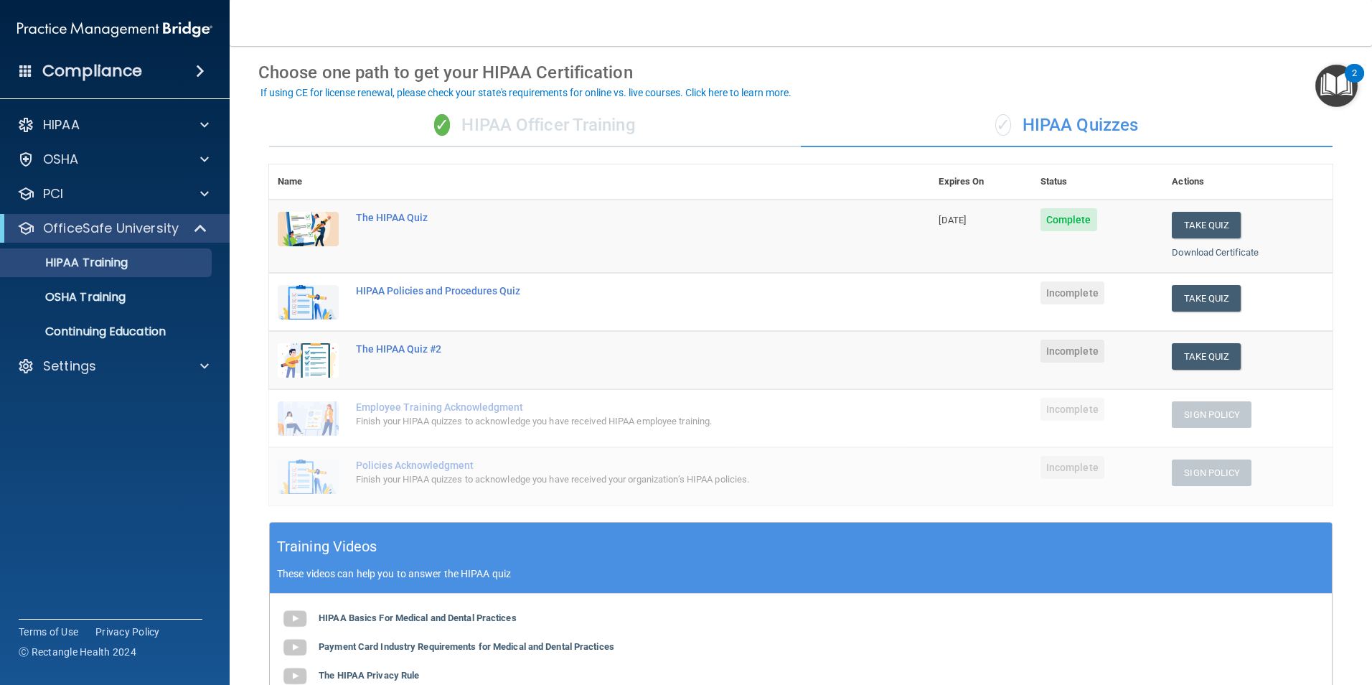
scroll to position [54, 0]
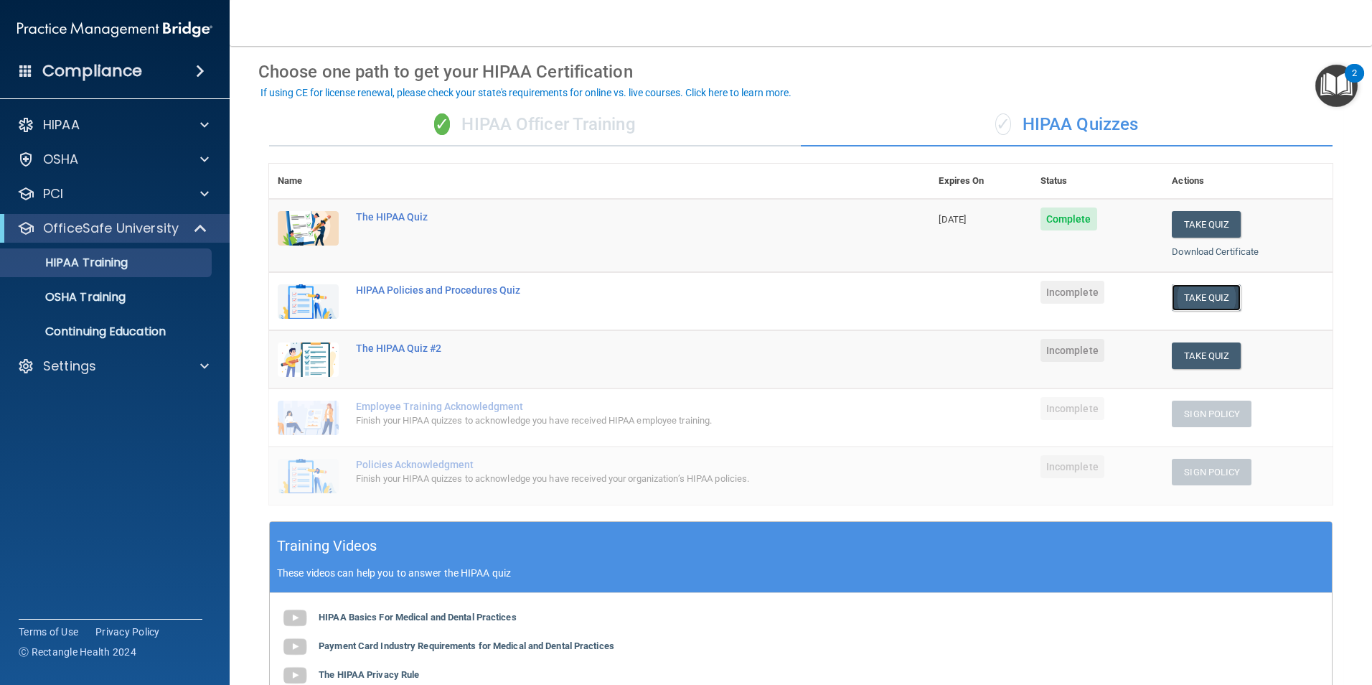
click at [1180, 301] on button "Take Quiz" at bounding box center [1206, 297] width 69 height 27
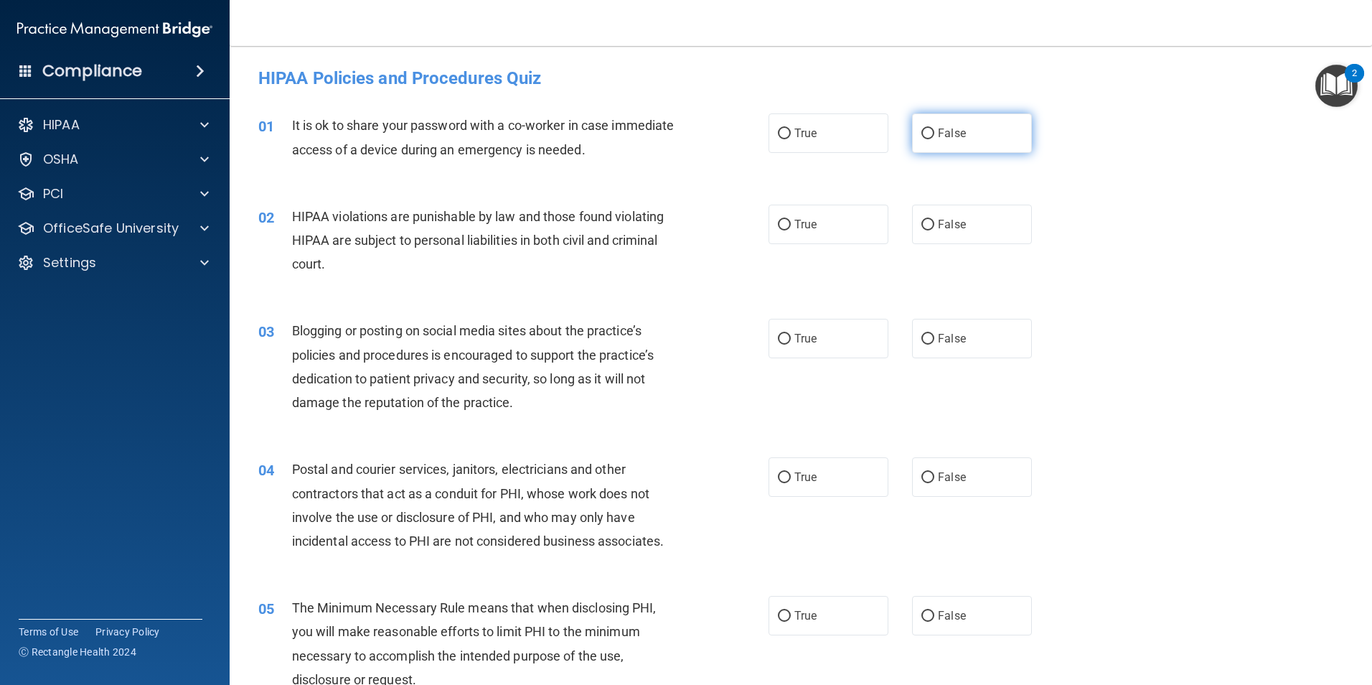
click at [922, 133] on input "False" at bounding box center [928, 133] width 13 height 11
radio input "true"
click at [782, 226] on input "True" at bounding box center [784, 225] width 13 height 11
radio input "true"
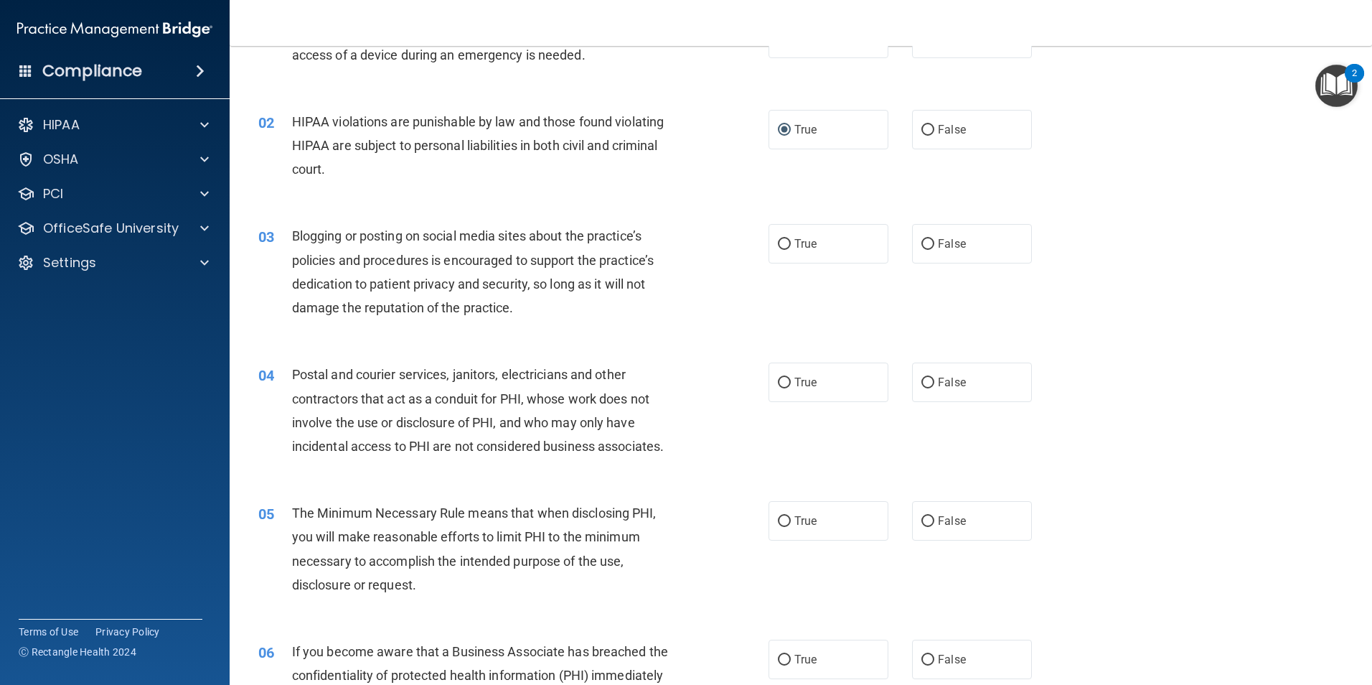
scroll to position [108, 0]
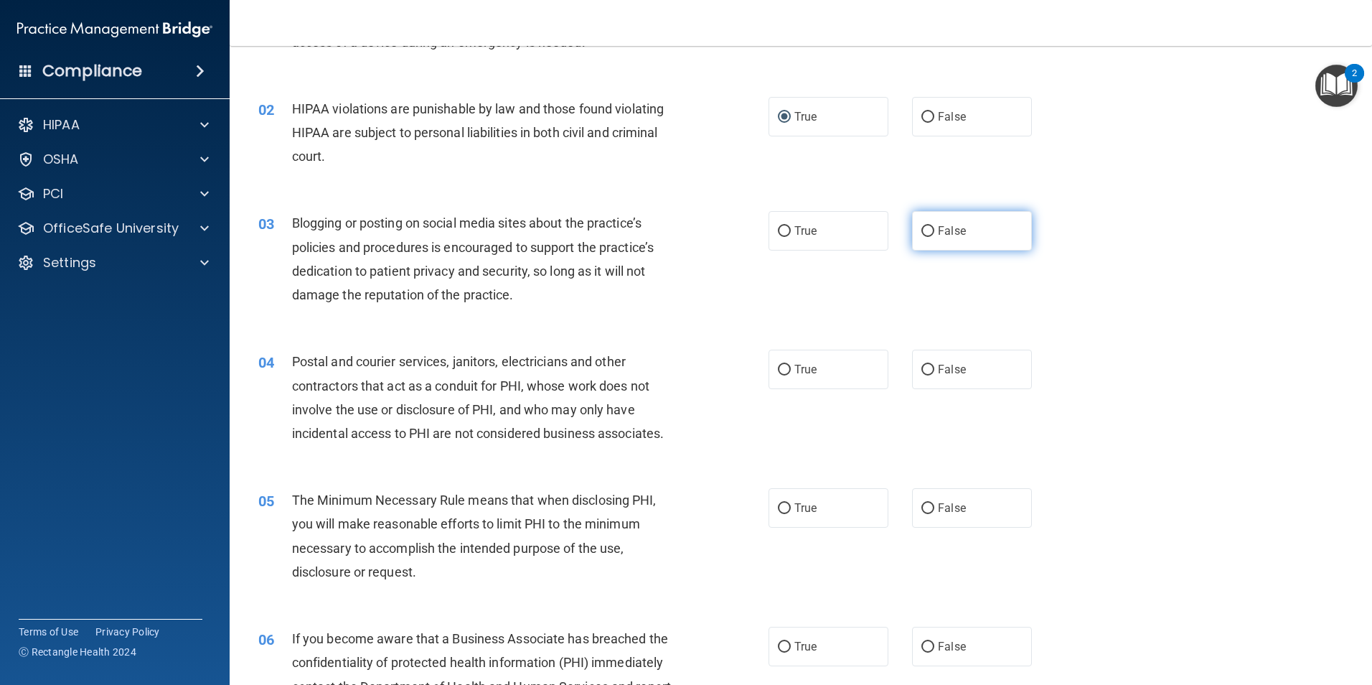
click at [922, 230] on input "False" at bounding box center [928, 231] width 13 height 11
radio input "true"
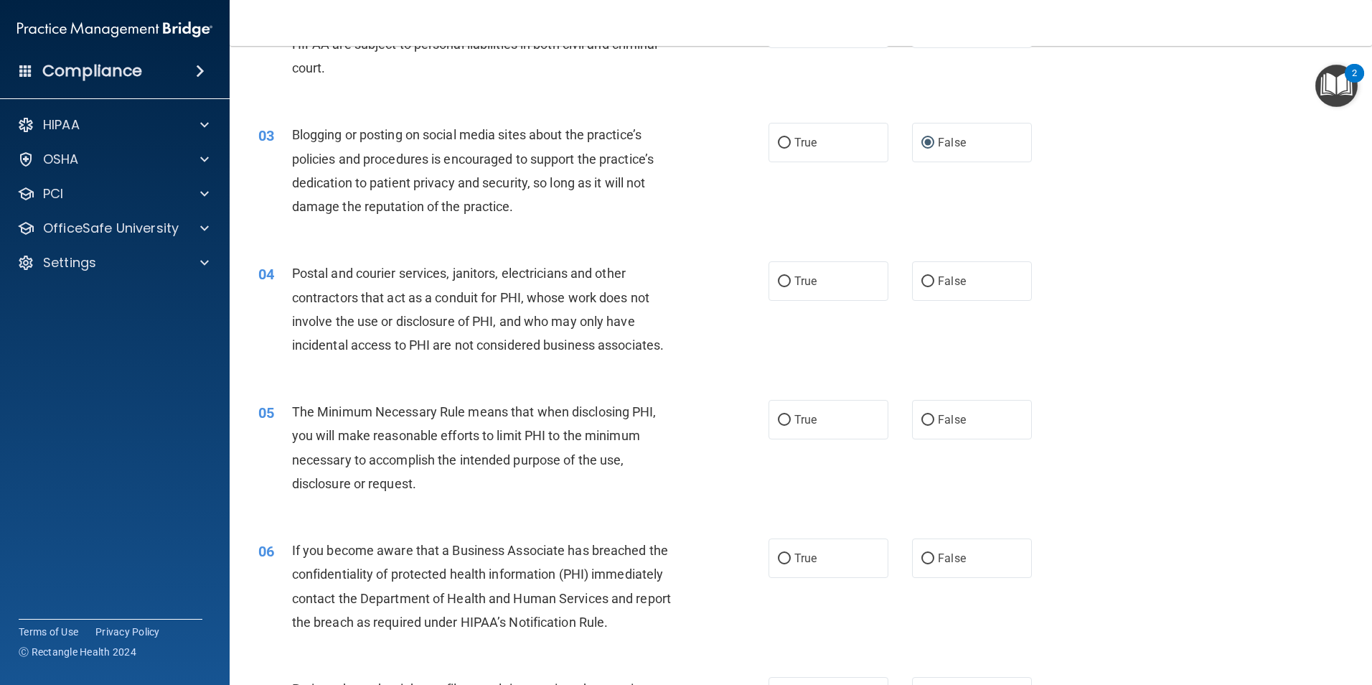
scroll to position [233, 0]
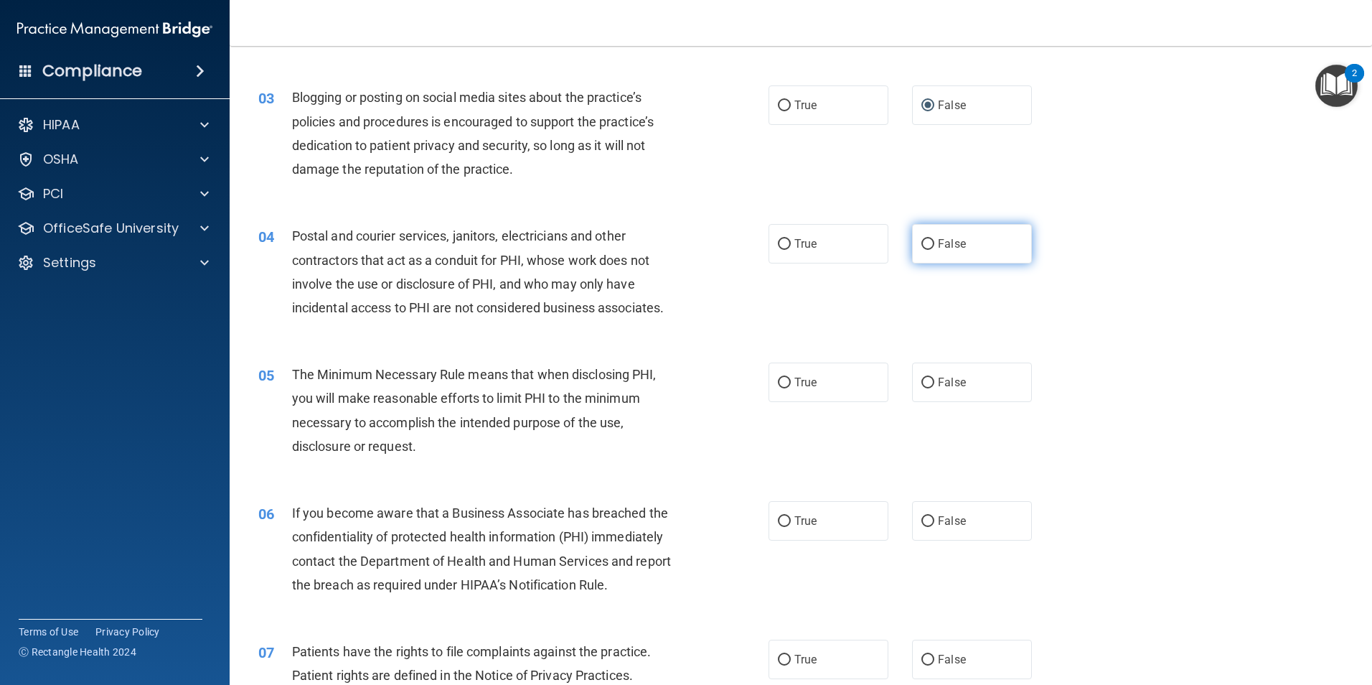
click at [924, 243] on input "False" at bounding box center [928, 244] width 13 height 11
radio input "true"
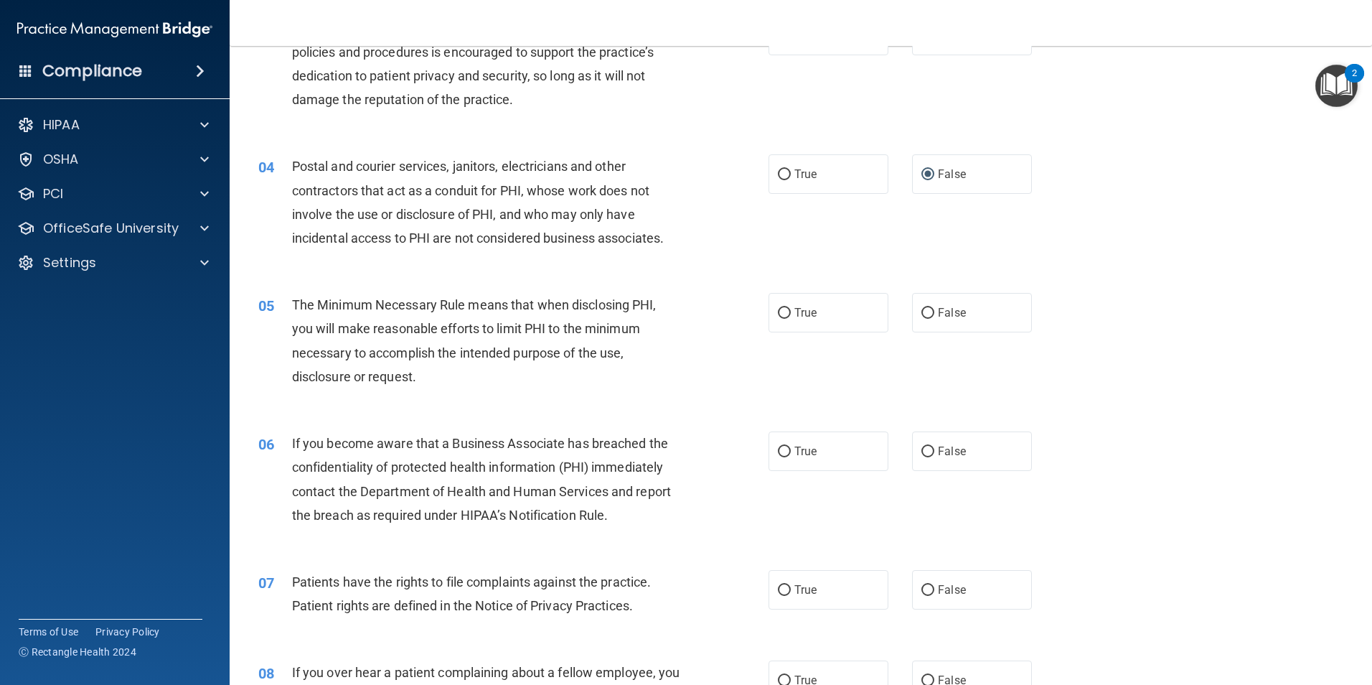
scroll to position [305, 0]
click at [781, 172] on input "True" at bounding box center [784, 172] width 13 height 11
radio input "true"
radio input "false"
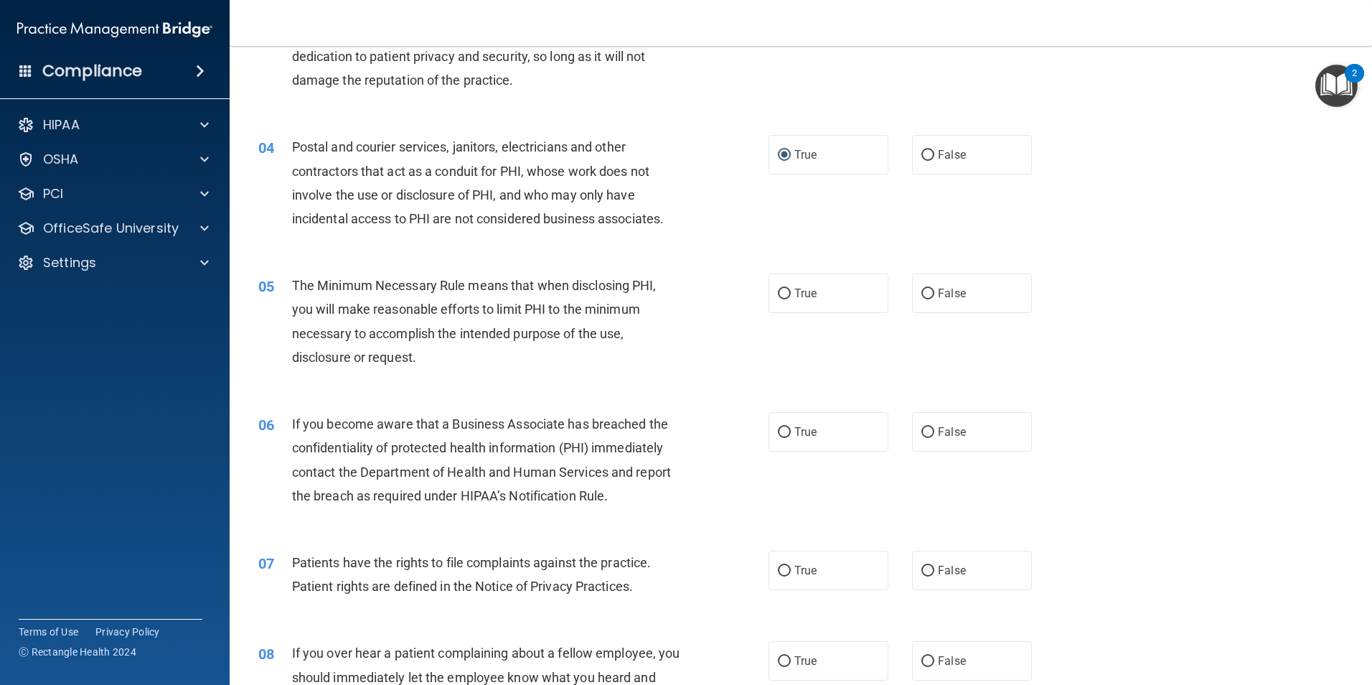
scroll to position [413, 0]
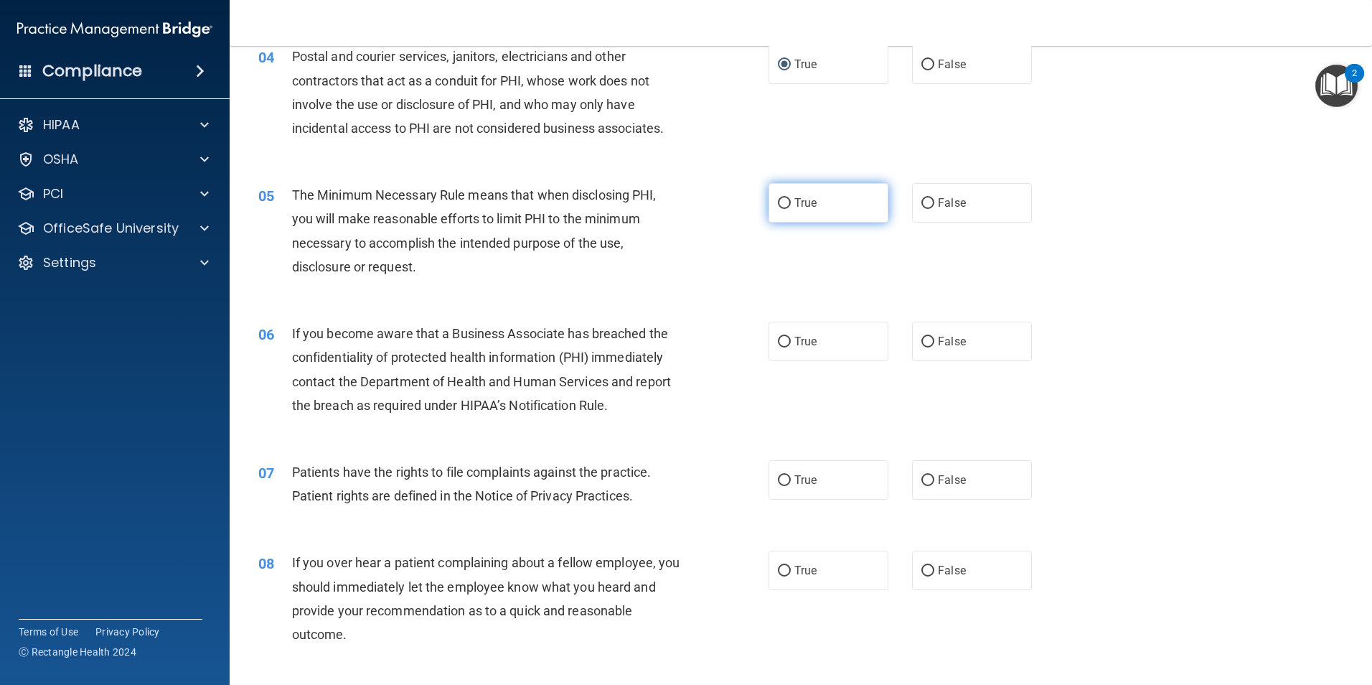
click at [779, 205] on input "True" at bounding box center [784, 203] width 13 height 11
radio input "true"
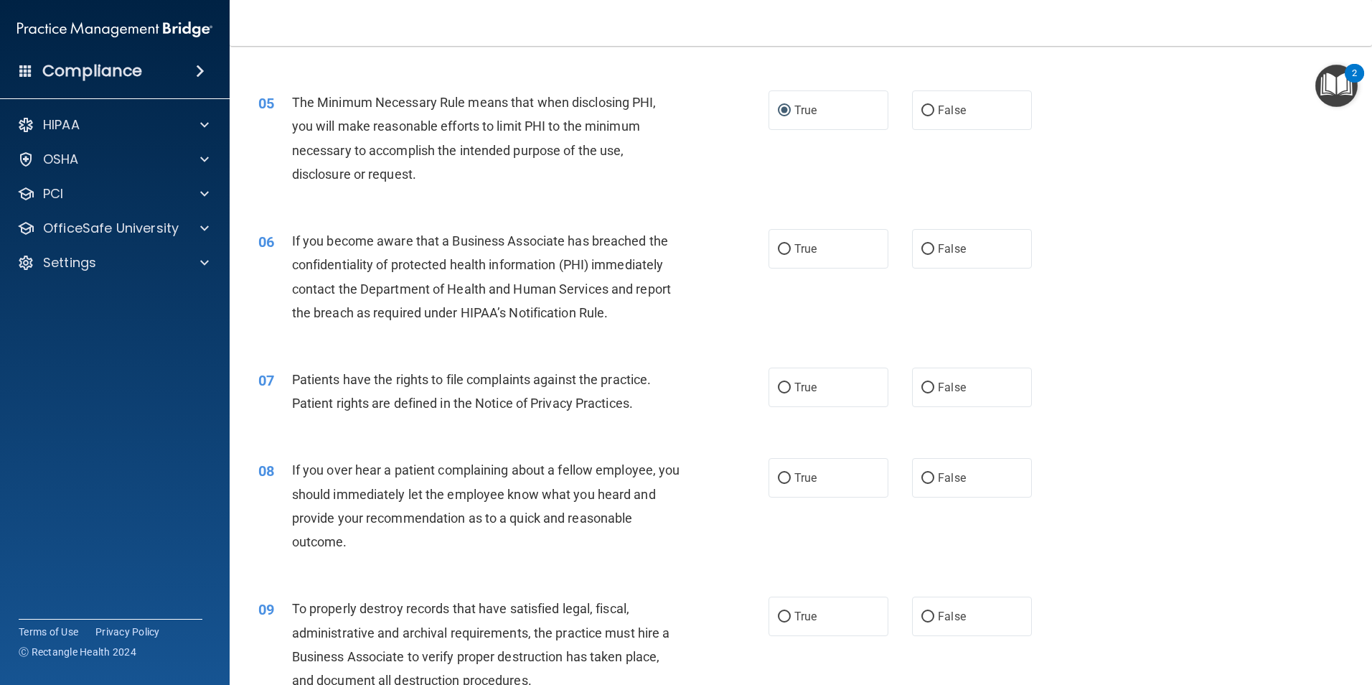
scroll to position [520, 0]
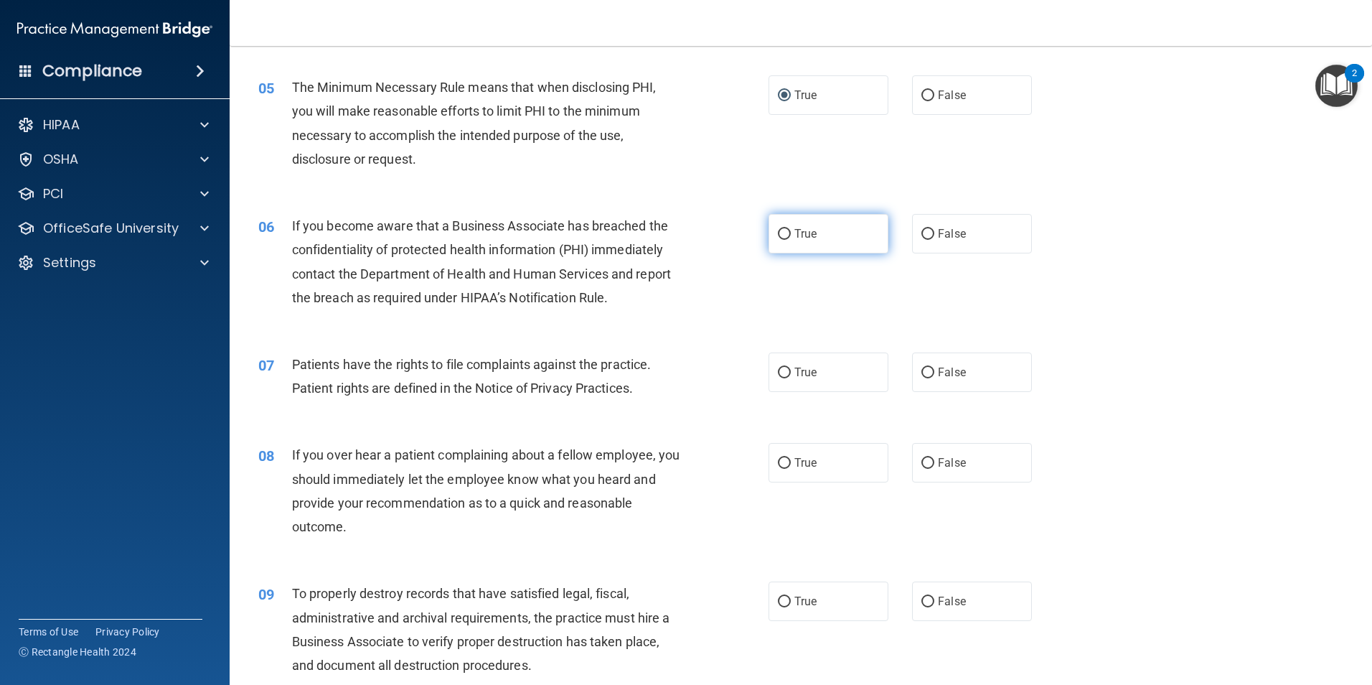
click at [782, 235] on input "True" at bounding box center [784, 234] width 13 height 11
radio input "true"
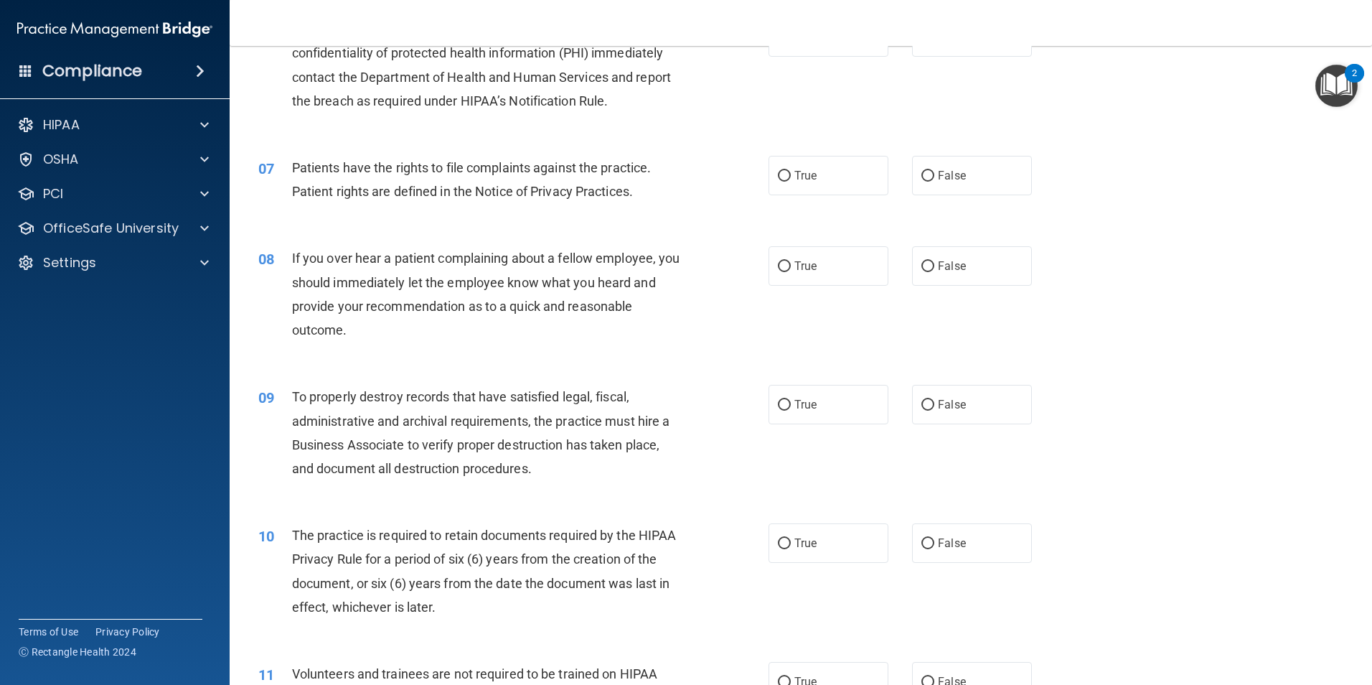
scroll to position [718, 0]
click at [779, 172] on input "True" at bounding box center [784, 175] width 13 height 11
radio input "true"
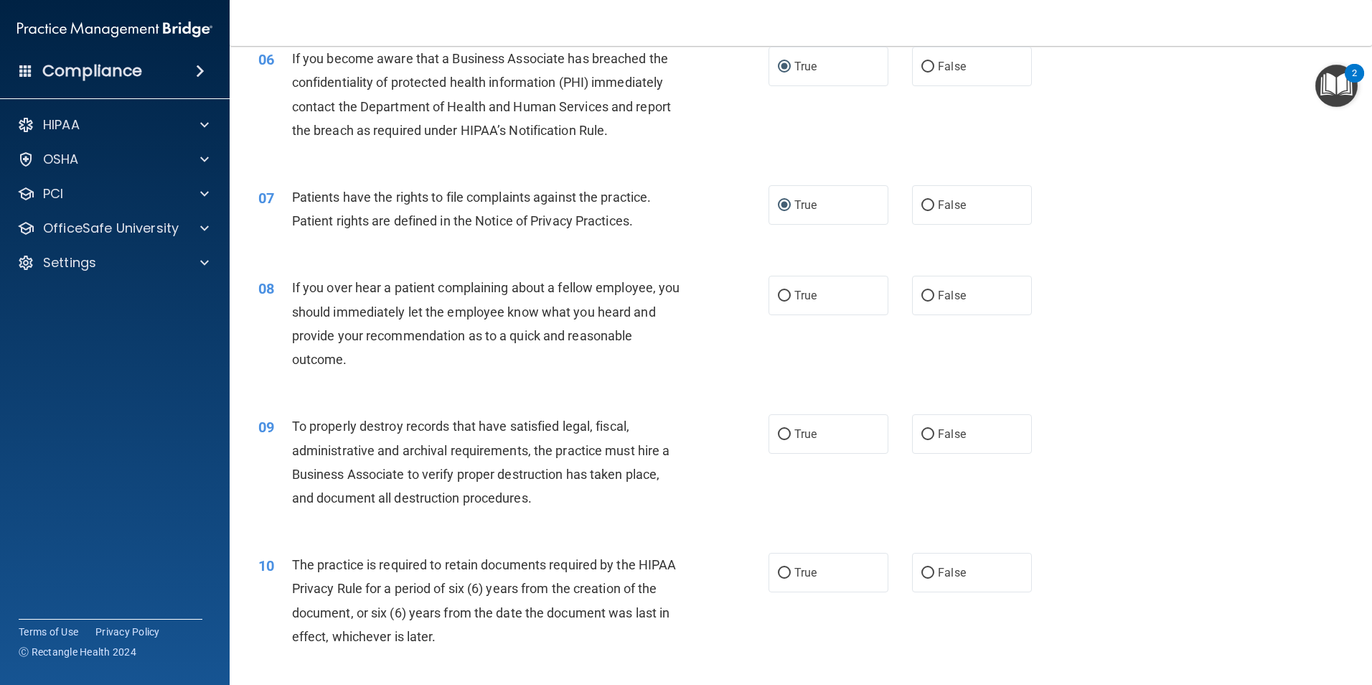
scroll to position [693, 0]
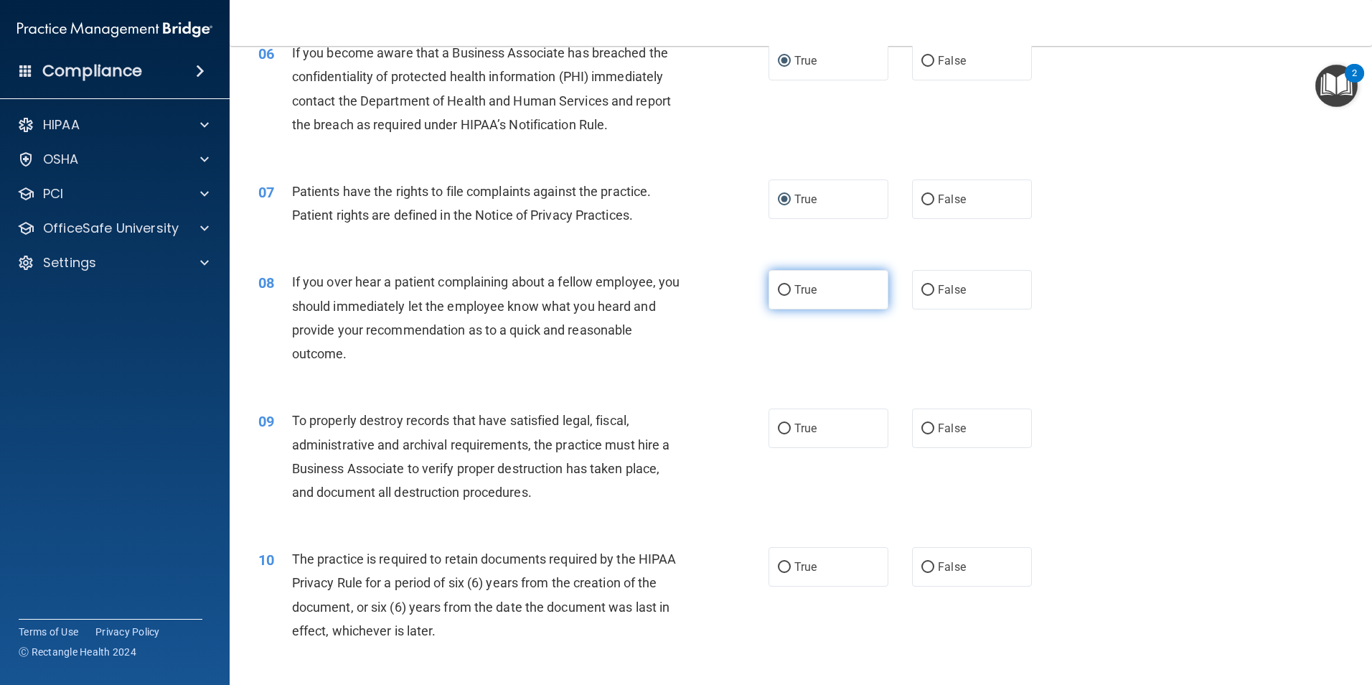
click at [781, 289] on input "True" at bounding box center [784, 290] width 13 height 11
radio input "true"
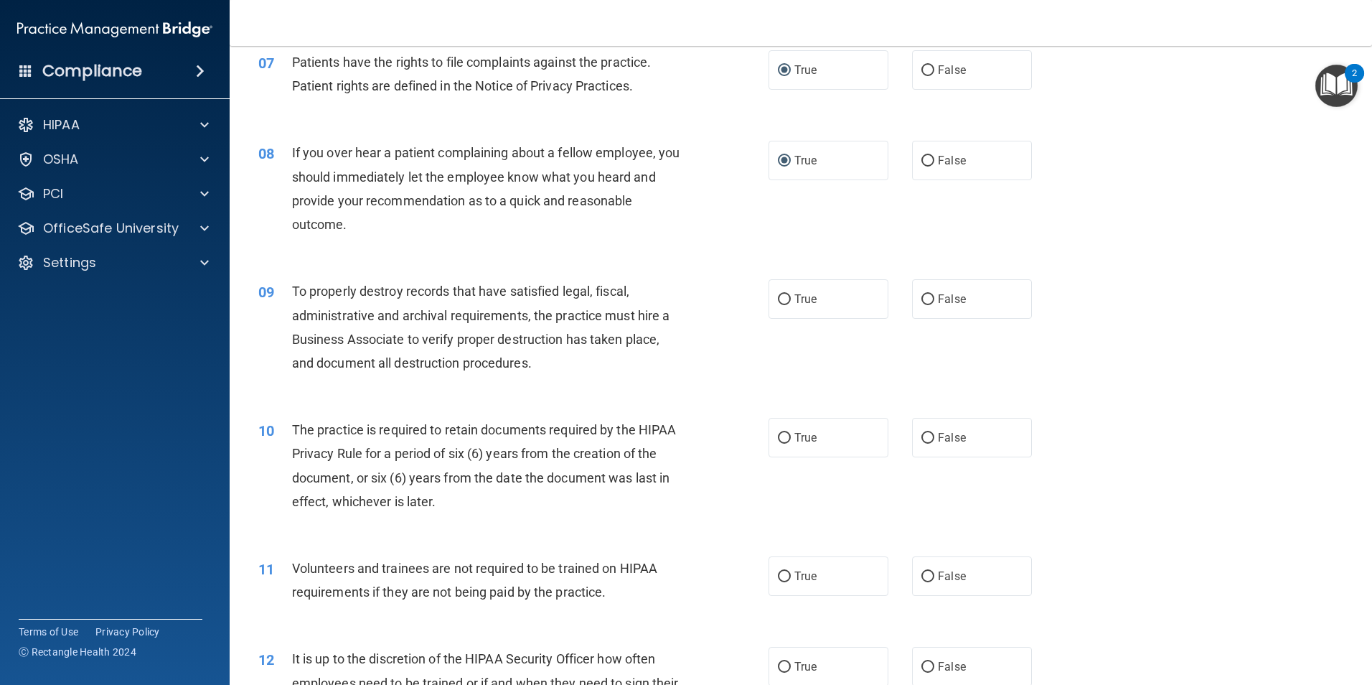
scroll to position [837, 0]
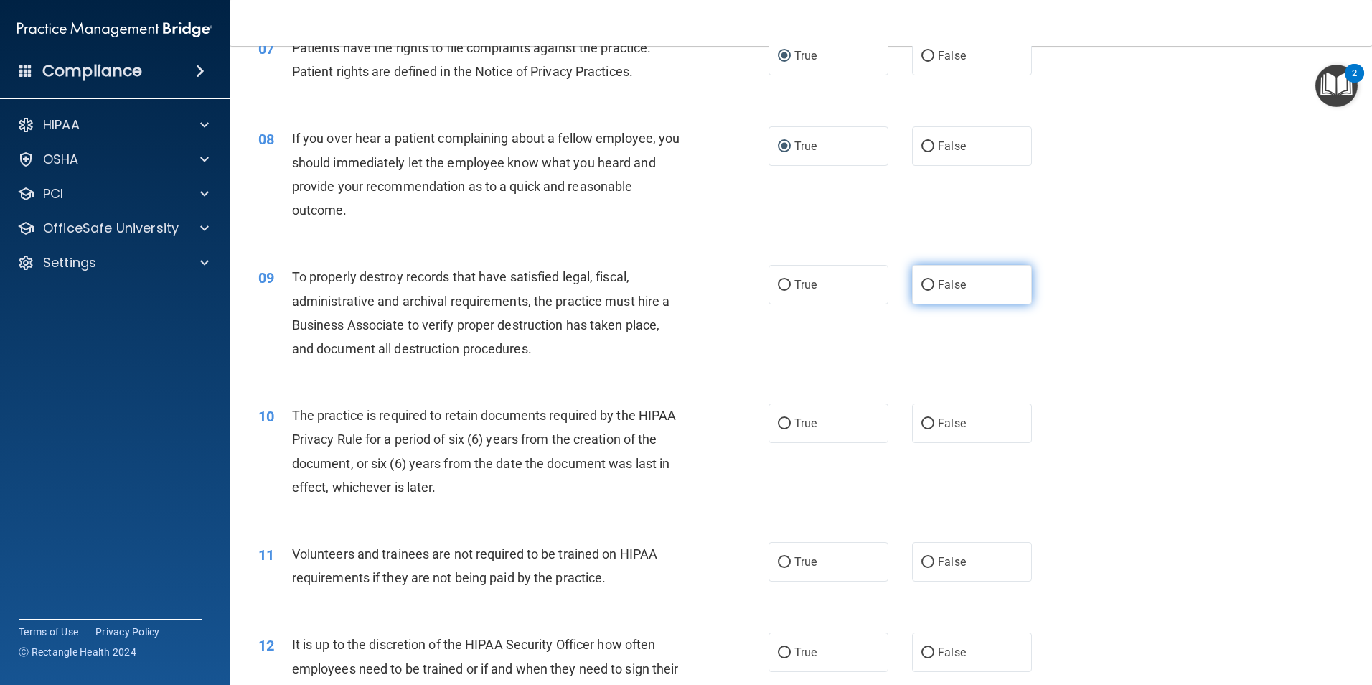
click at [922, 284] on input "False" at bounding box center [928, 285] width 13 height 11
radio input "true"
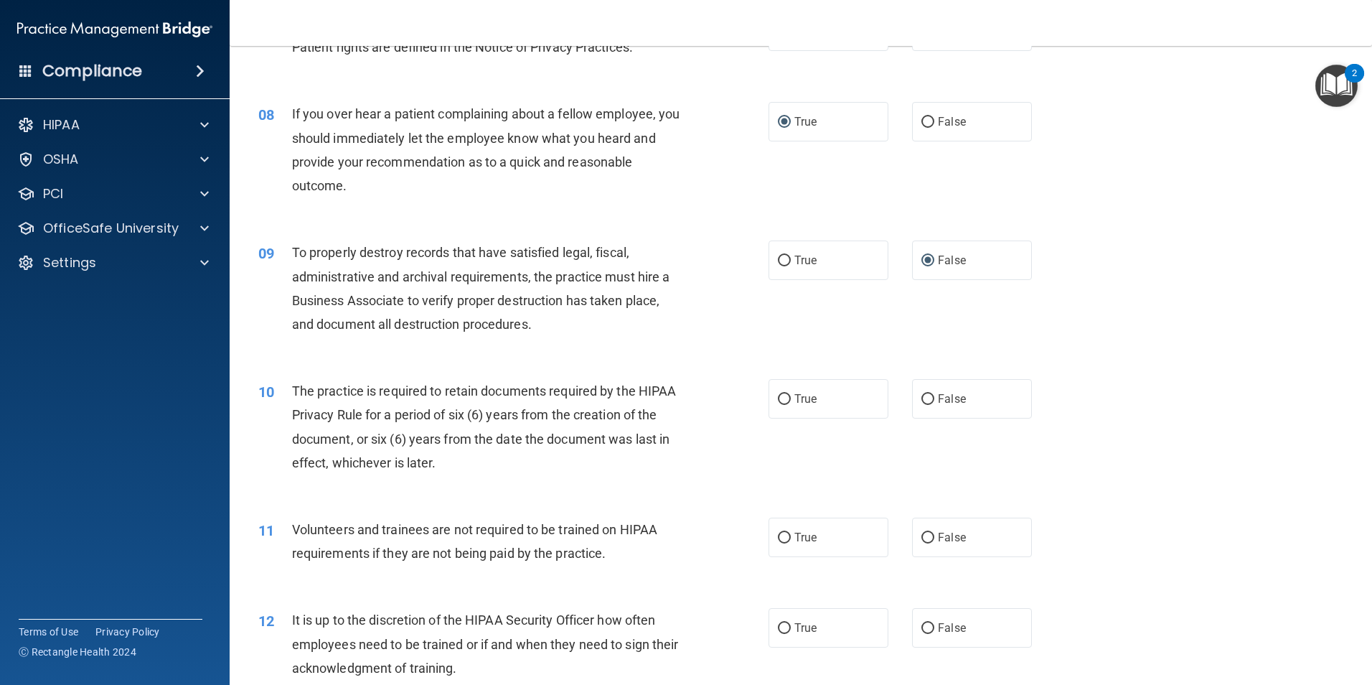
scroll to position [873, 0]
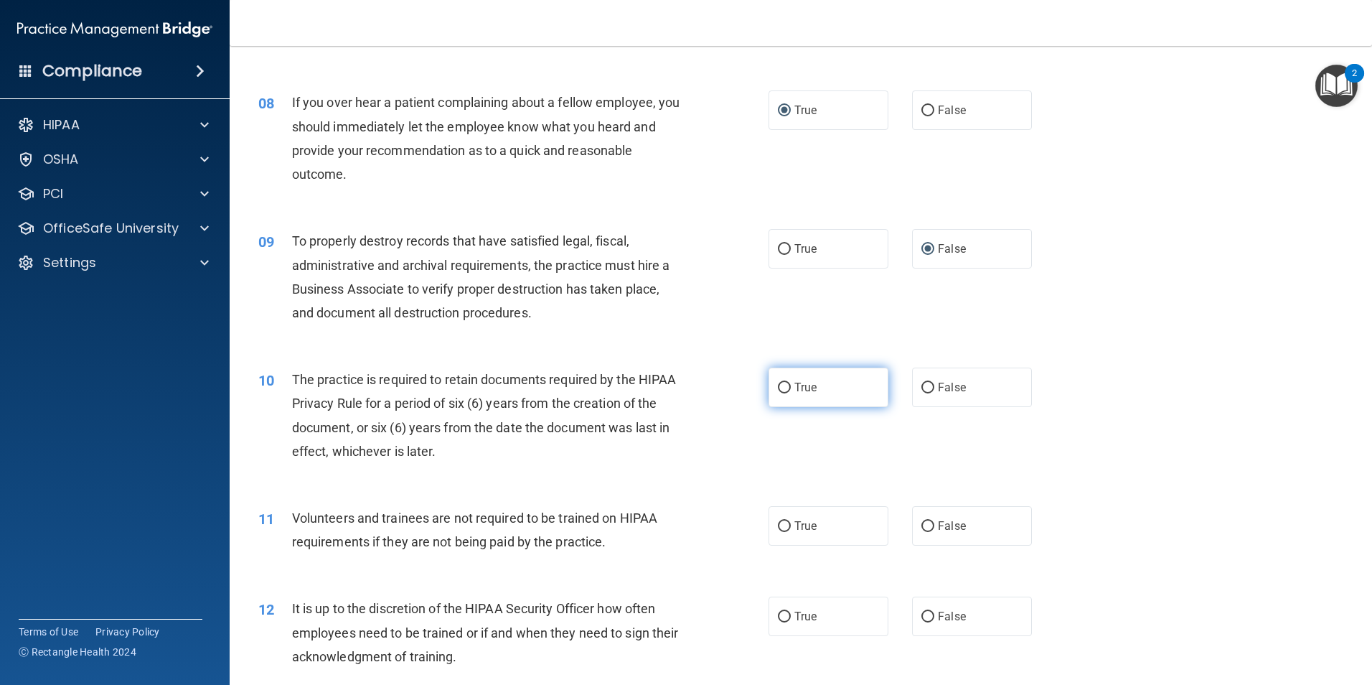
click at [779, 383] on input "True" at bounding box center [784, 388] width 13 height 11
radio input "true"
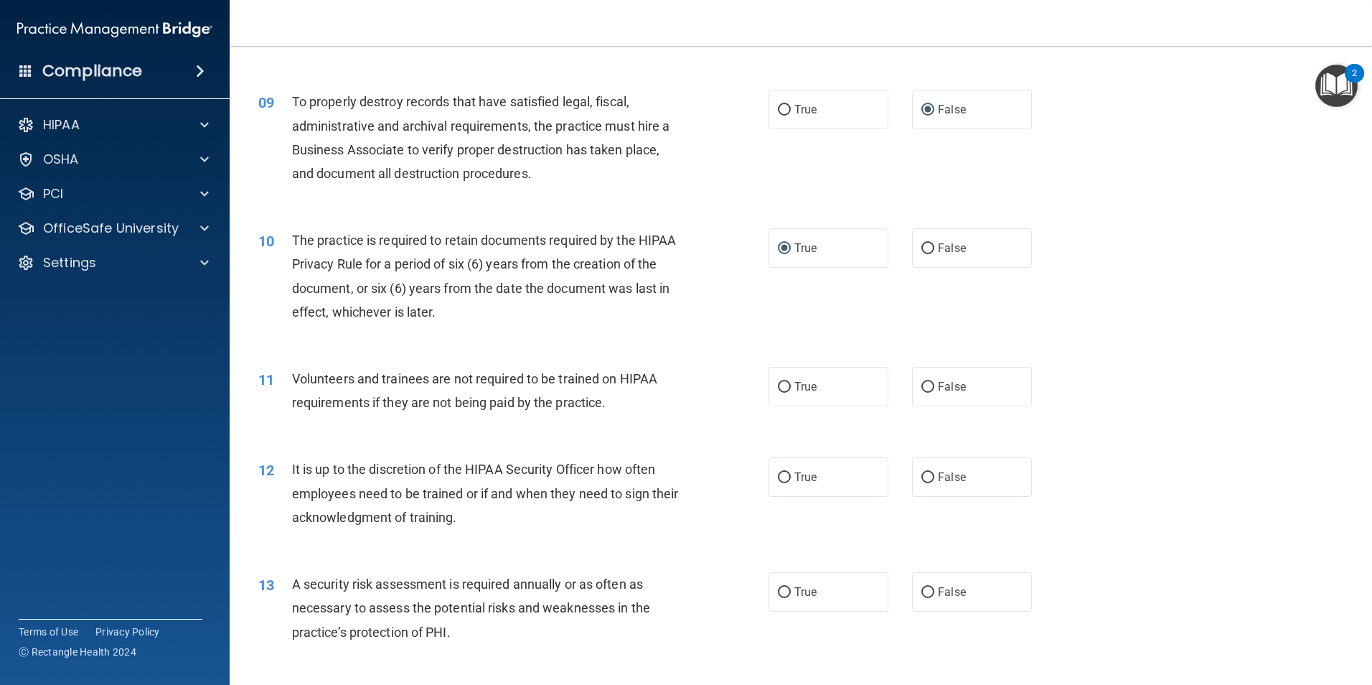
scroll to position [1016, 0]
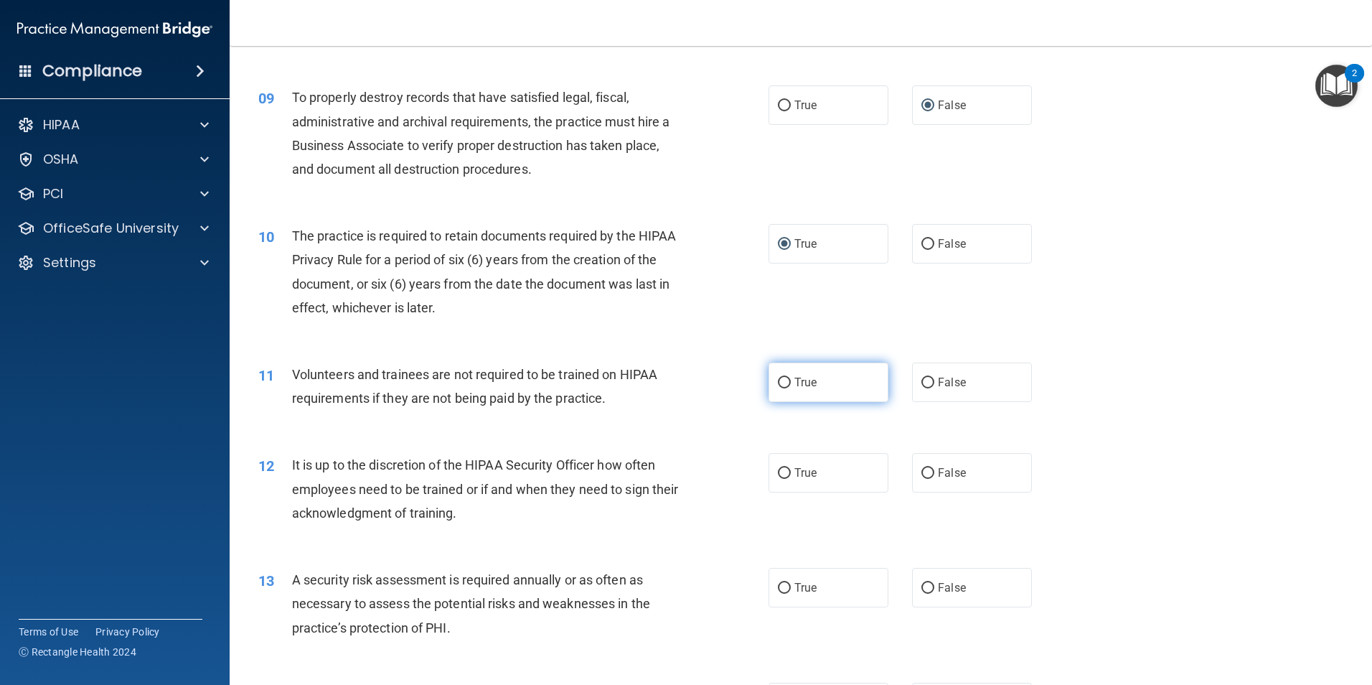
click at [778, 380] on input "True" at bounding box center [784, 383] width 13 height 11
radio input "true"
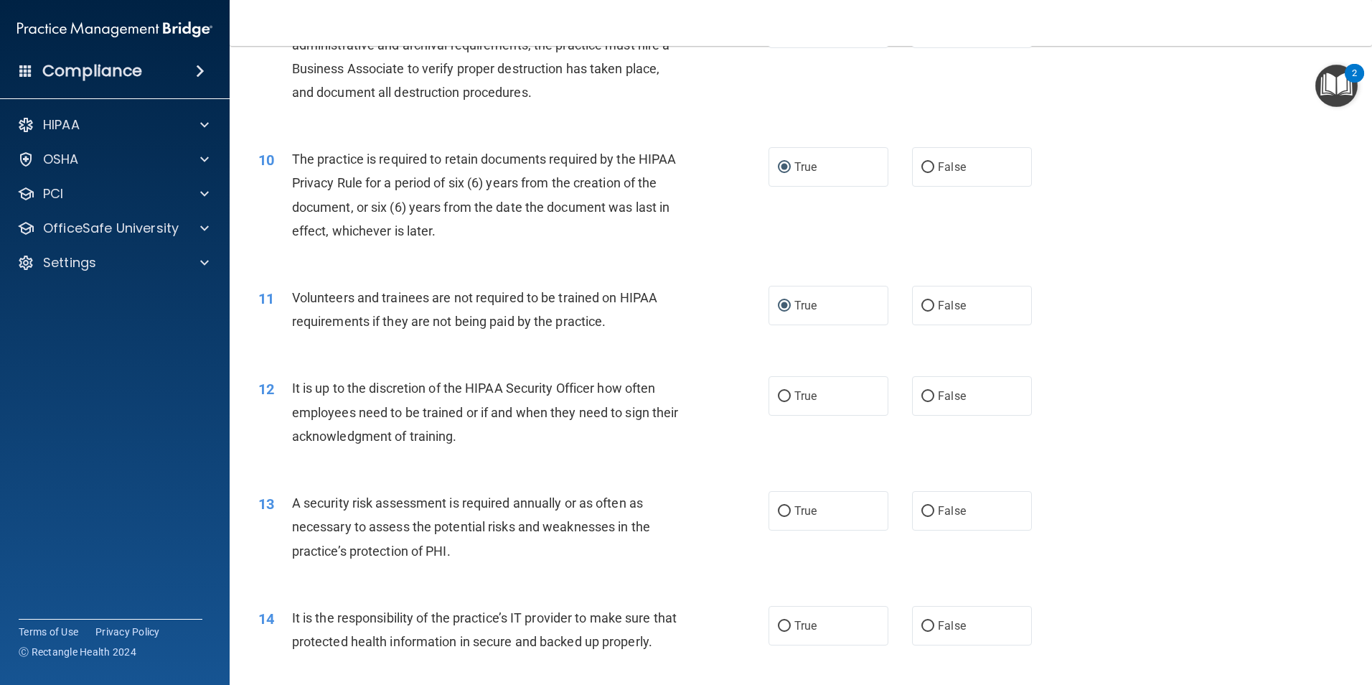
scroll to position [1142, 0]
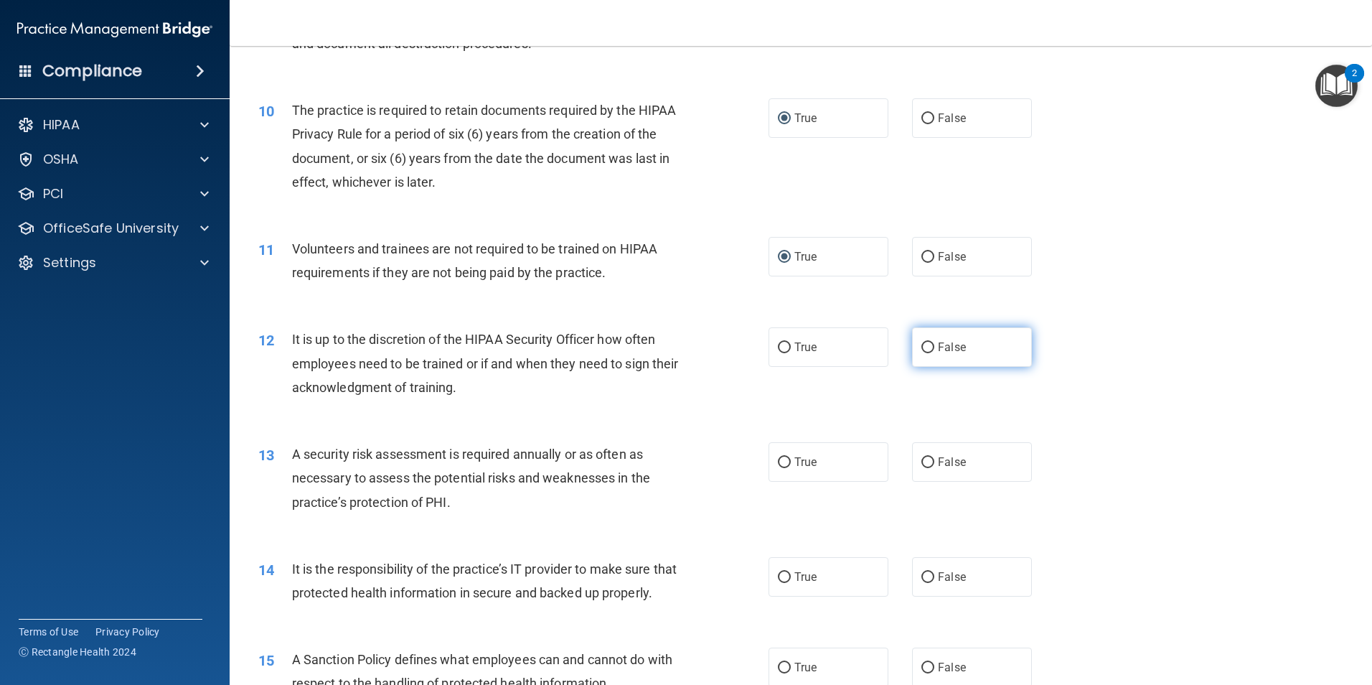
click at [922, 348] on input "False" at bounding box center [928, 347] width 13 height 11
radio input "true"
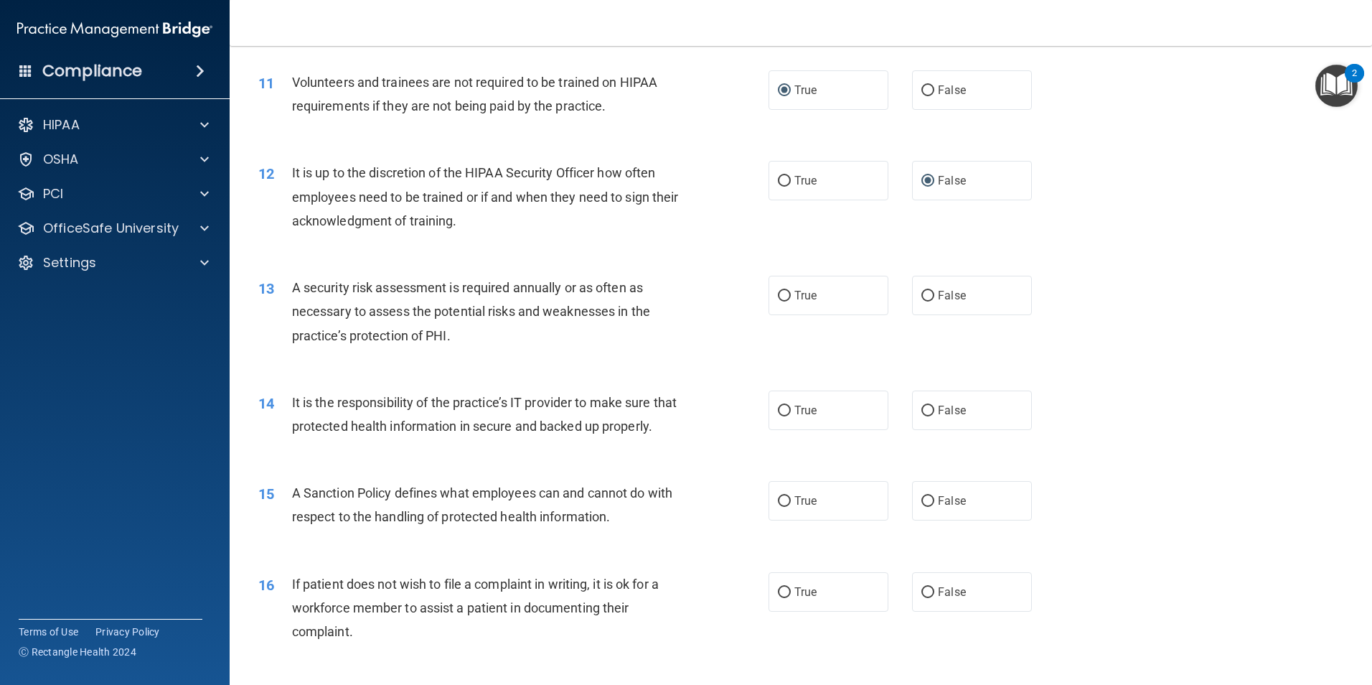
scroll to position [1321, 0]
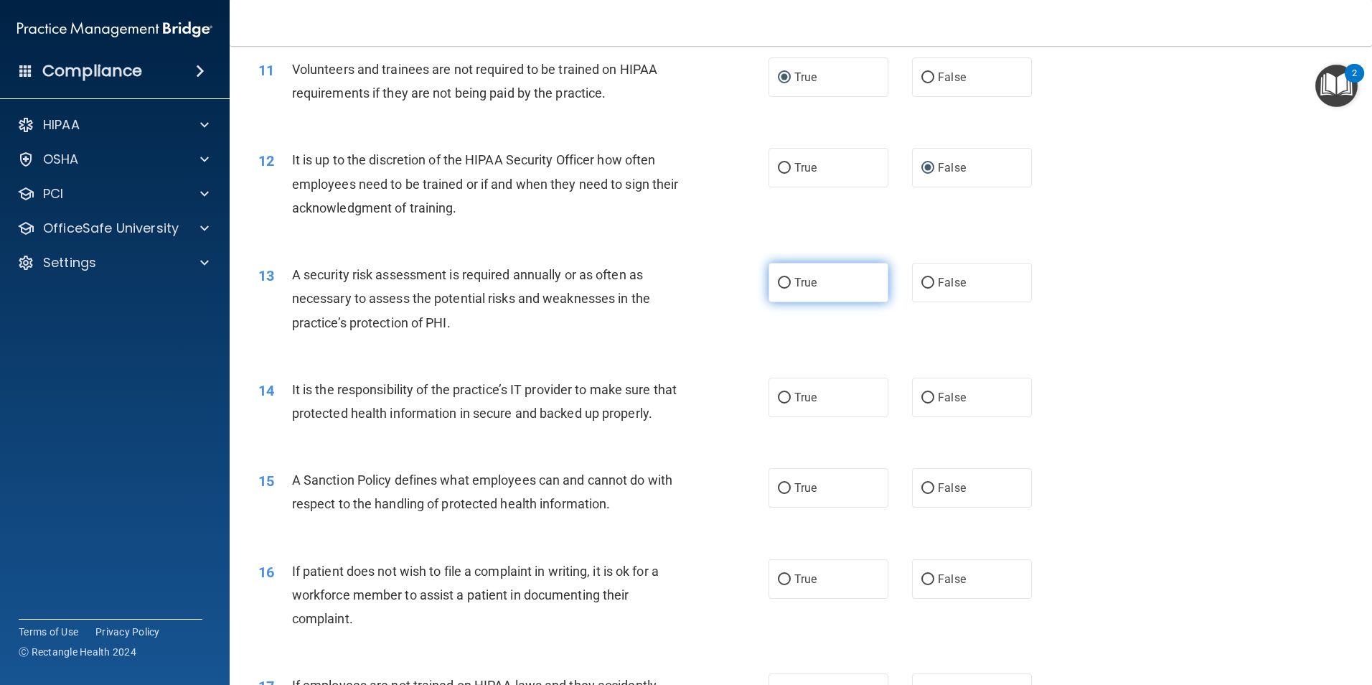
click at [781, 282] on input "True" at bounding box center [784, 283] width 13 height 11
radio input "true"
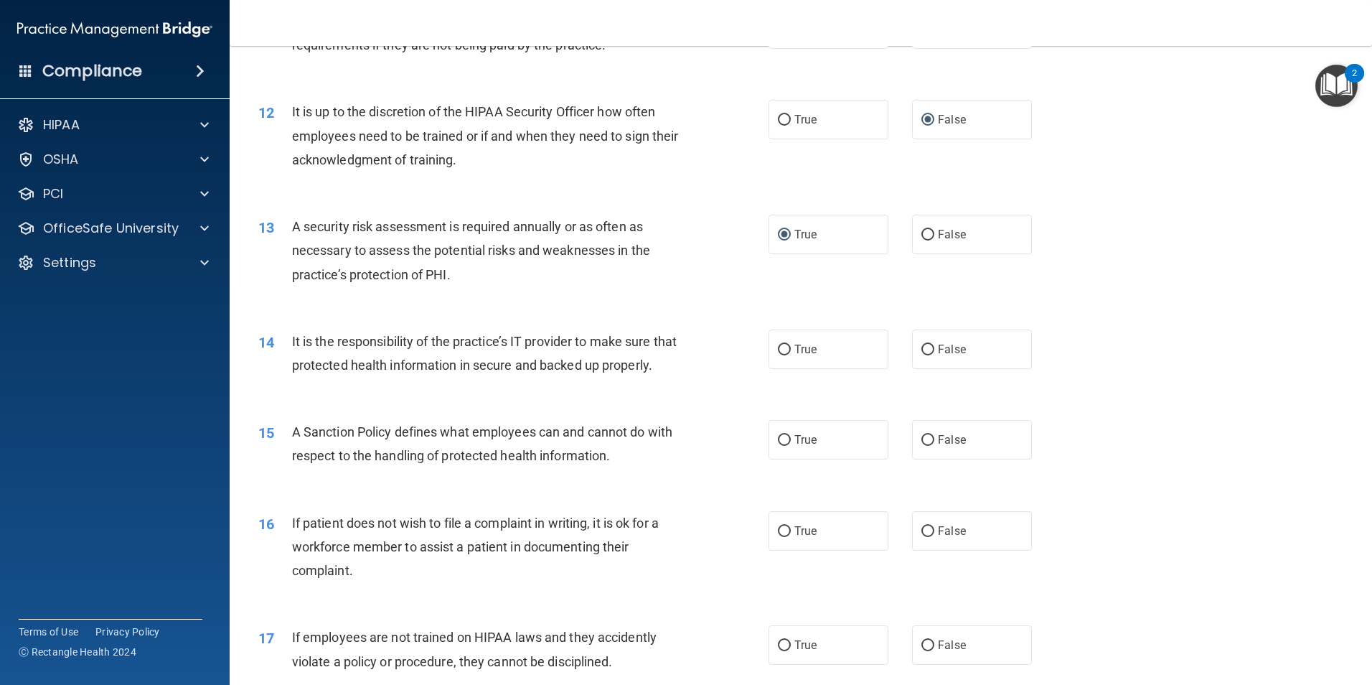
scroll to position [1429, 0]
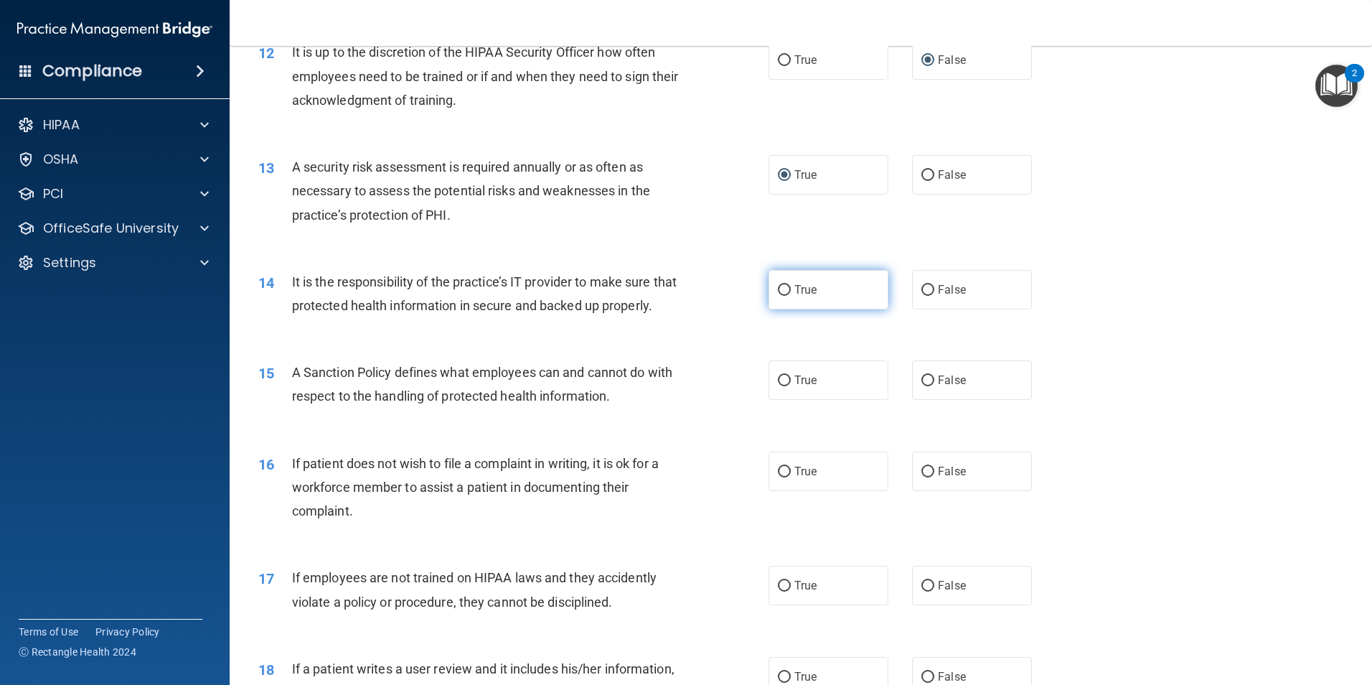
click at [779, 289] on input "True" at bounding box center [784, 290] width 13 height 11
radio input "true"
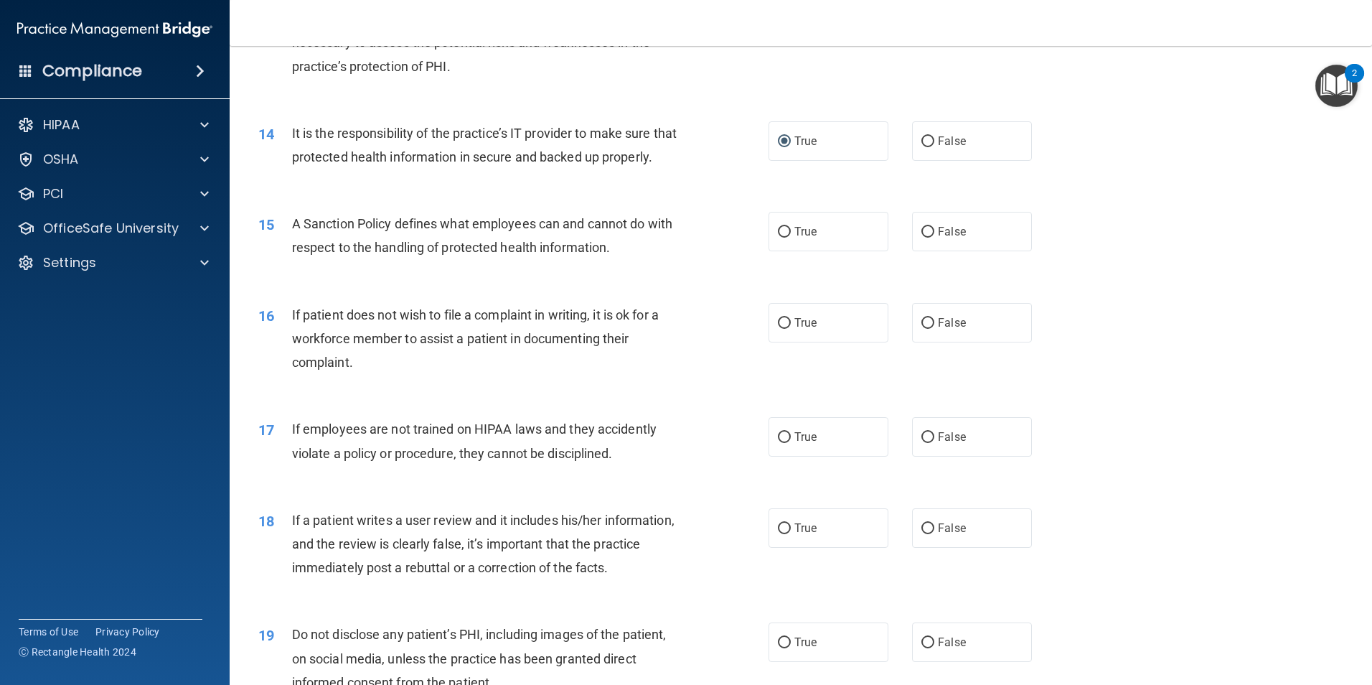
scroll to position [1590, 0]
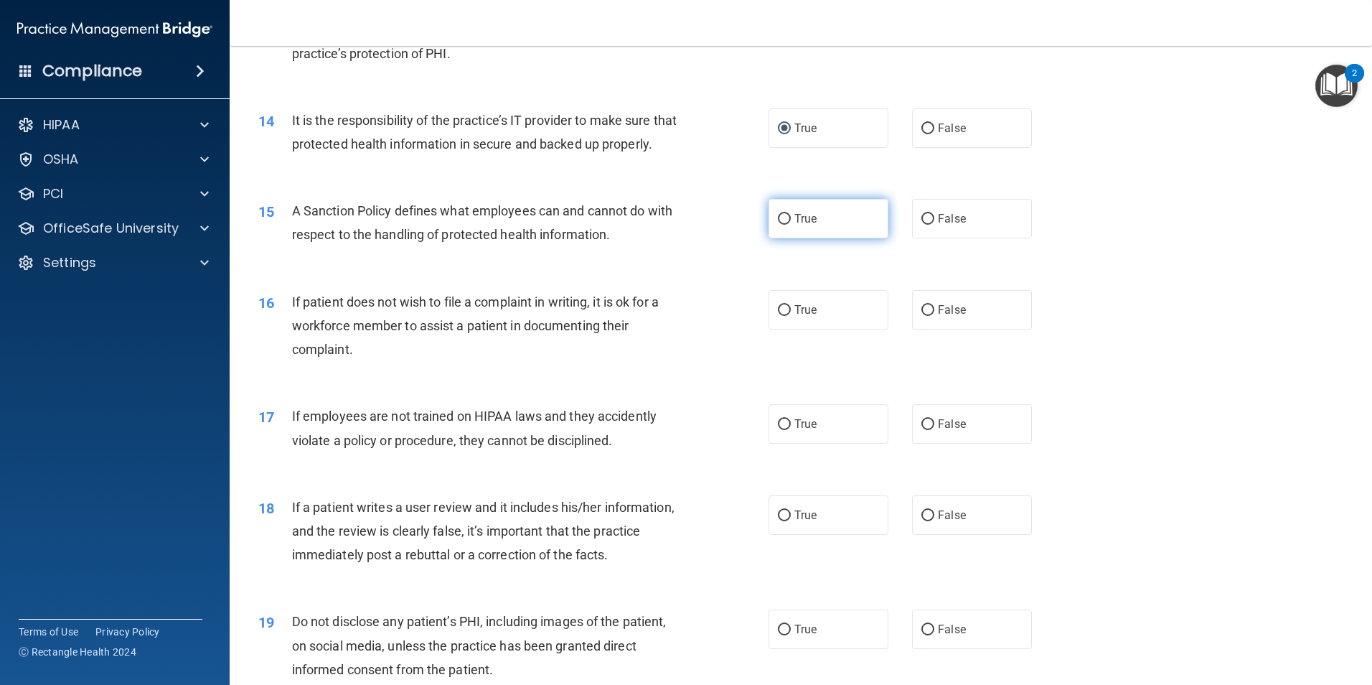
click at [782, 225] on input "True" at bounding box center [784, 219] width 13 height 11
radio input "true"
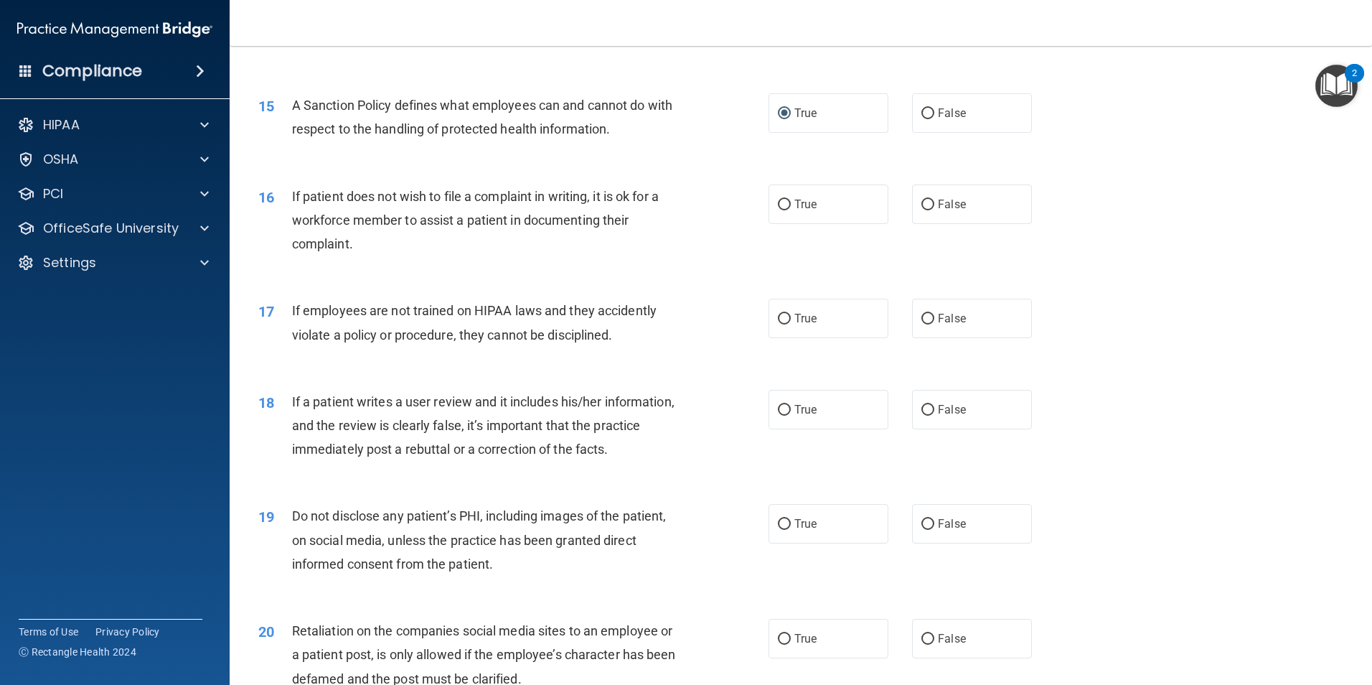
scroll to position [1698, 0]
click at [782, 208] on input "True" at bounding box center [784, 202] width 13 height 11
radio input "true"
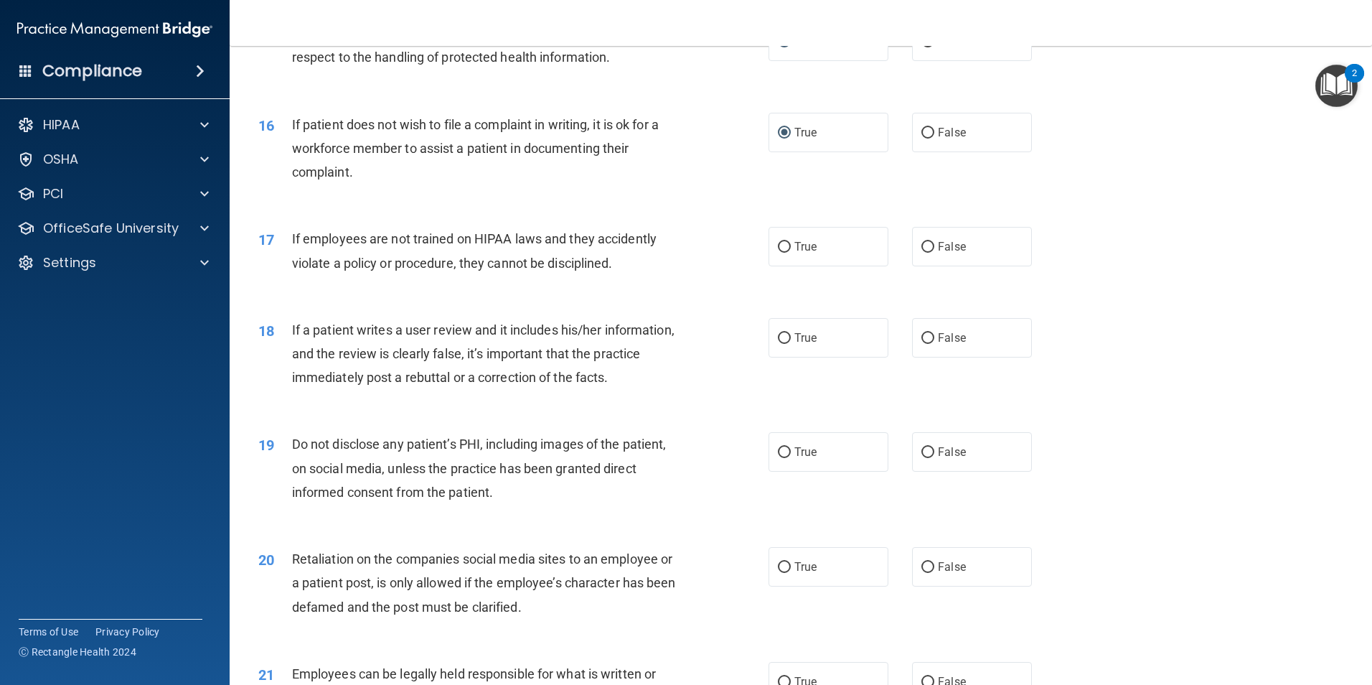
scroll to position [1770, 0]
click at [922, 250] on input "False" at bounding box center [928, 245] width 13 height 11
radio input "true"
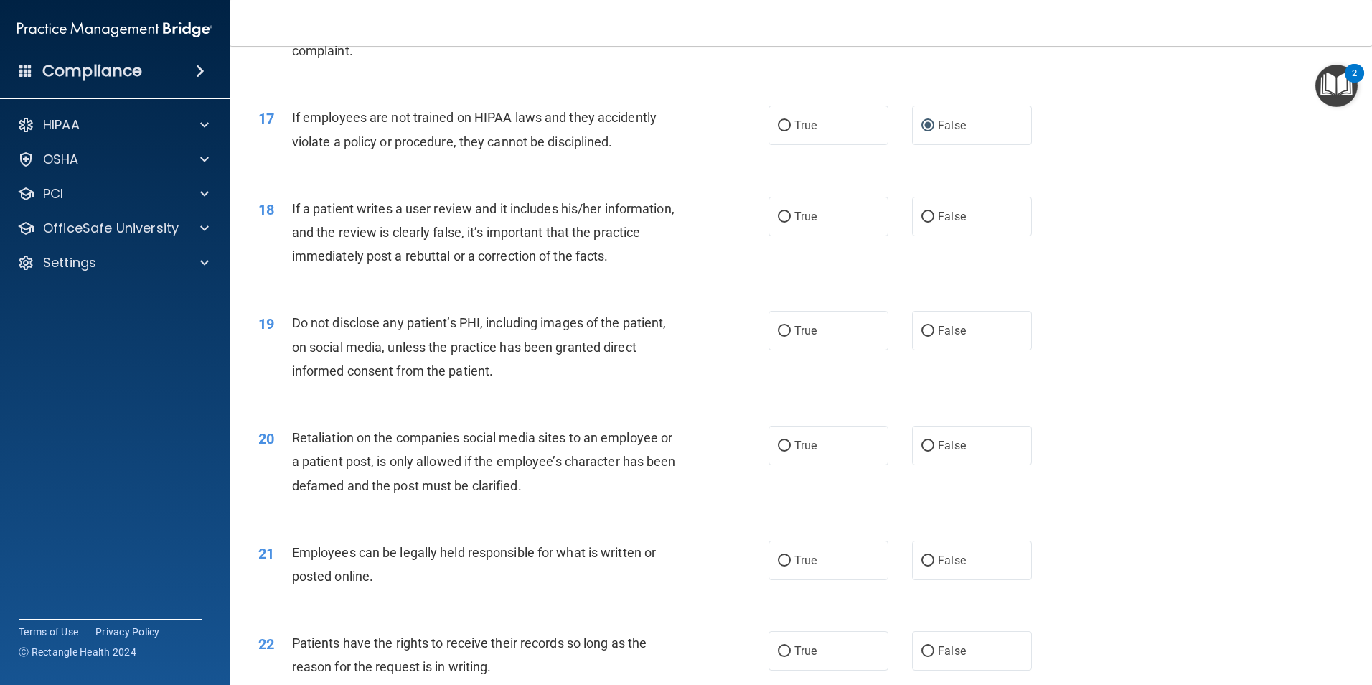
scroll to position [1913, 0]
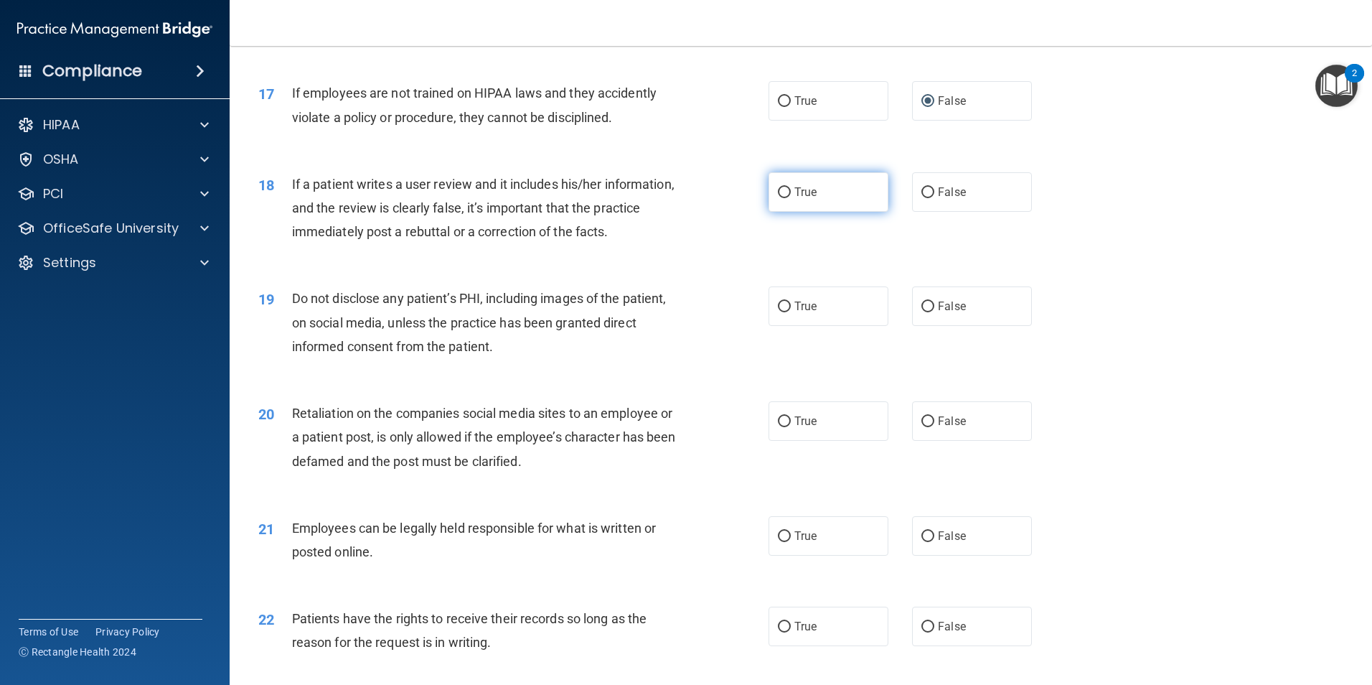
click at [782, 198] on input "True" at bounding box center [784, 192] width 13 height 11
radio input "true"
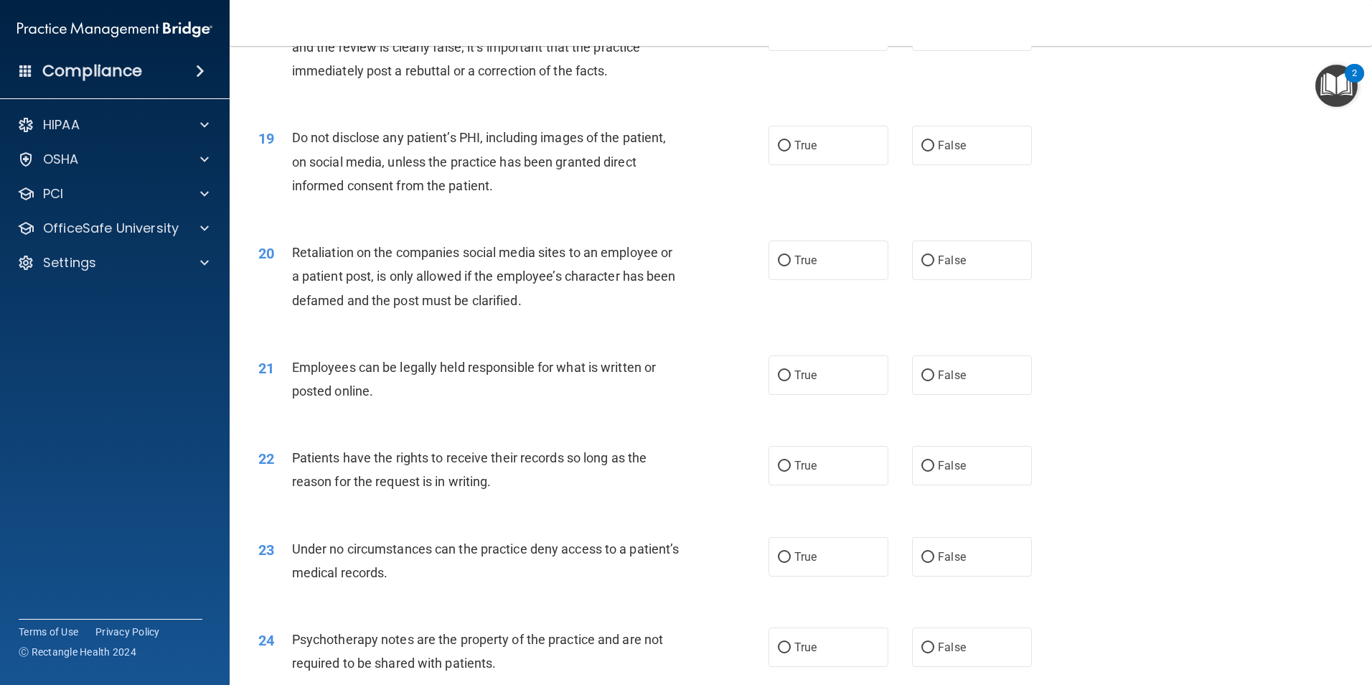
scroll to position [2111, 0]
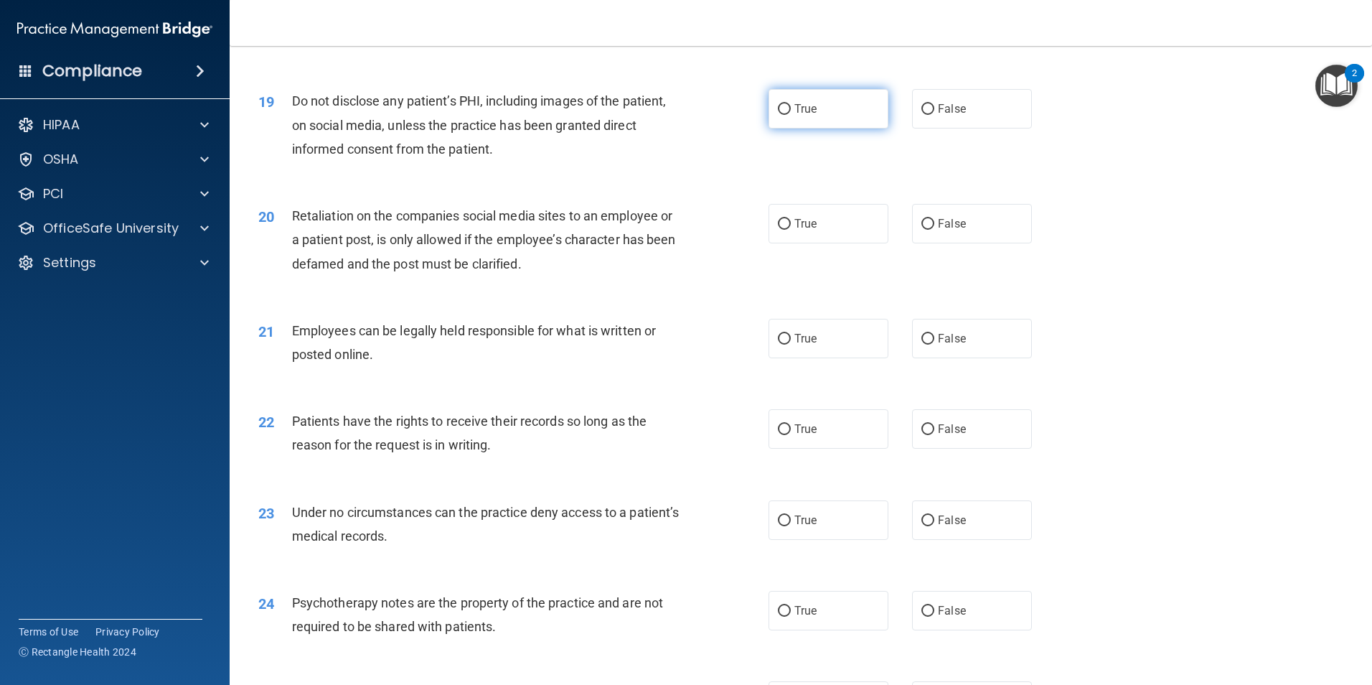
click at [778, 115] on input "True" at bounding box center [784, 109] width 13 height 11
radio input "true"
click at [922, 230] on input "False" at bounding box center [928, 224] width 13 height 11
radio input "true"
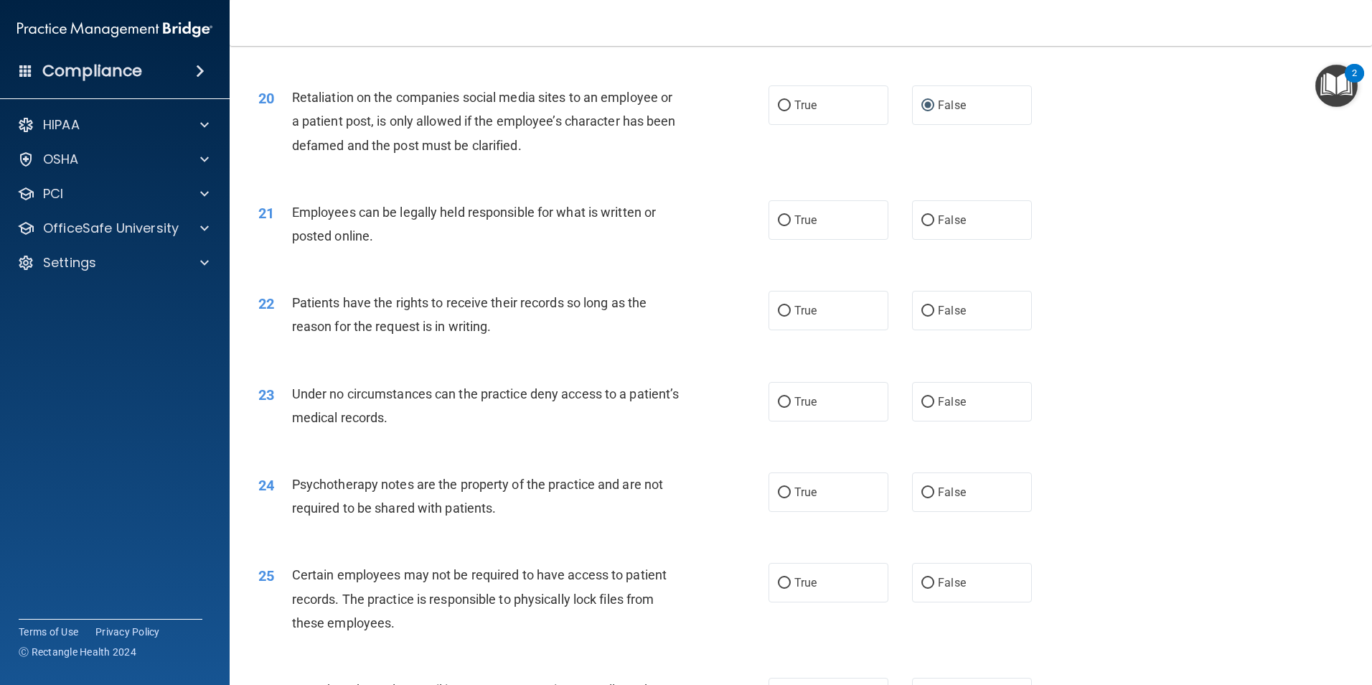
scroll to position [2236, 0]
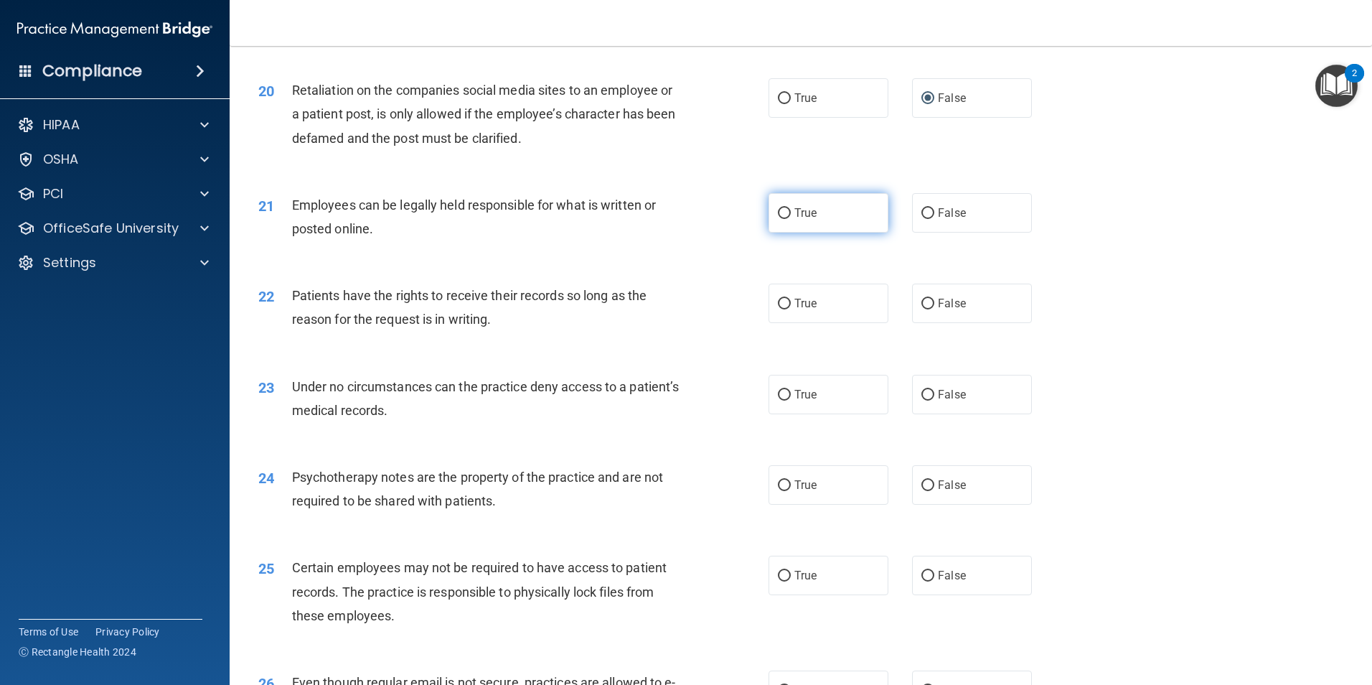
click at [779, 219] on input "True" at bounding box center [784, 213] width 13 height 11
radio input "true"
click at [778, 309] on input "True" at bounding box center [784, 304] width 13 height 11
radio input "true"
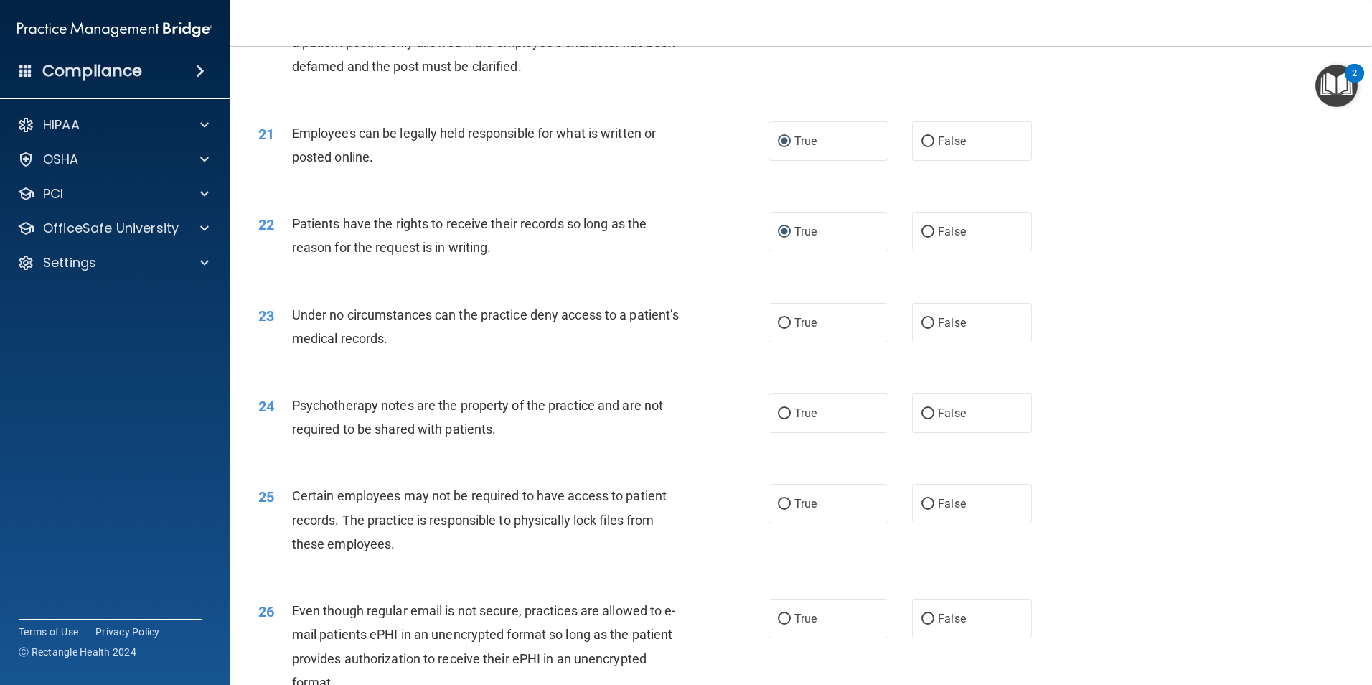
scroll to position [2326, 0]
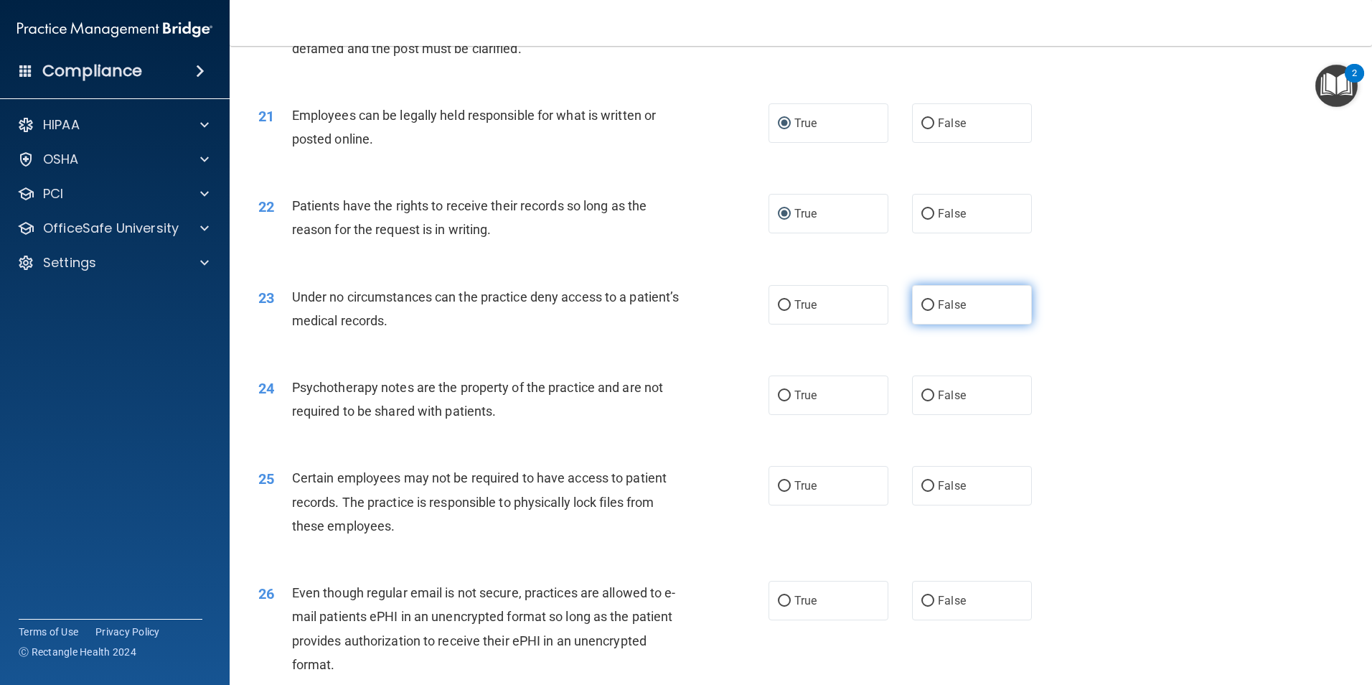
click at [922, 311] on input "False" at bounding box center [928, 305] width 13 height 11
radio input "true"
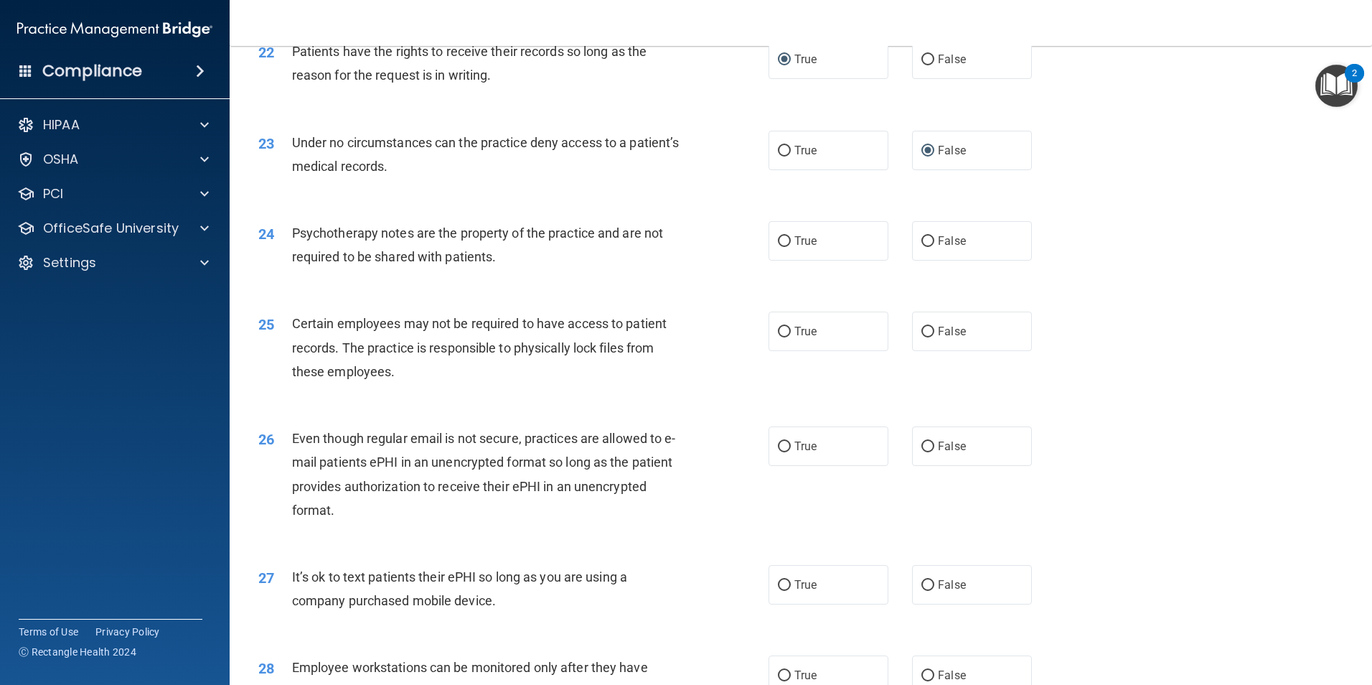
scroll to position [2488, 0]
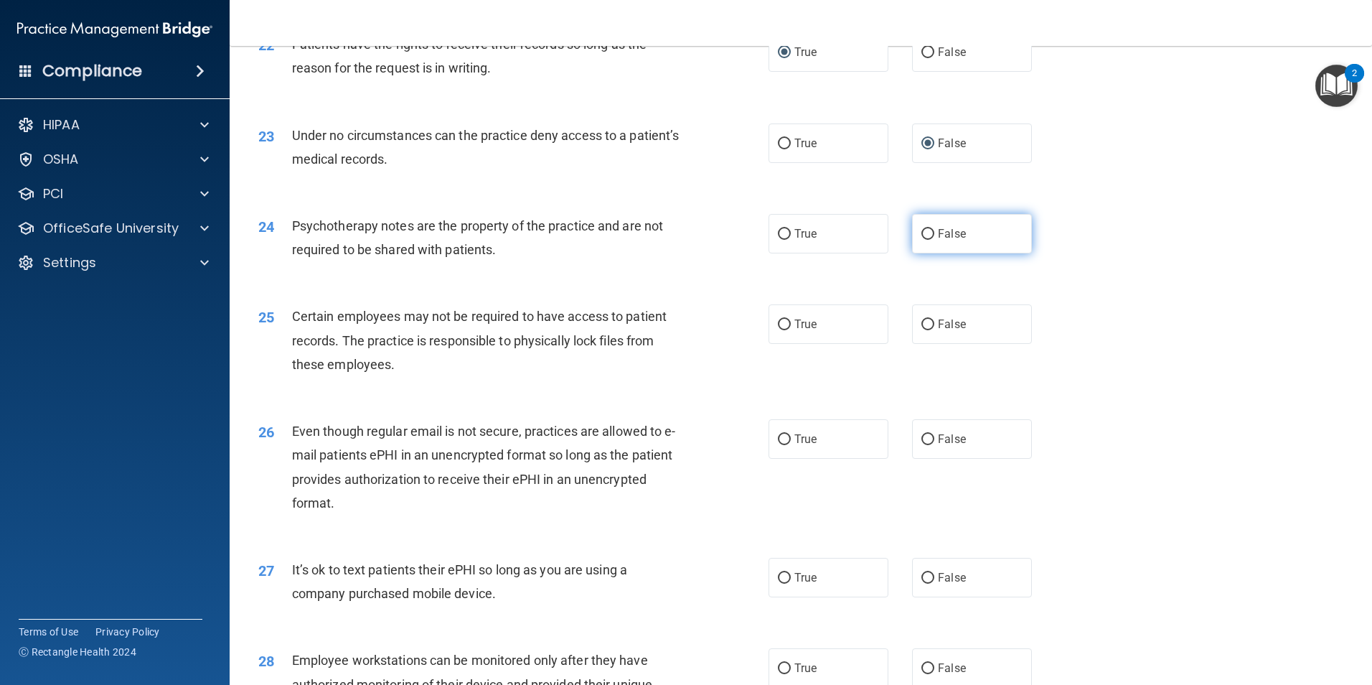
click at [924, 240] on input "False" at bounding box center [928, 234] width 13 height 11
radio input "true"
click at [778, 330] on input "True" at bounding box center [784, 324] width 13 height 11
radio input "true"
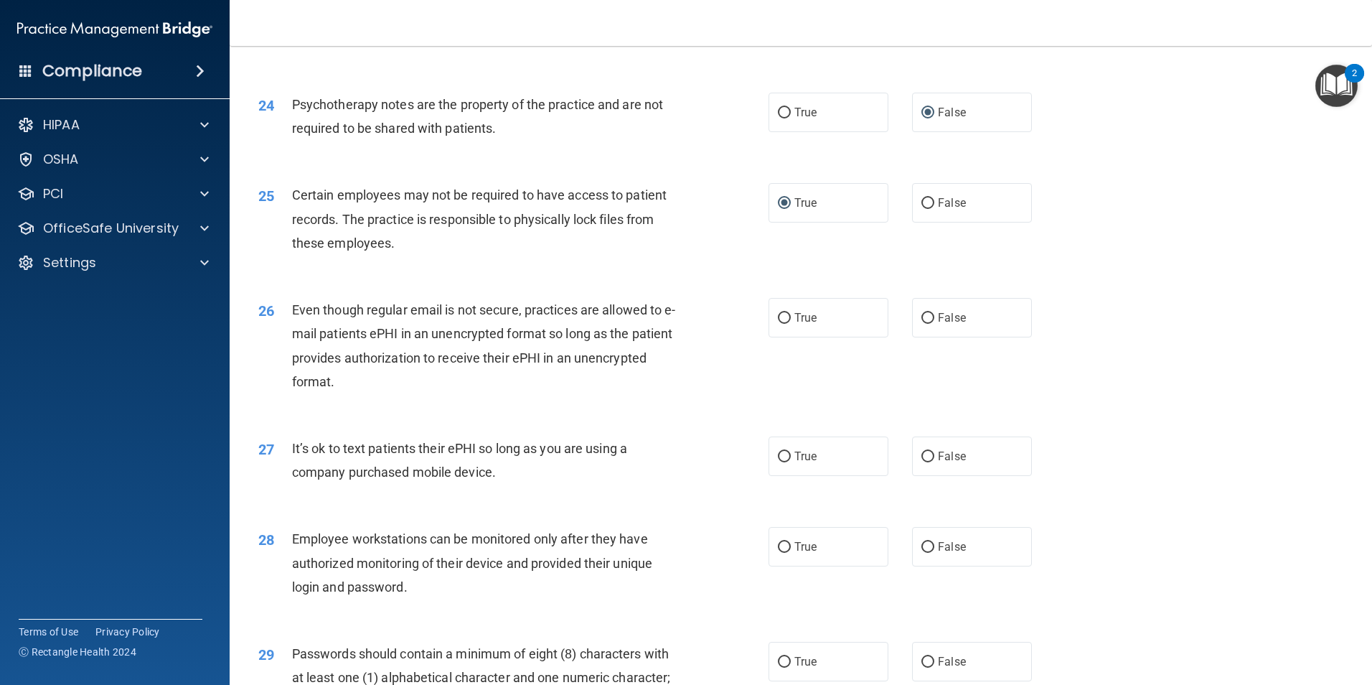
scroll to position [2613, 0]
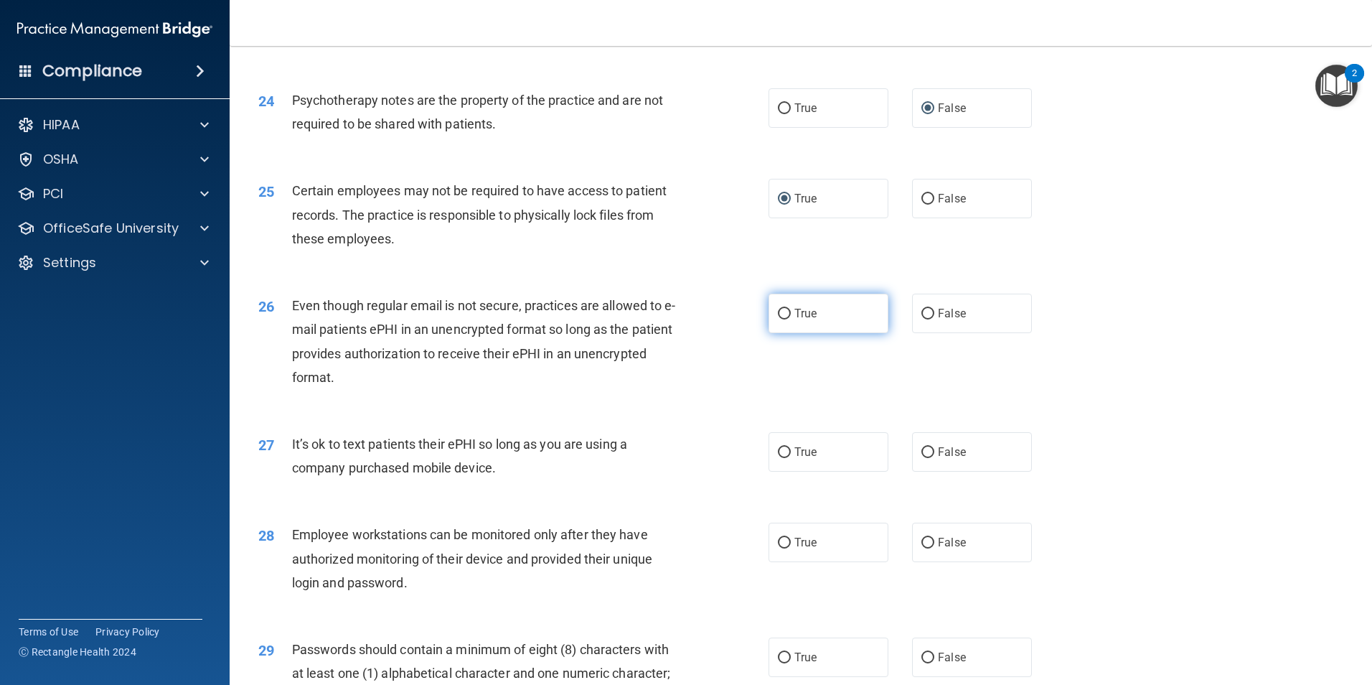
click at [778, 319] on input "True" at bounding box center [784, 314] width 13 height 11
radio input "true"
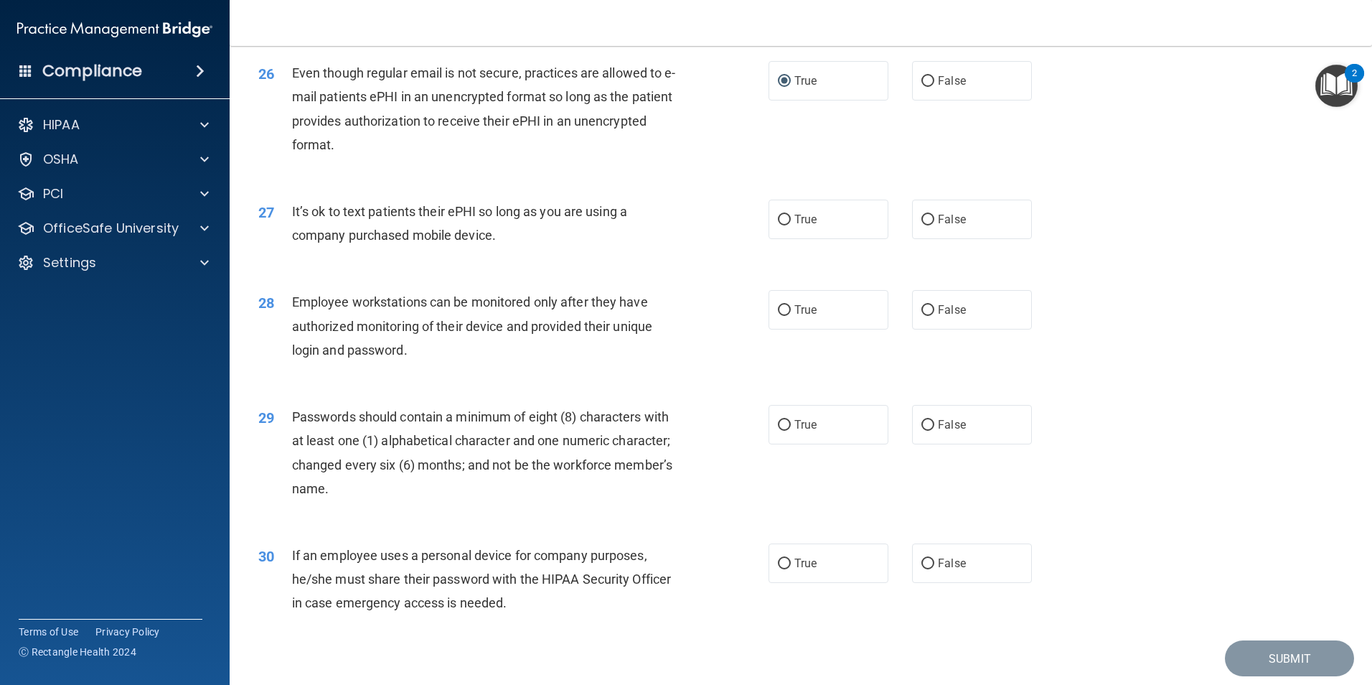
scroll to position [2846, 0]
drag, startPoint x: 779, startPoint y: 239, endPoint x: 756, endPoint y: 278, distance: 44.7
click at [778, 225] on input "True" at bounding box center [784, 219] width 13 height 11
radio input "true"
click at [922, 315] on input "False" at bounding box center [928, 309] width 13 height 11
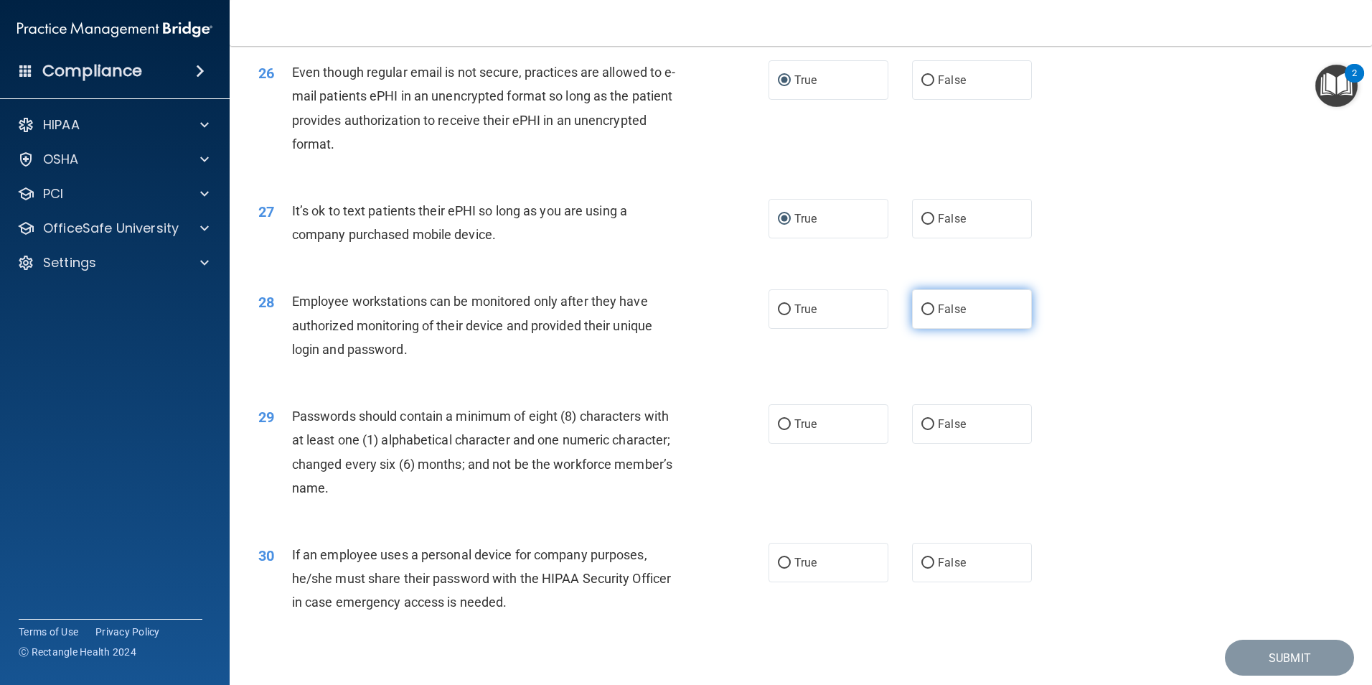
radio input "true"
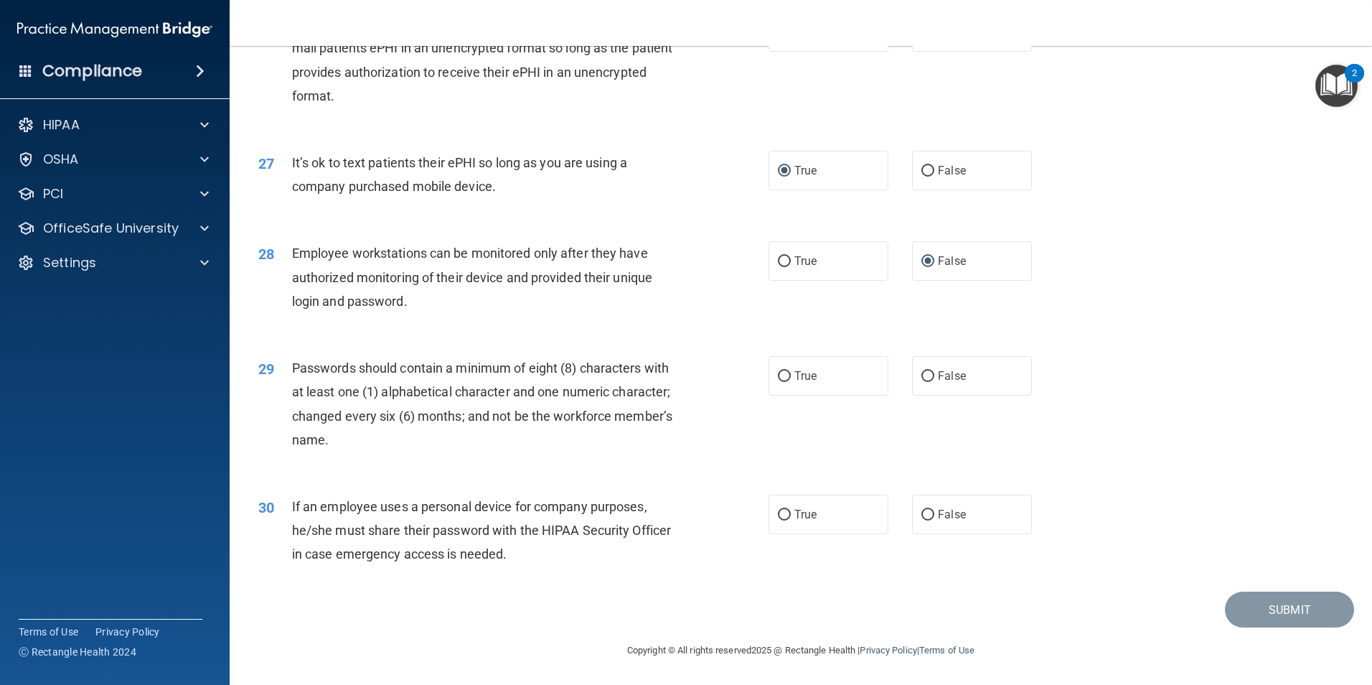
scroll to position [2918, 0]
click at [778, 375] on input "True" at bounding box center [784, 376] width 13 height 11
radio input "true"
click at [922, 513] on input "False" at bounding box center [928, 515] width 13 height 11
radio input "true"
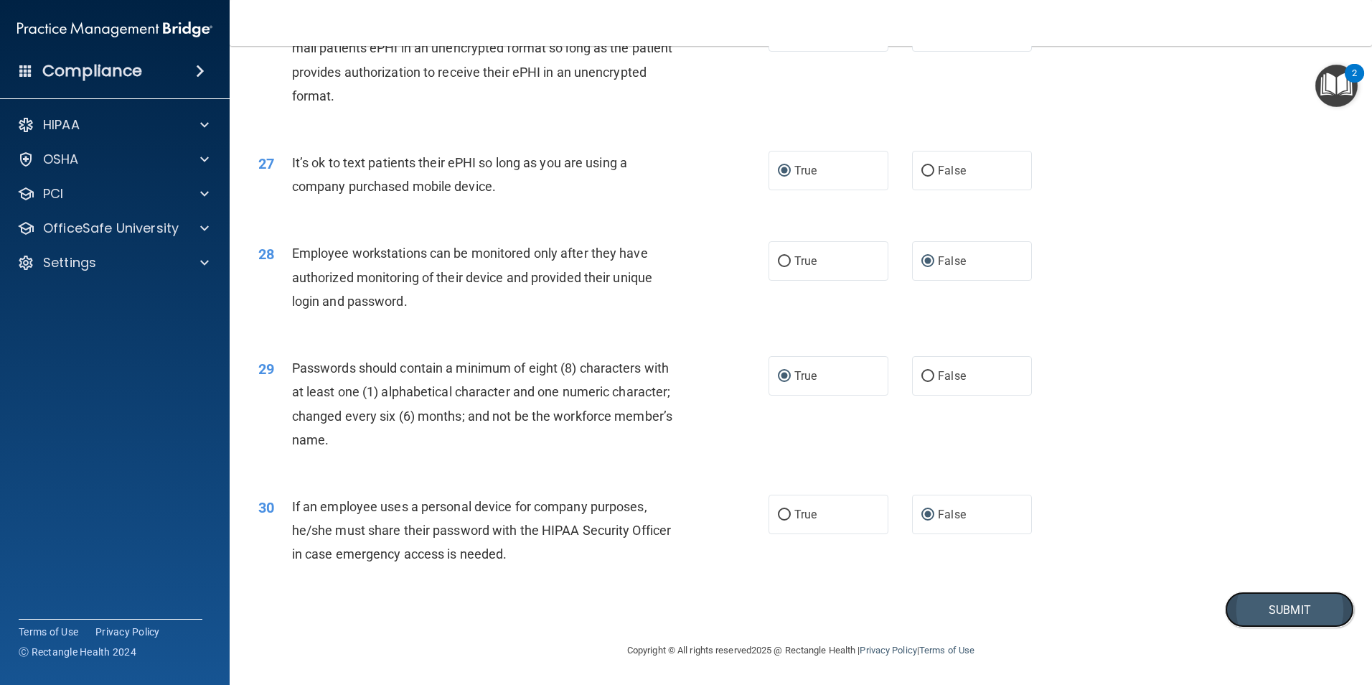
click at [1264, 611] on button "Submit" at bounding box center [1289, 609] width 129 height 37
